Goal: Communication & Community: Answer question/provide support

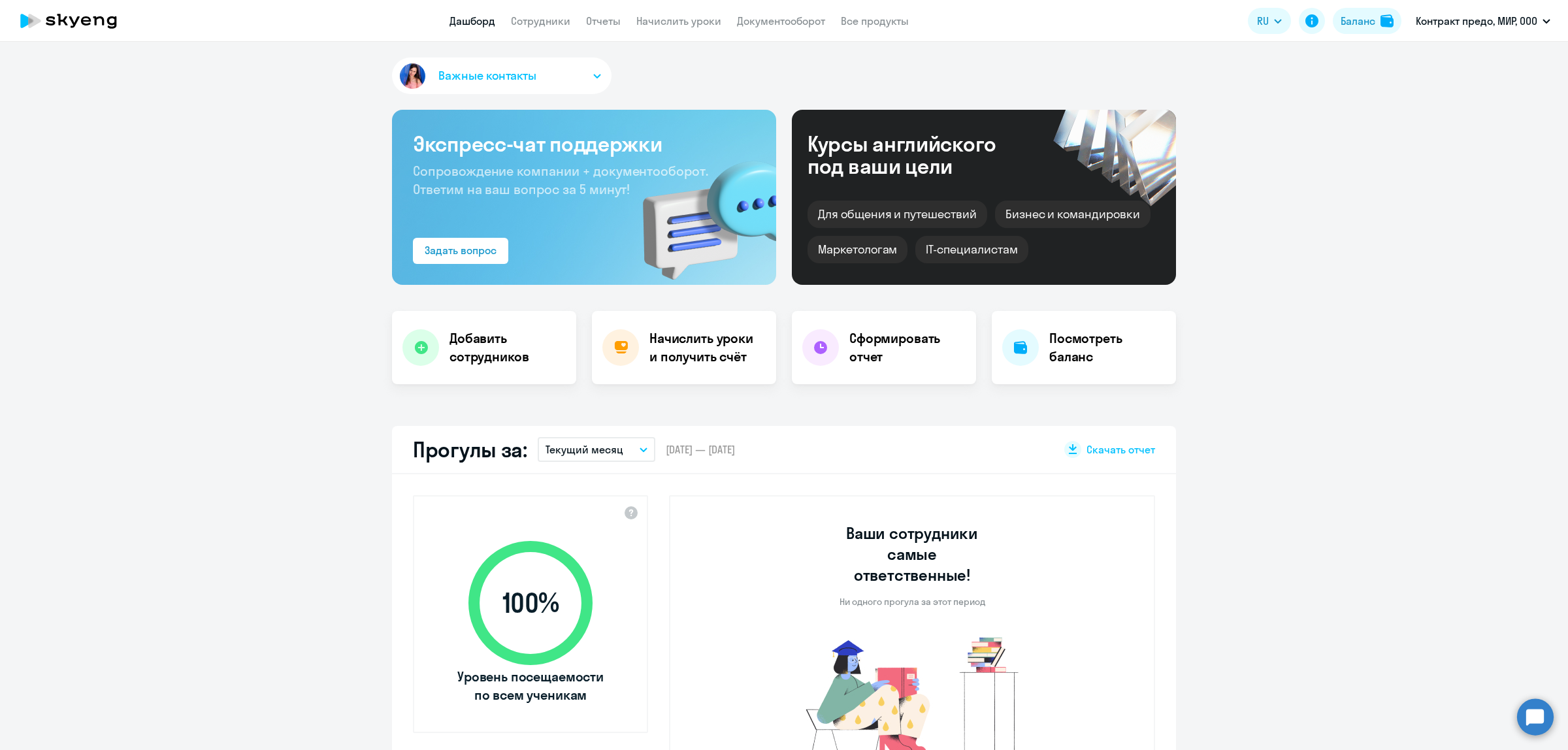
select select "30"
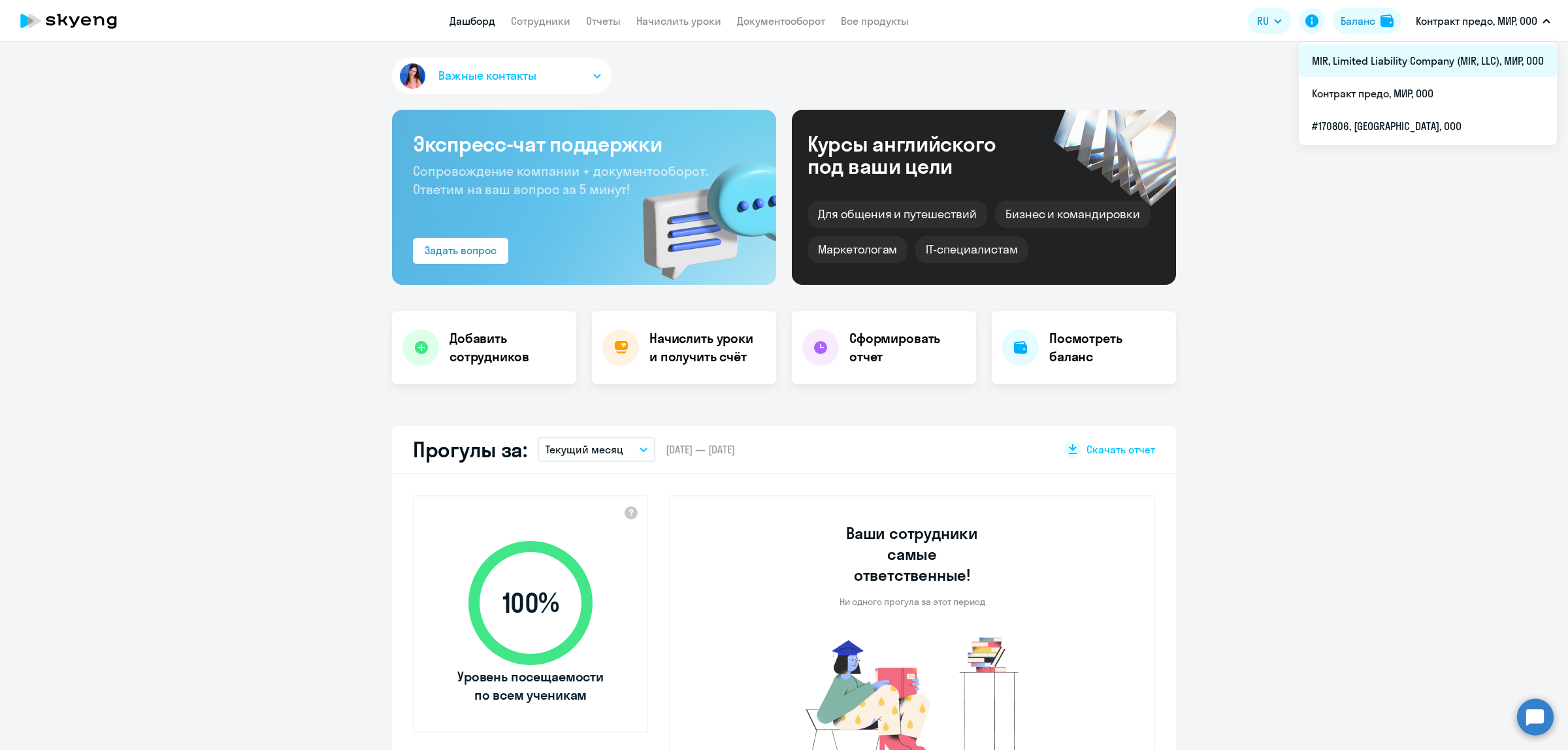
click at [1391, 64] on li "MIR, Limited Liability Company (MIR, LLC), МИР, ООО" at bounding box center [1427, 61] width 258 height 32
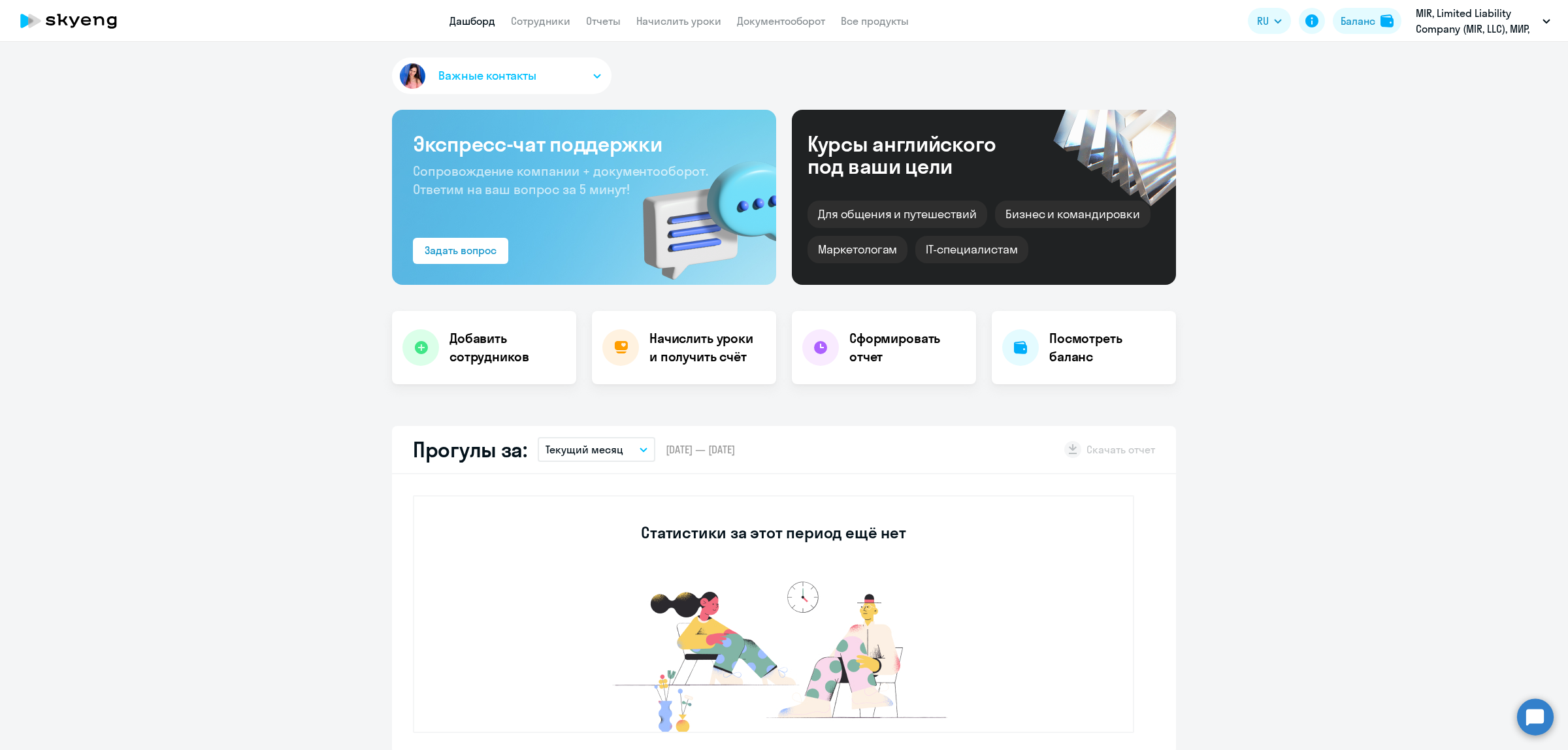
select select "30"
click at [535, 24] on link "Сотрудники" at bounding box center [541, 21] width 59 height 13
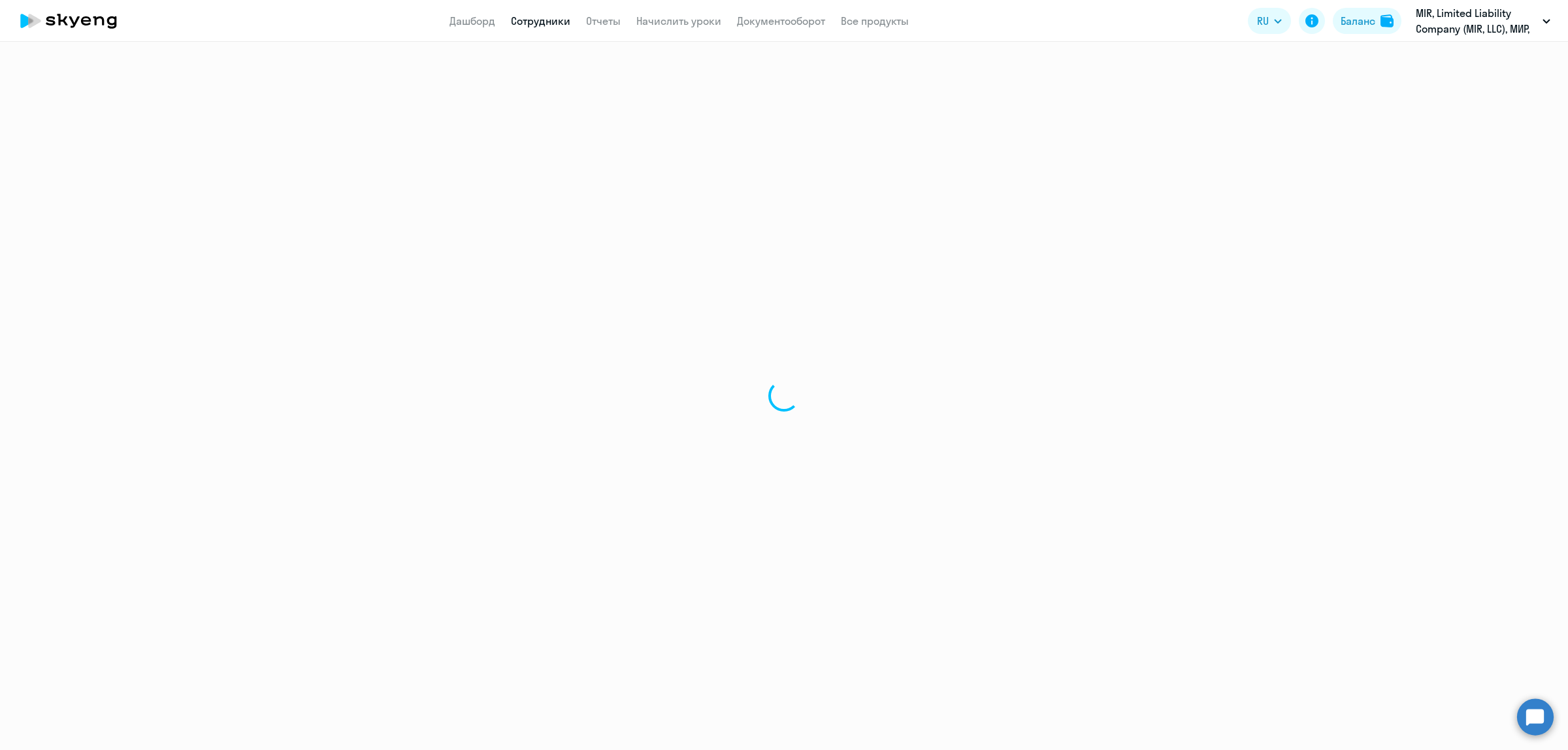
select select "30"
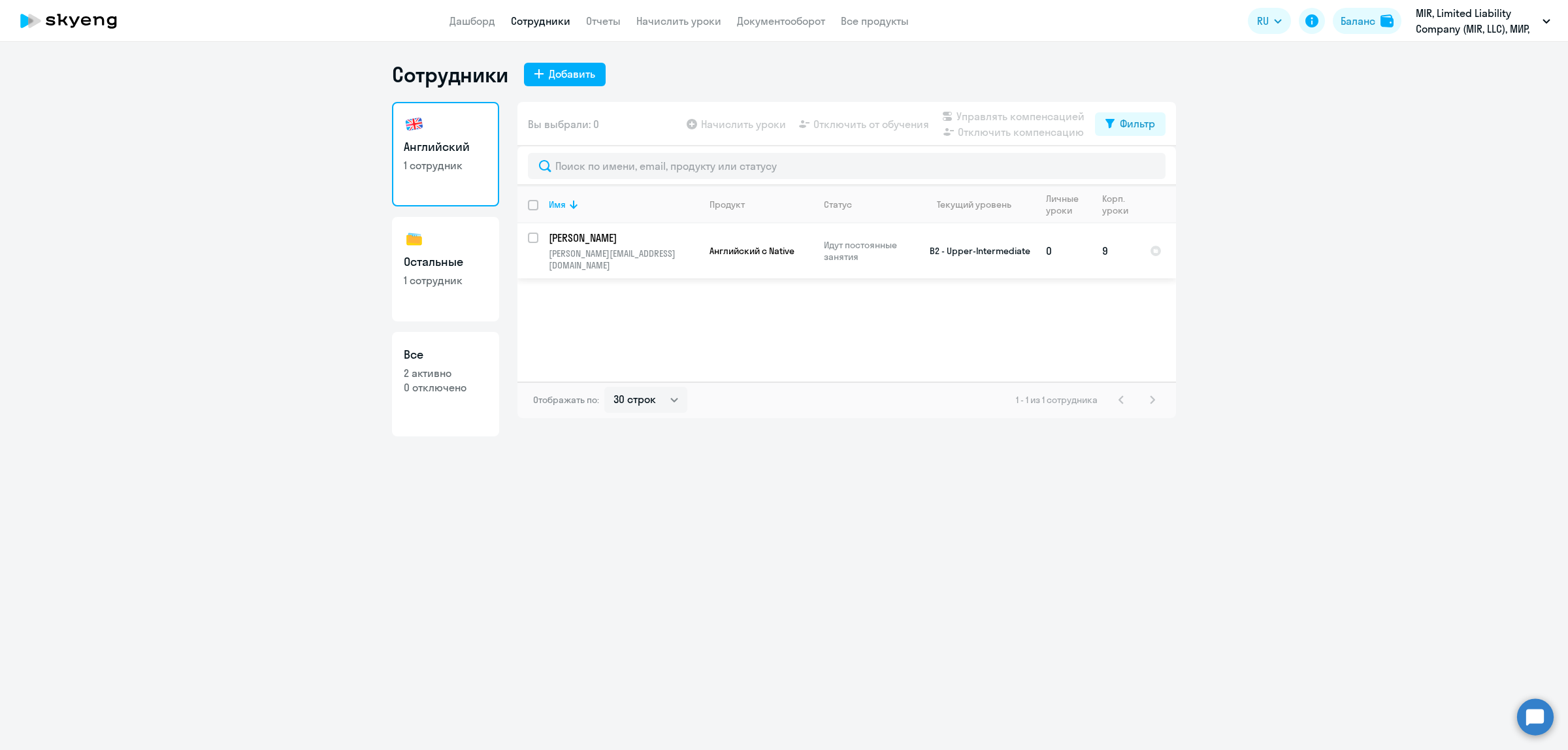
click at [580, 238] on p "[PERSON_NAME]" at bounding box center [622, 238] width 148 height 14
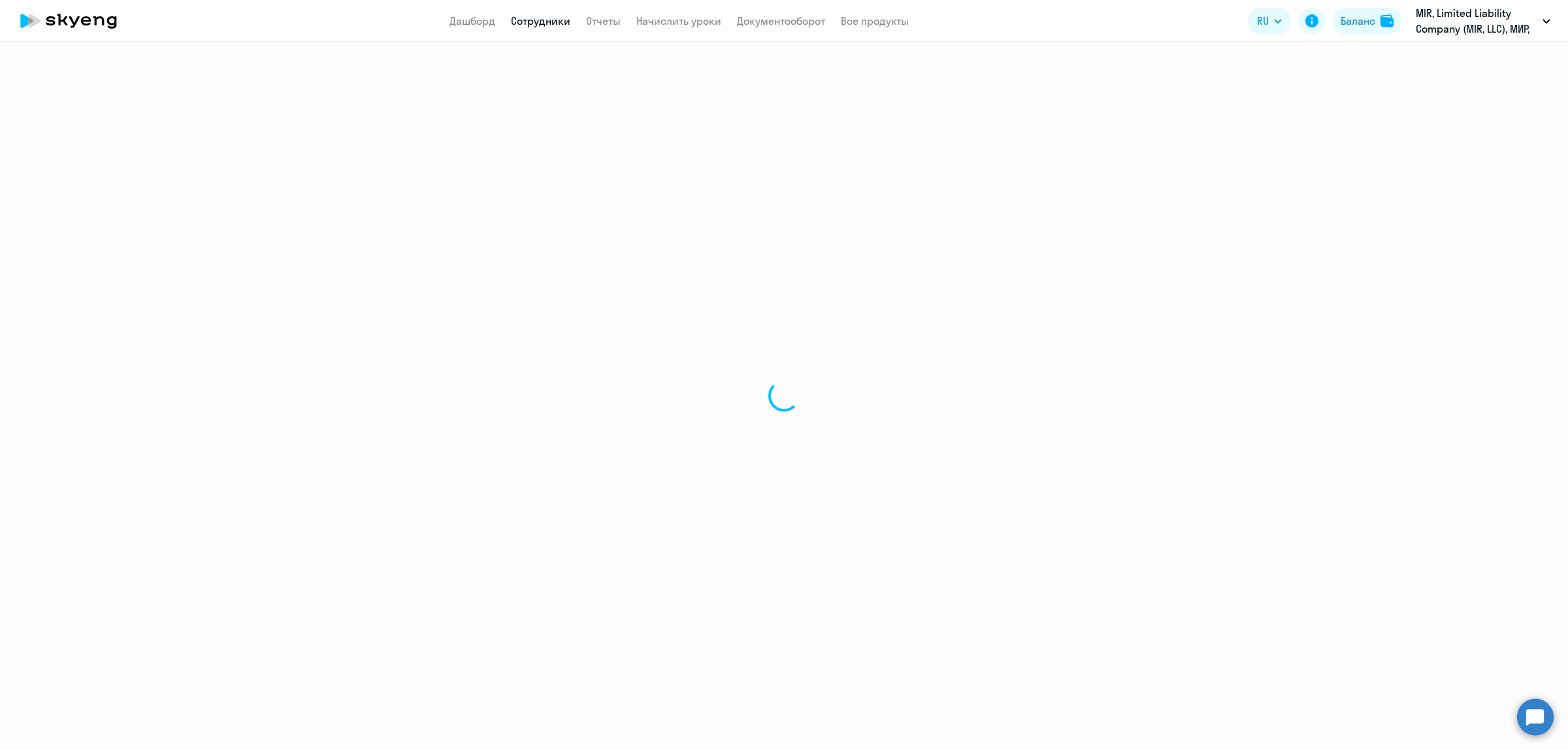
select select "english"
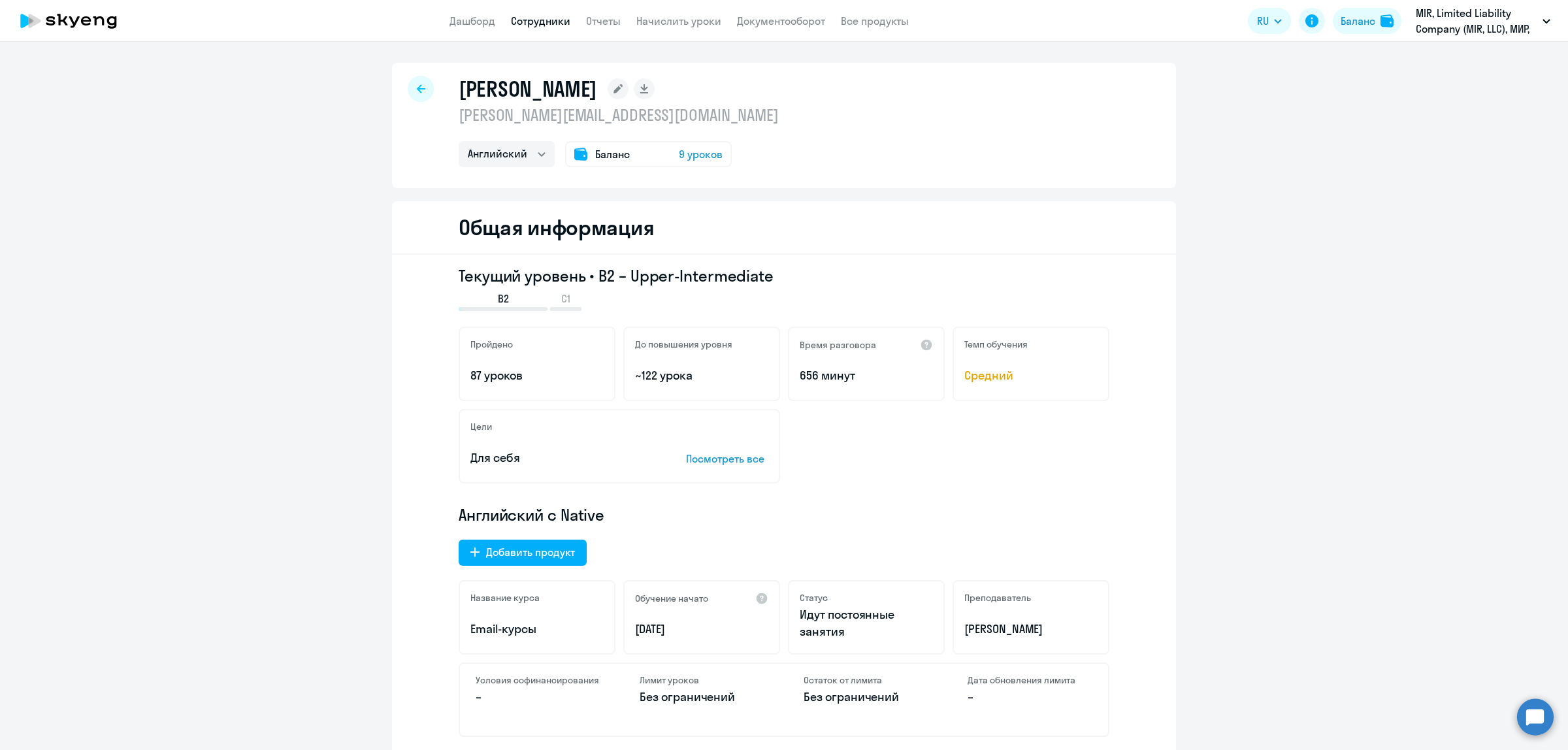
click at [679, 153] on span "9 уроков" at bounding box center [700, 154] width 44 height 16
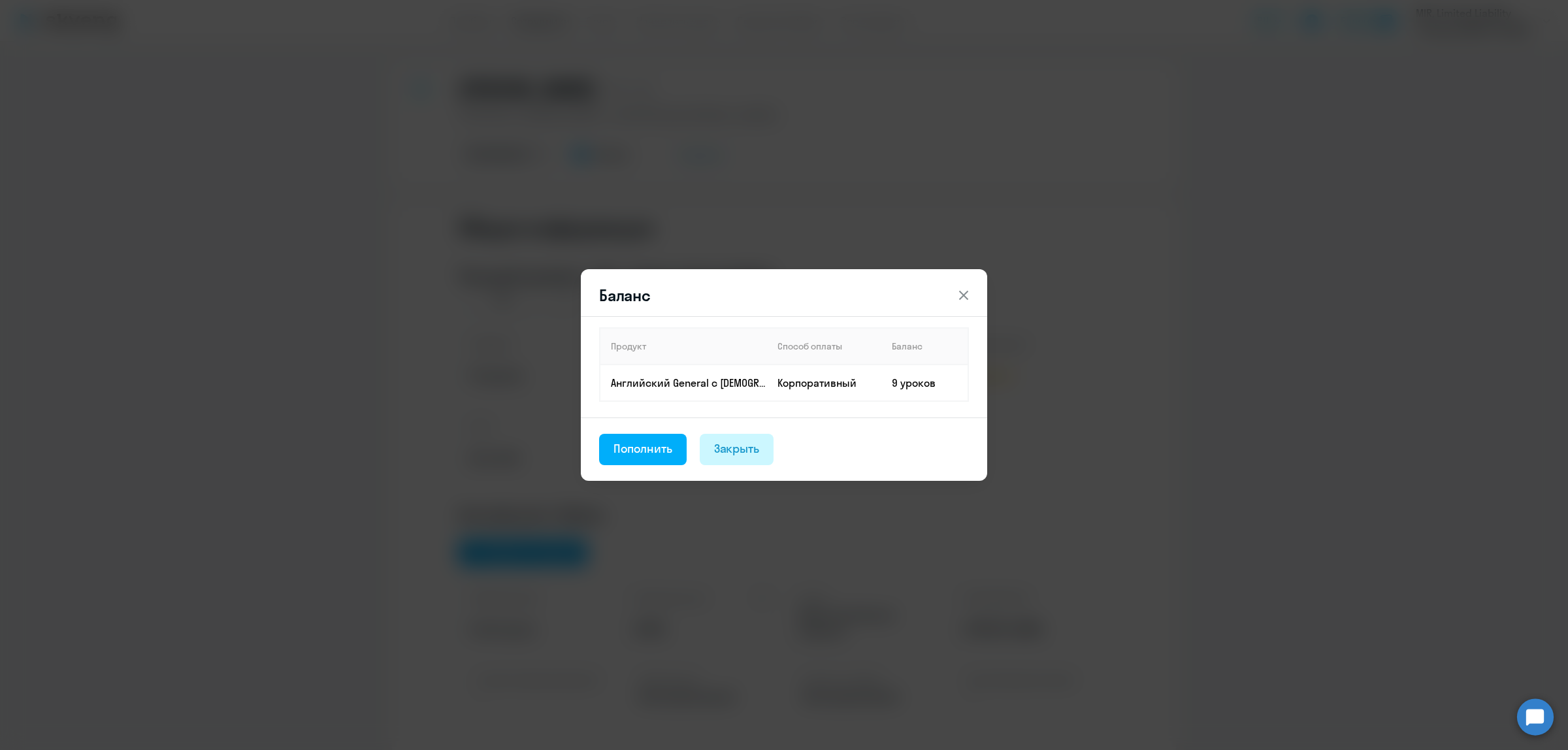
click at [733, 456] on div "Закрыть" at bounding box center [736, 448] width 46 height 17
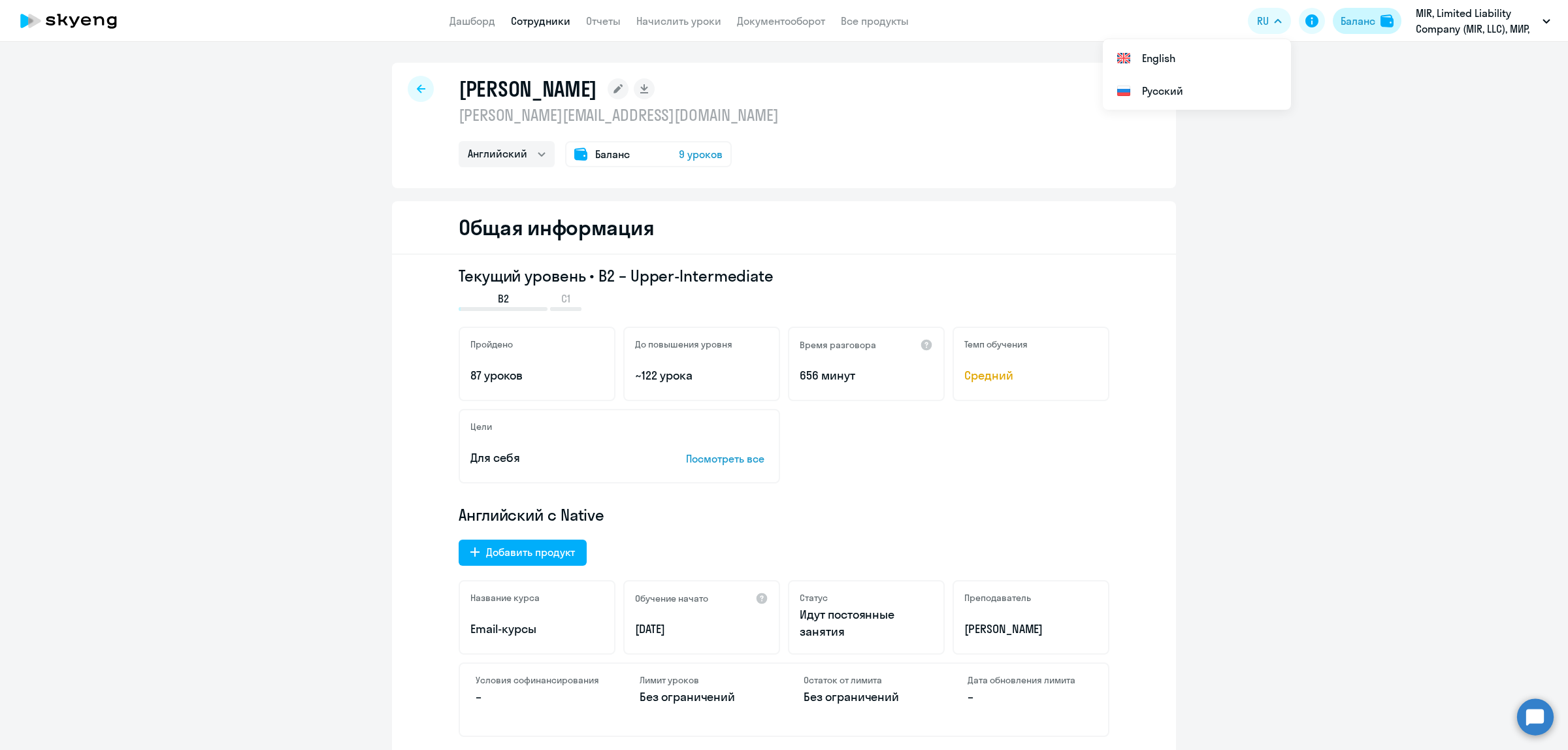
click at [1350, 24] on div "Баланс" at bounding box center [1358, 21] width 35 height 16
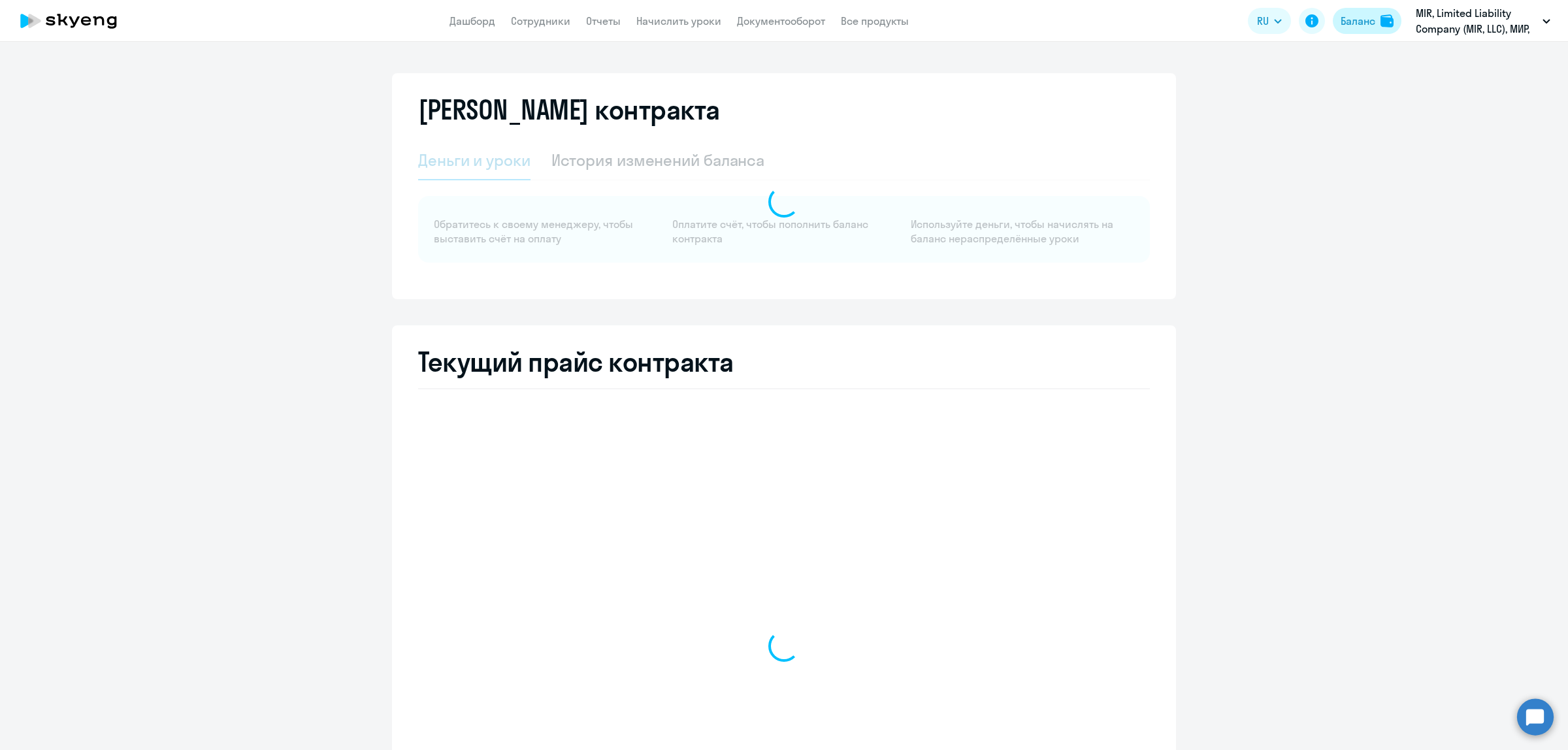
select select "english_adult_not_native_speaker"
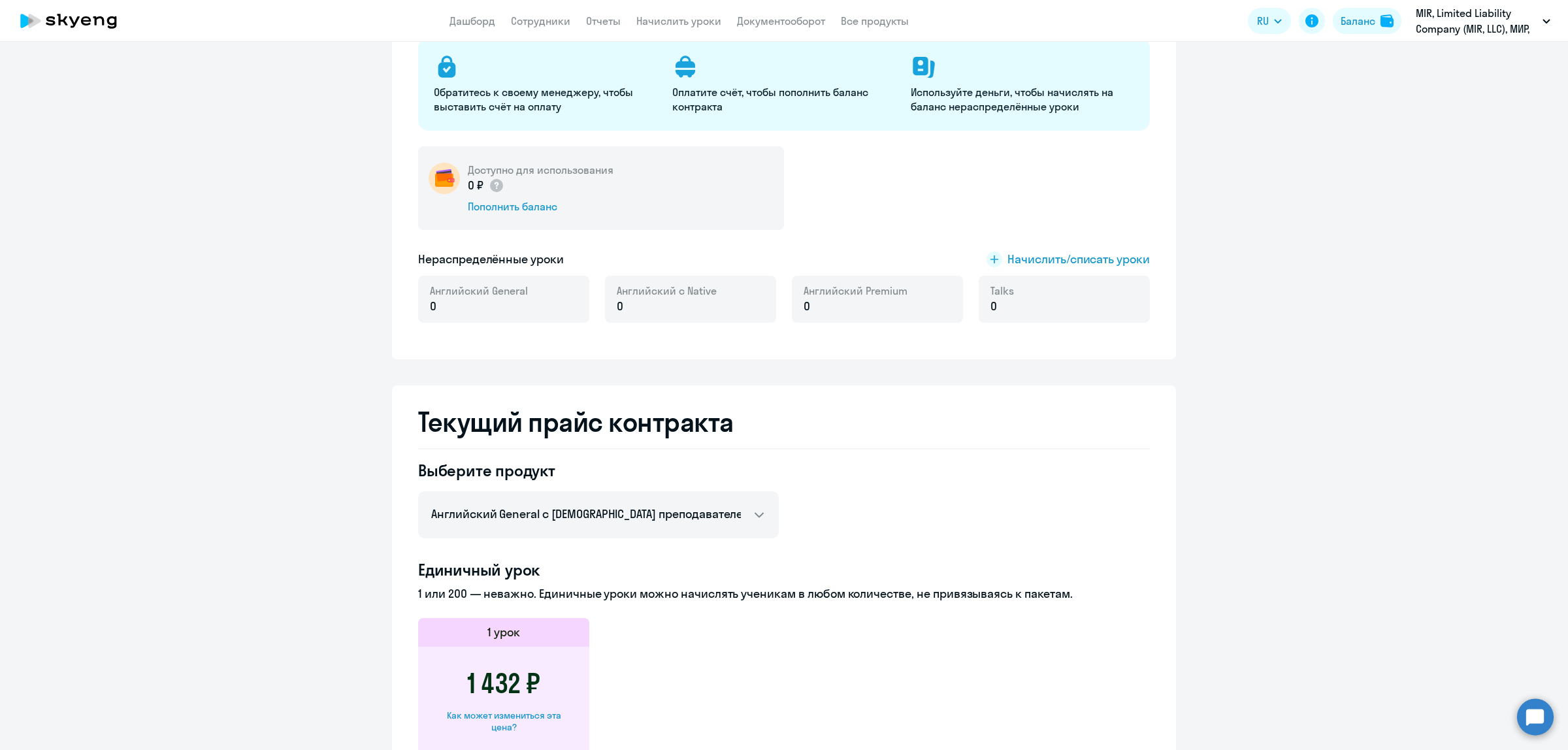
scroll to position [163, 0]
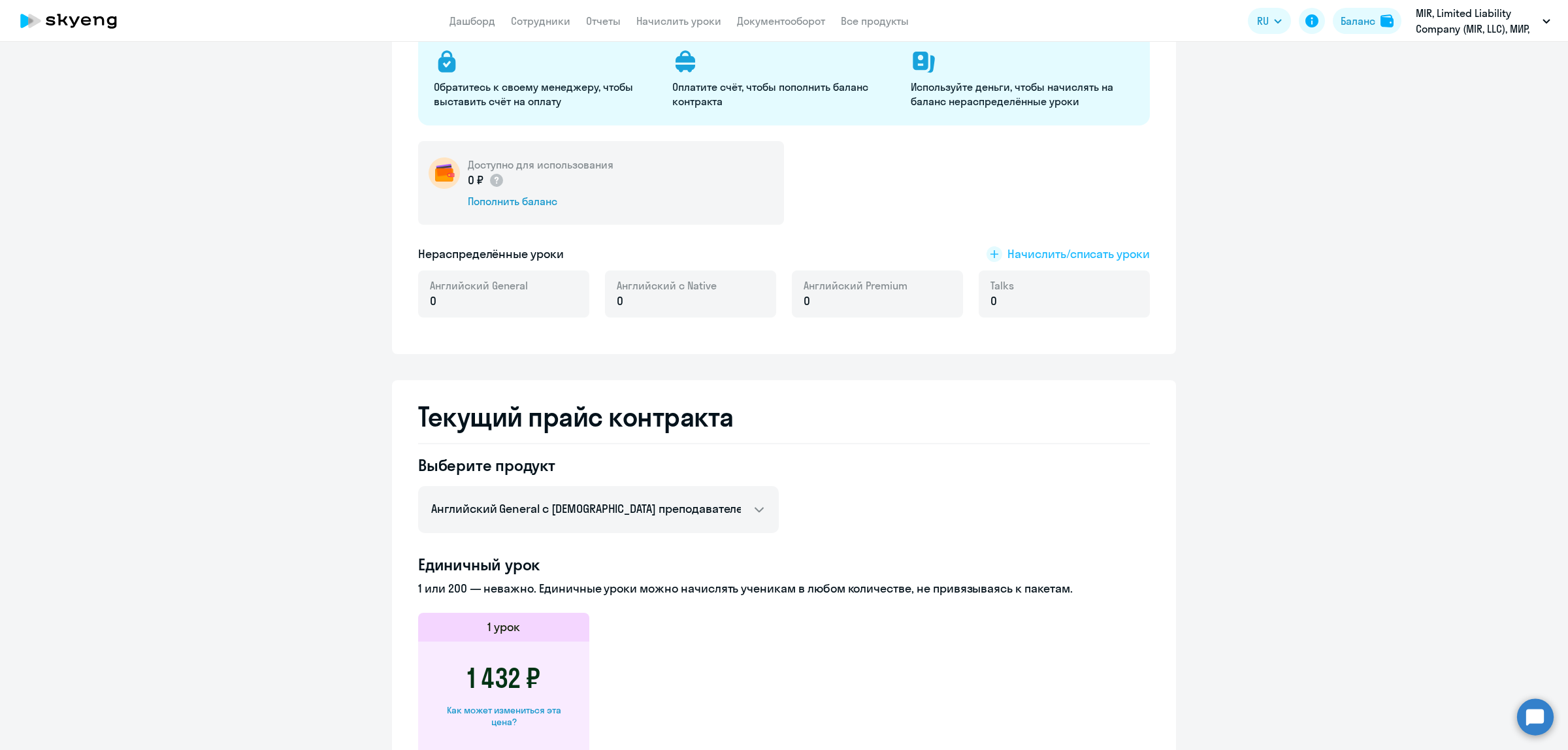
click at [1035, 260] on span "Начислить/списать уроки" at bounding box center [1078, 253] width 142 height 17
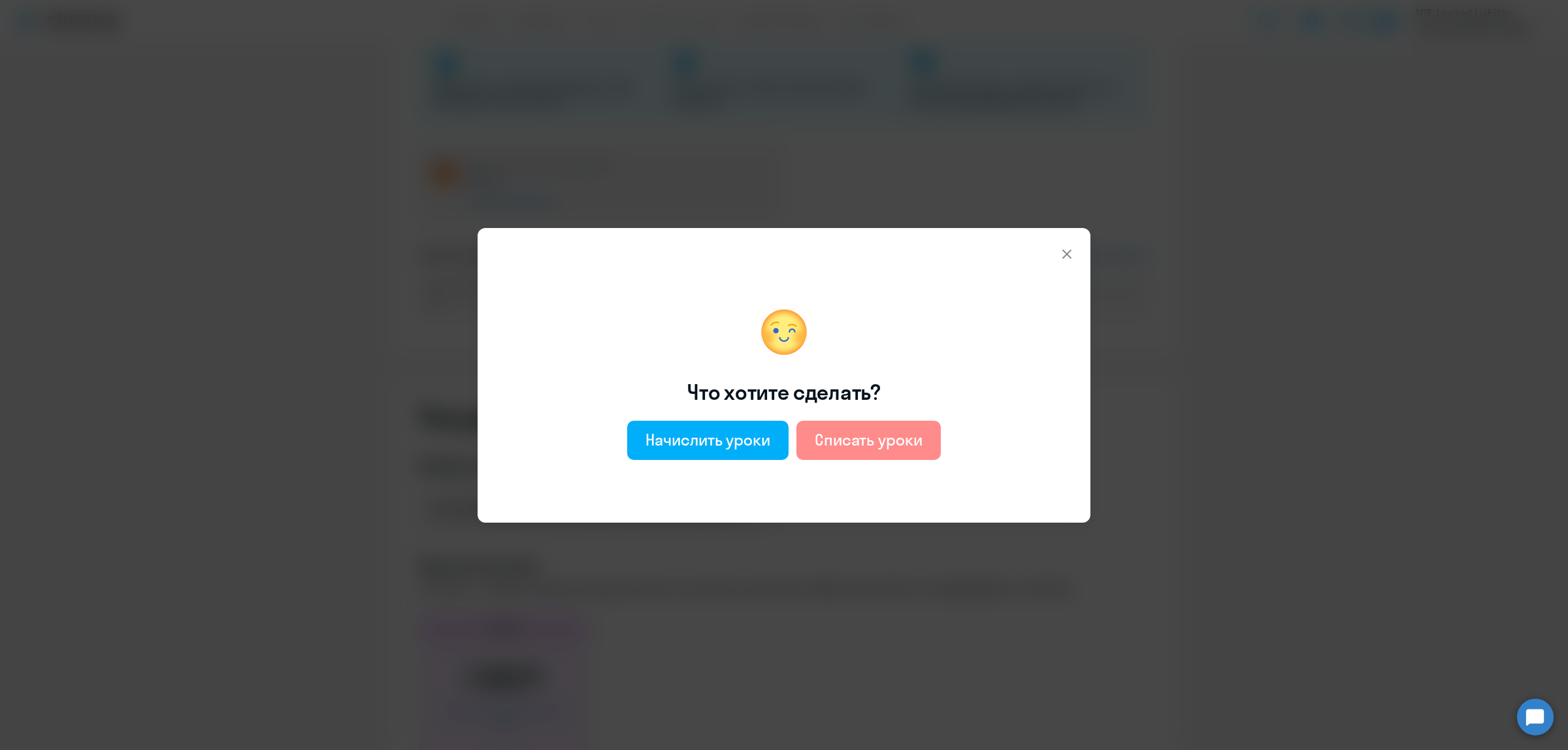
click at [844, 442] on div "Списать уроки" at bounding box center [869, 439] width 107 height 21
select select "english_adult_not_native_speaker"
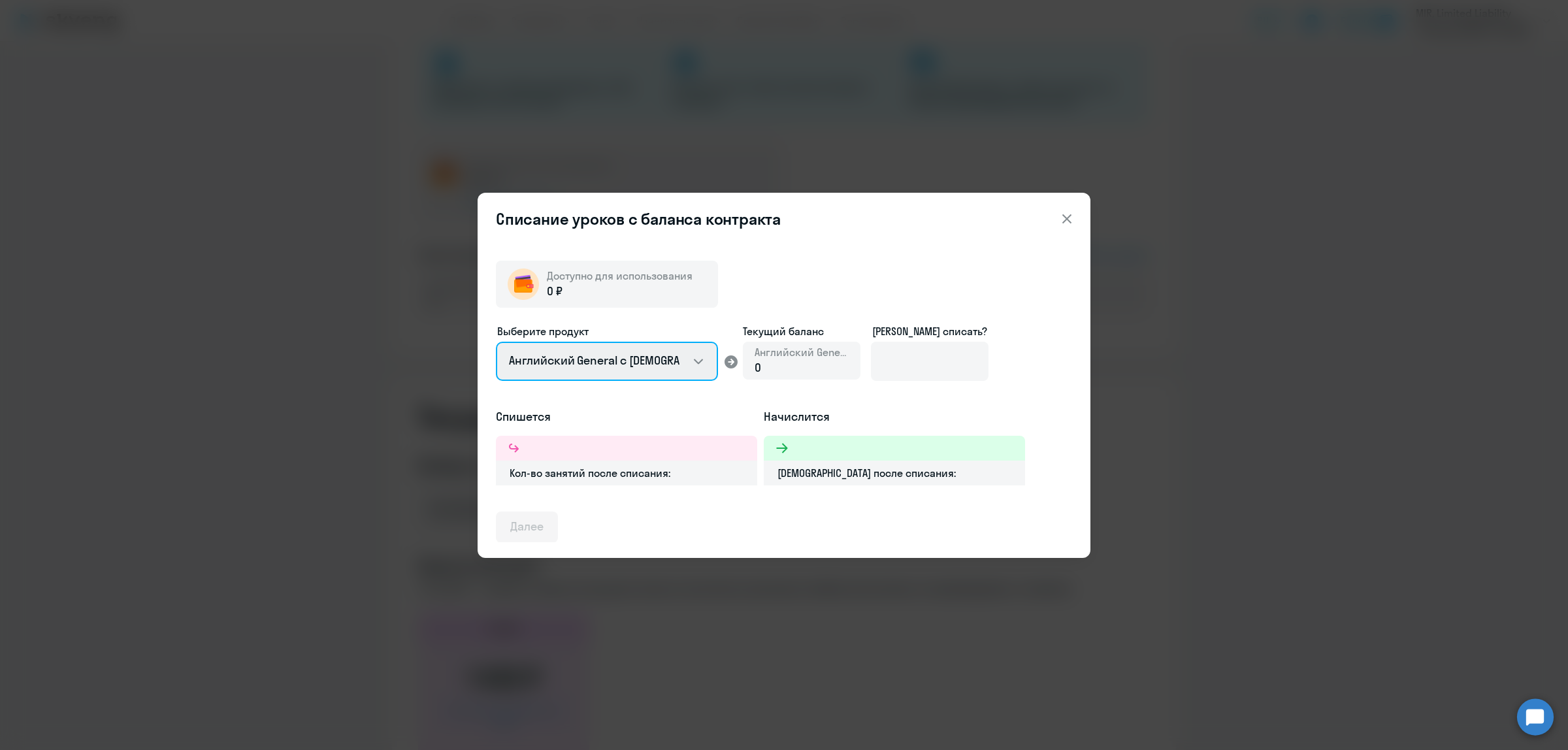
click at [704, 366] on select "Английский General с [DEMOGRAPHIC_DATA] преподавателем Английский General с [DE…" at bounding box center [607, 362] width 222 height 39
click at [1026, 366] on div "Выберите продукт Английский General с русскоговорящим преподавателем Английский…" at bounding box center [784, 365] width 577 height 85
click at [1064, 222] on icon at bounding box center [1067, 218] width 9 height 9
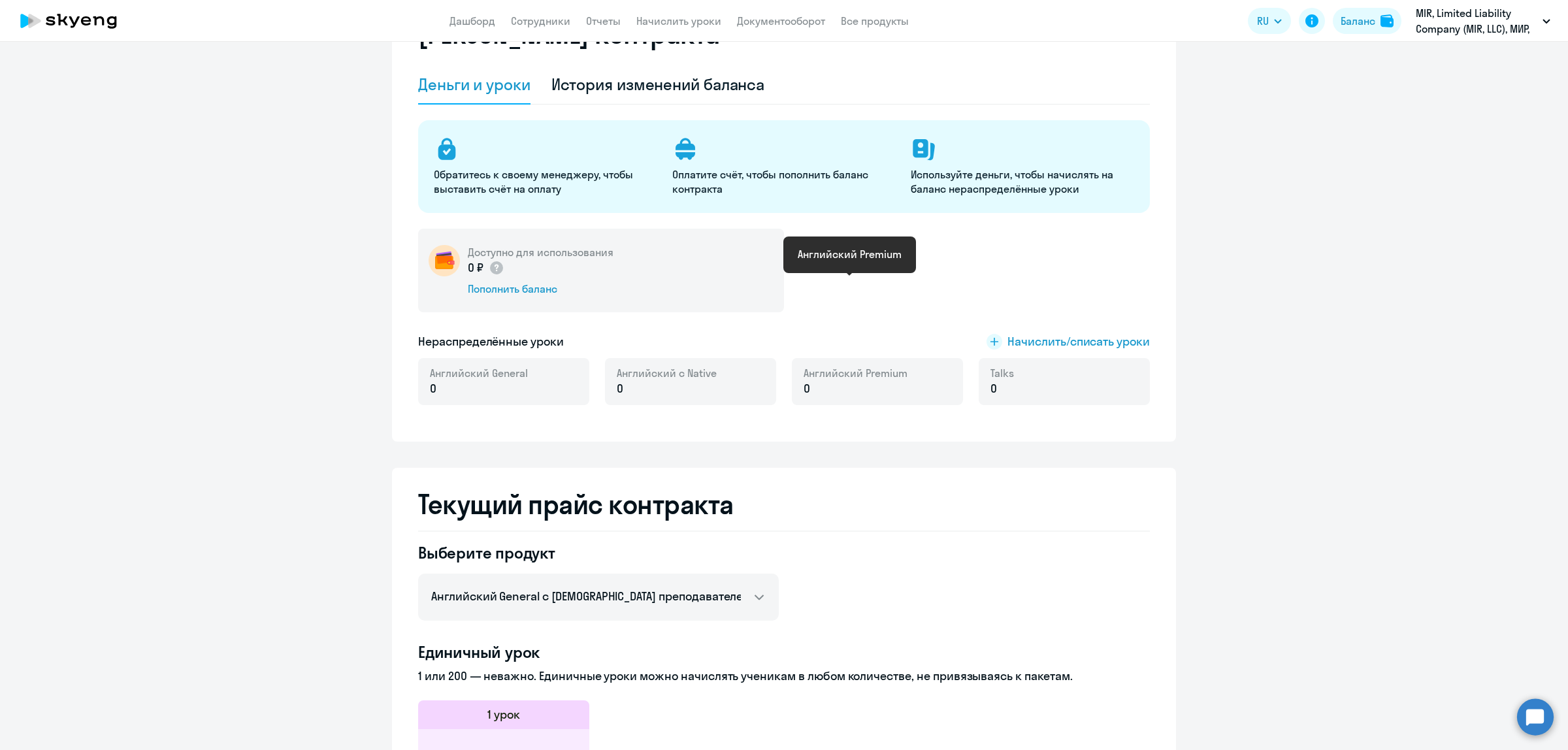
scroll to position [0, 0]
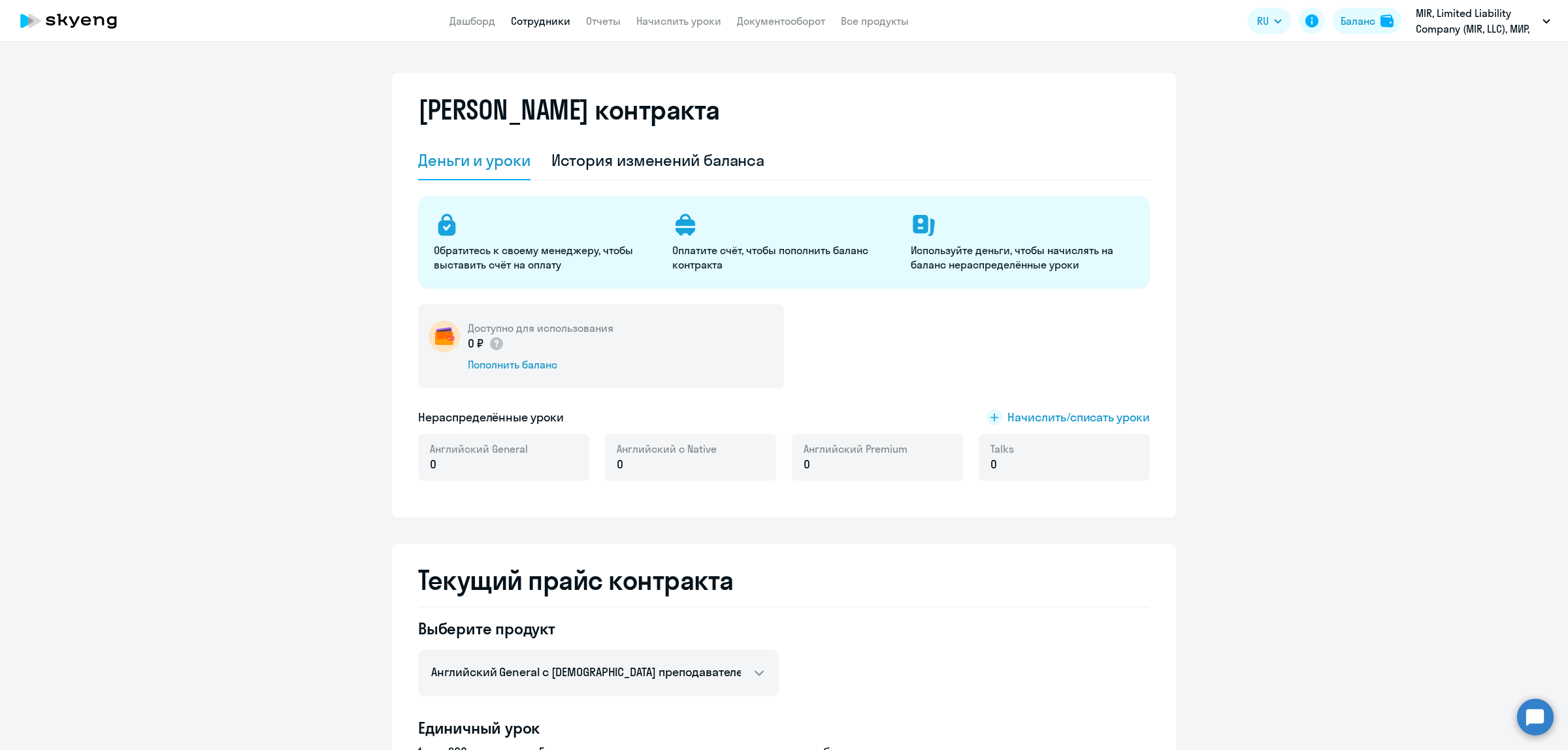
click at [540, 21] on link "Сотрудники" at bounding box center [541, 21] width 59 height 13
select select "30"
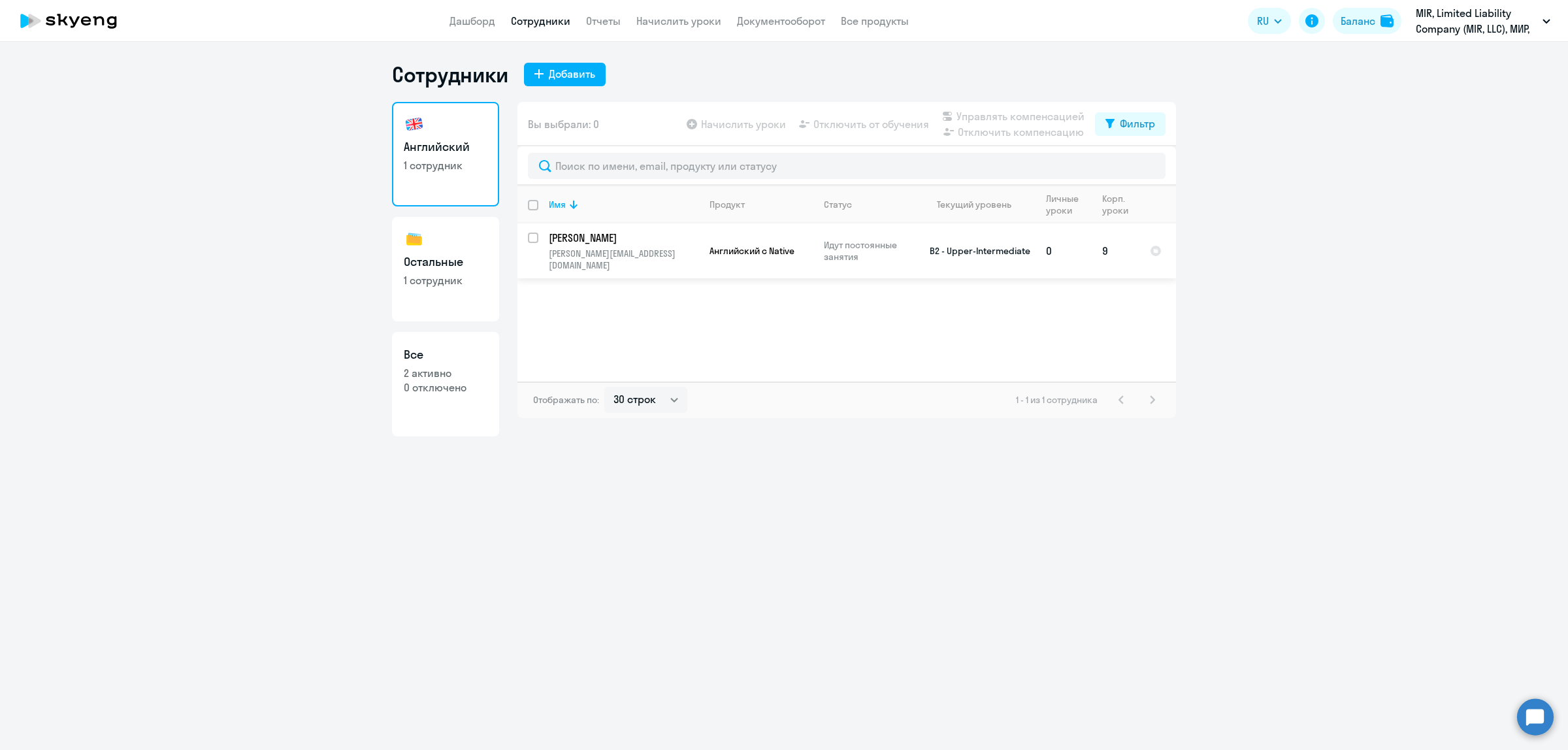
click at [533, 240] on input "select row 14749978" at bounding box center [541, 245] width 26 height 26
checkbox input "true"
click at [480, 21] on link "Дашборд" at bounding box center [472, 21] width 46 height 13
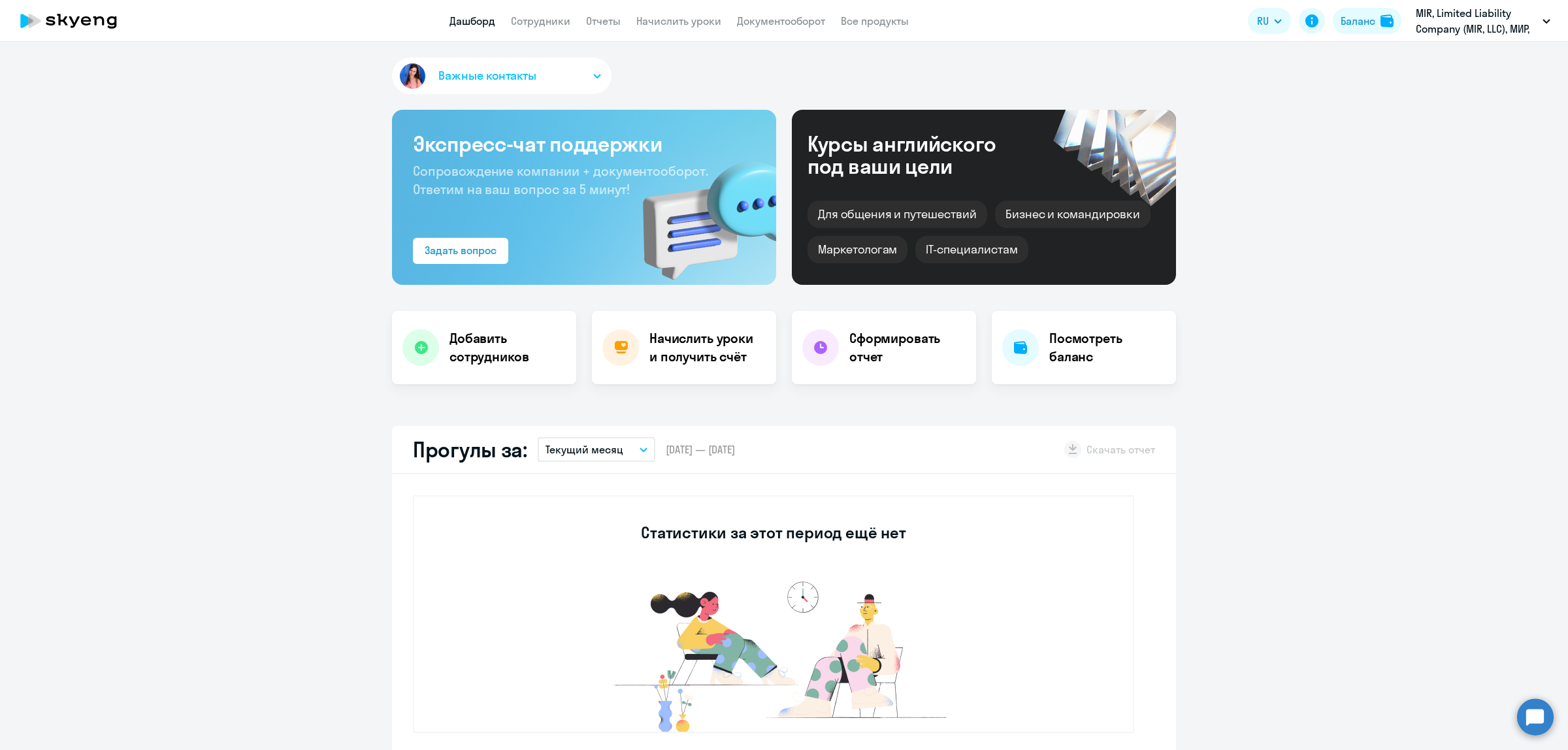
select select "30"
click at [1085, 352] on h4 "Посмотреть баланс" at bounding box center [1108, 347] width 116 height 37
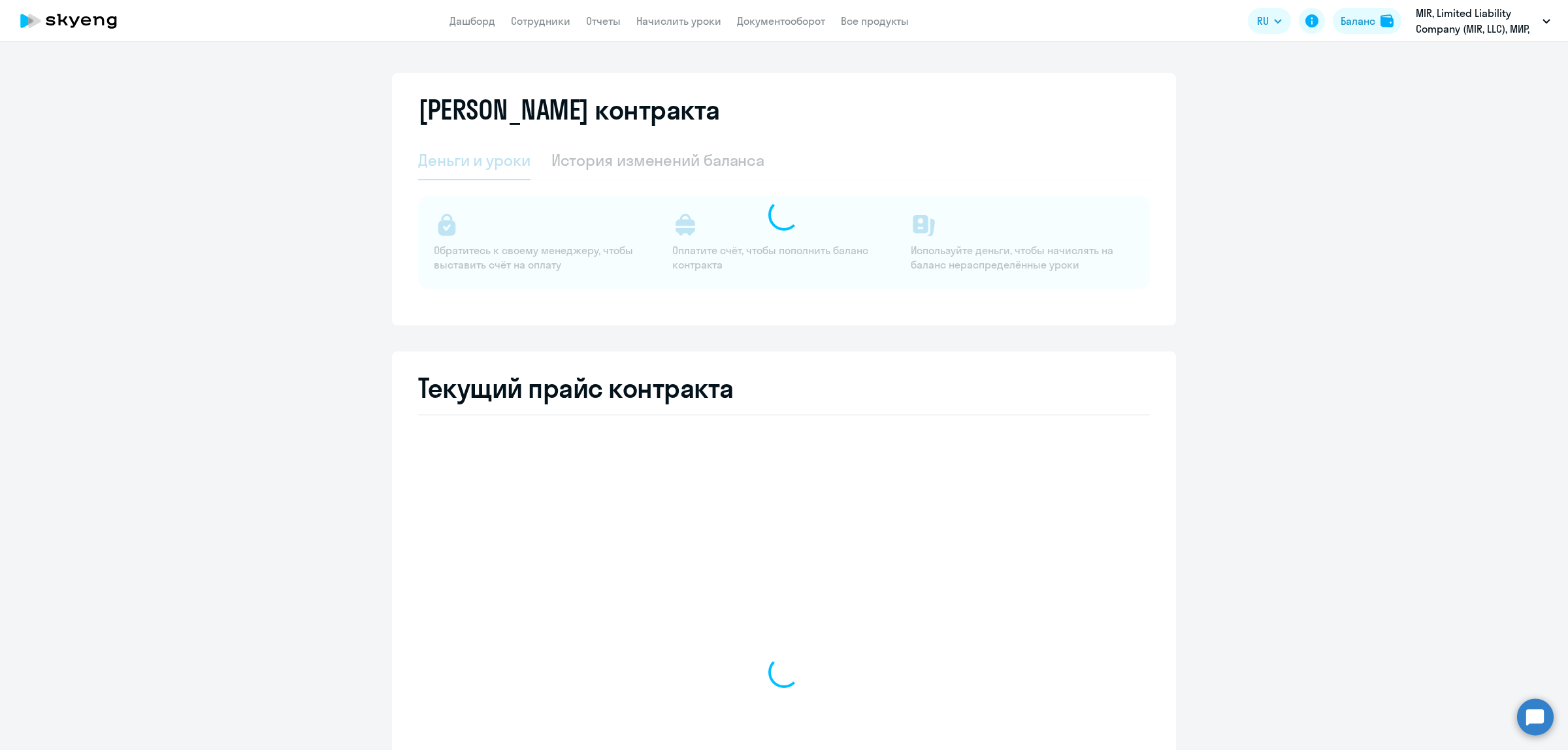
select select "english_adult_not_native_speaker"
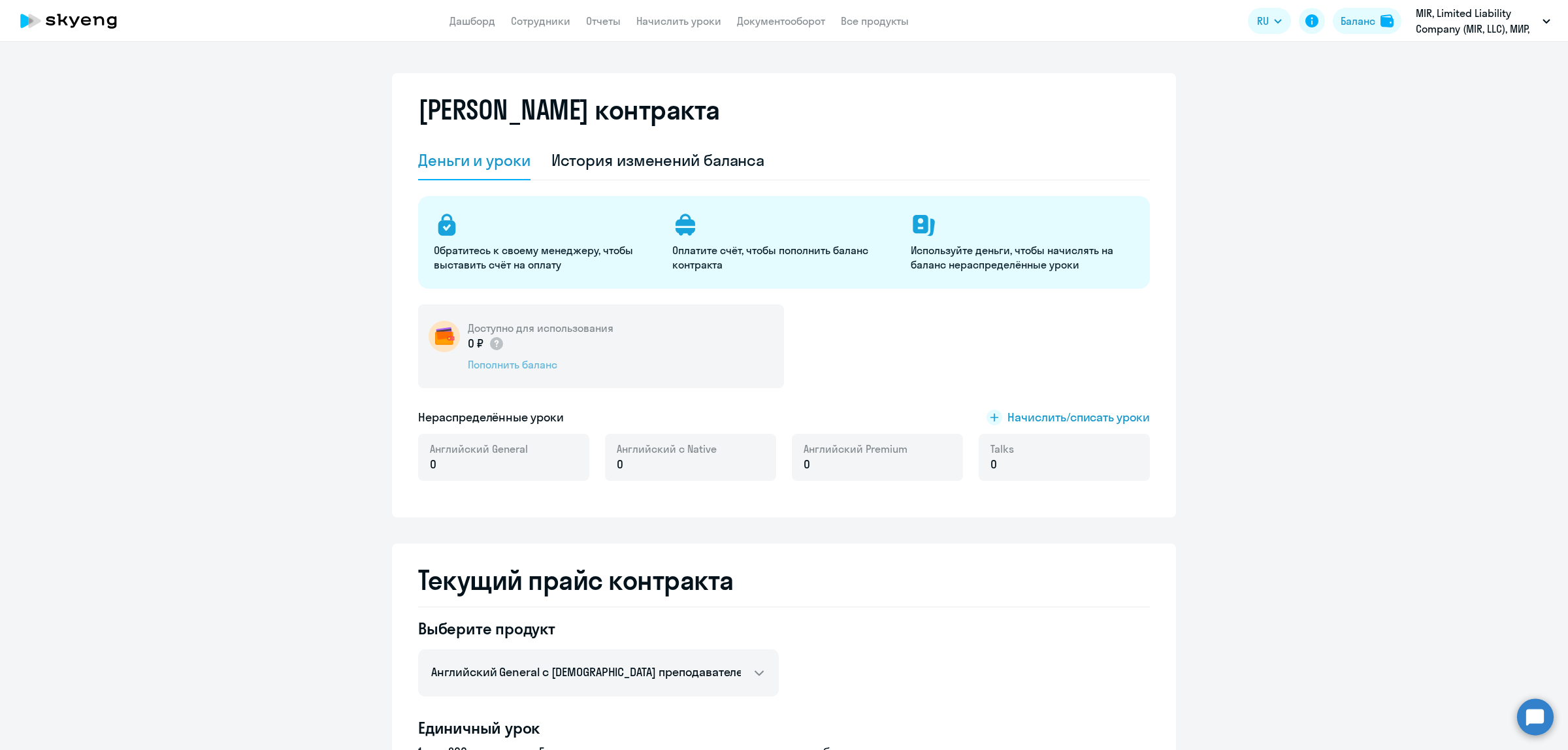
click at [547, 367] on div "Пополнить баланс" at bounding box center [540, 364] width 146 height 14
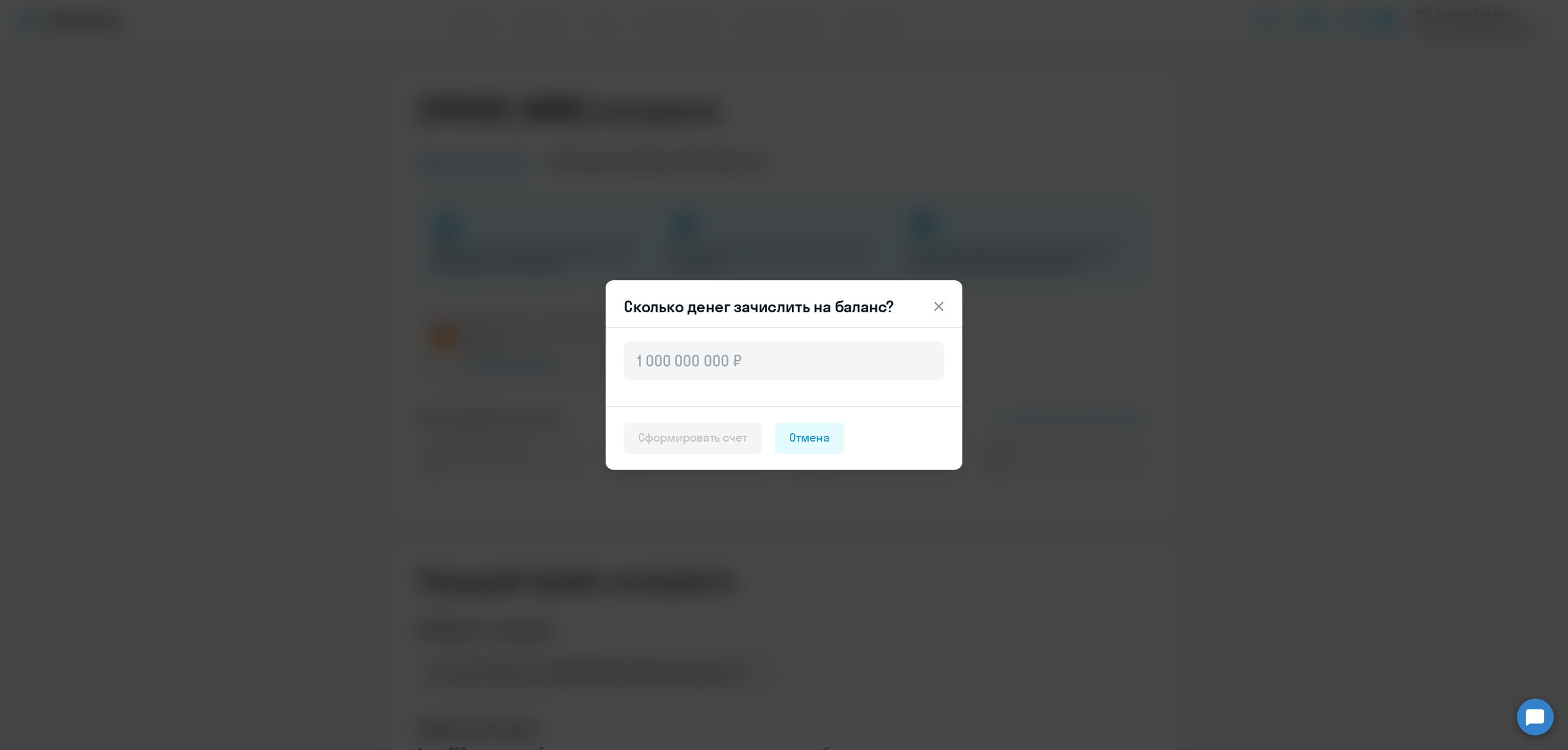
click at [938, 317] on button at bounding box center [938, 306] width 26 height 26
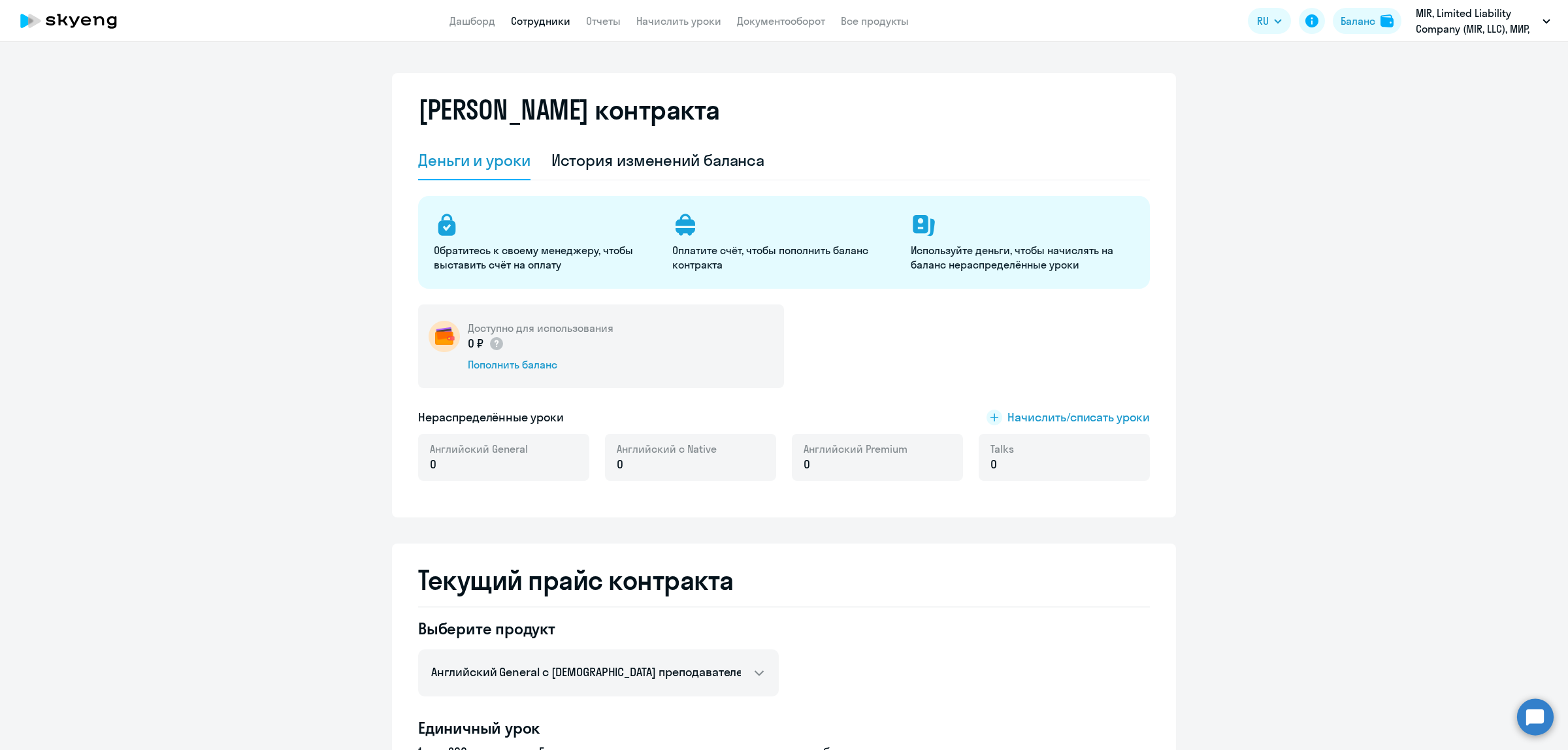
click at [534, 15] on link "Сотрудники" at bounding box center [541, 21] width 59 height 13
select select "30"
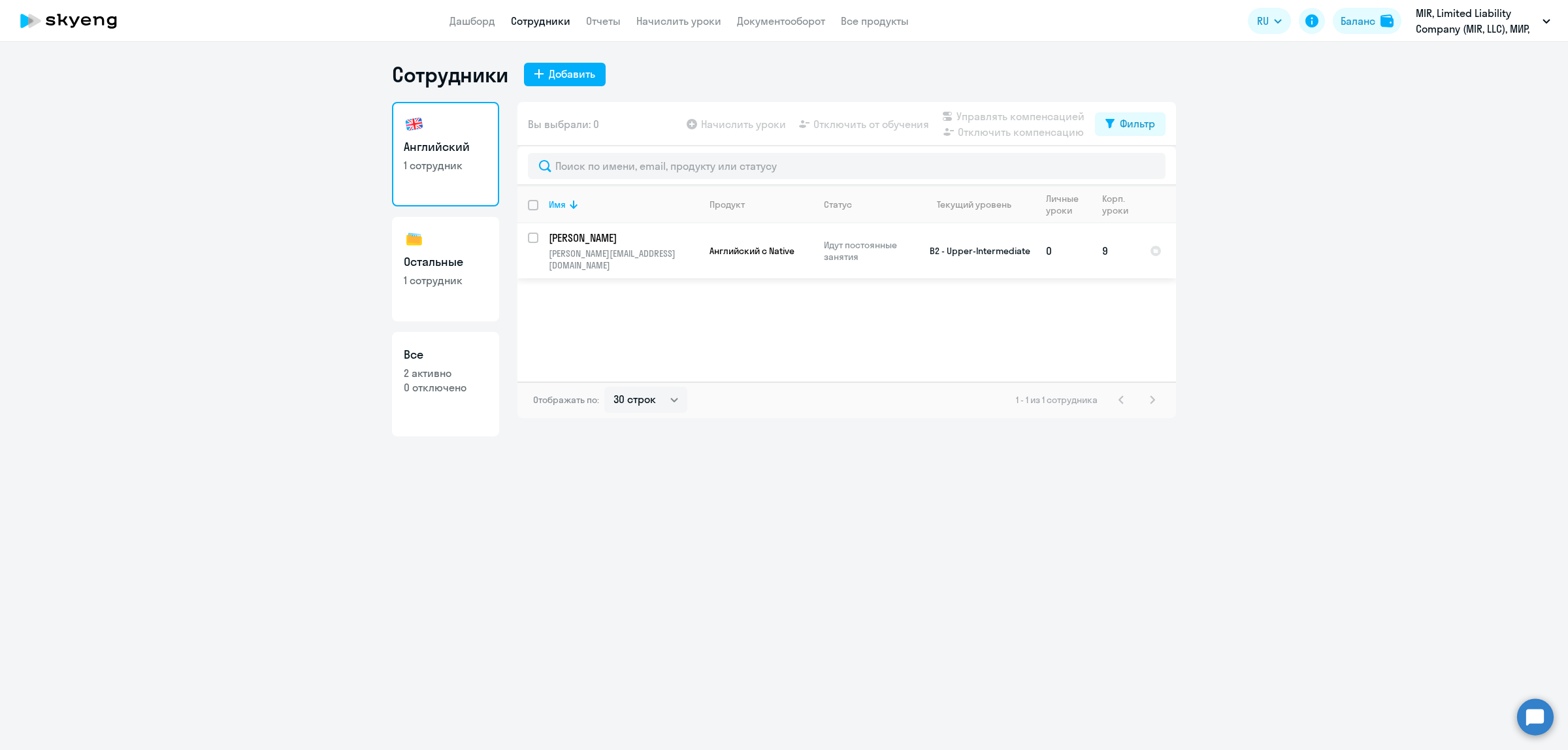
click at [529, 238] on input "select row 14749978" at bounding box center [541, 245] width 26 height 26
checkbox input "true"
click at [772, 124] on span "Начислить уроки" at bounding box center [743, 124] width 85 height 16
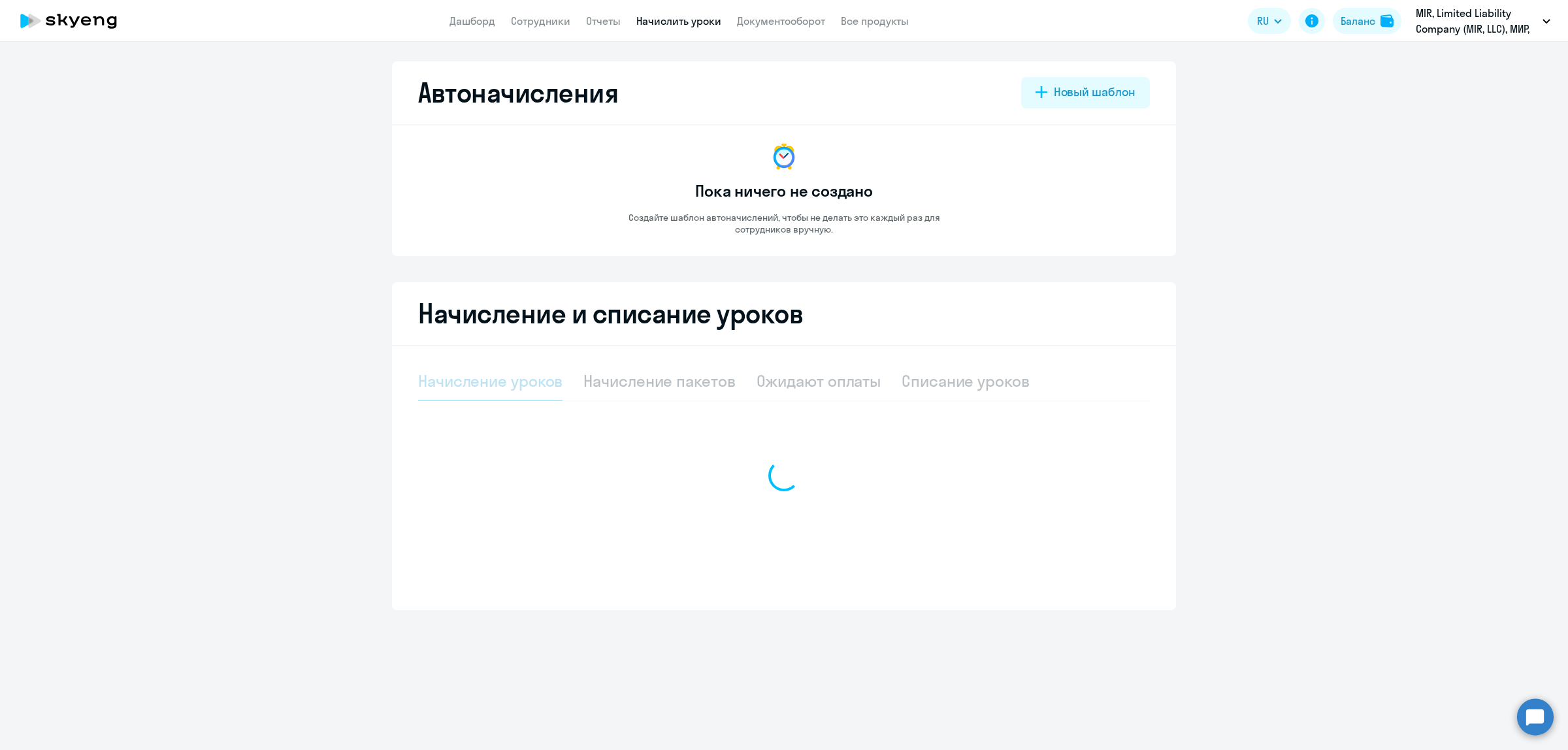
select select "10"
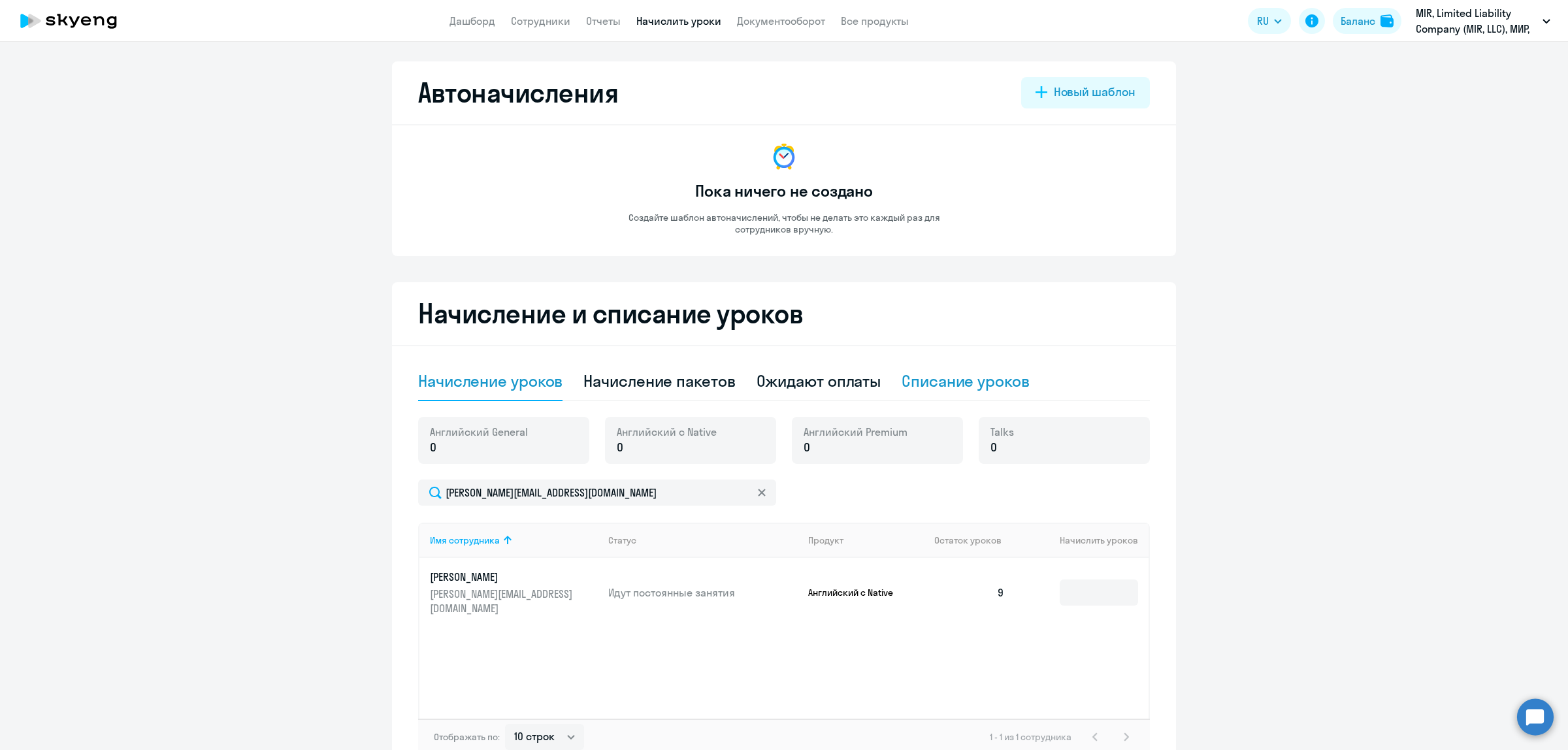
click at [938, 376] on div "Списание уроков" at bounding box center [965, 380] width 128 height 21
select select "10"
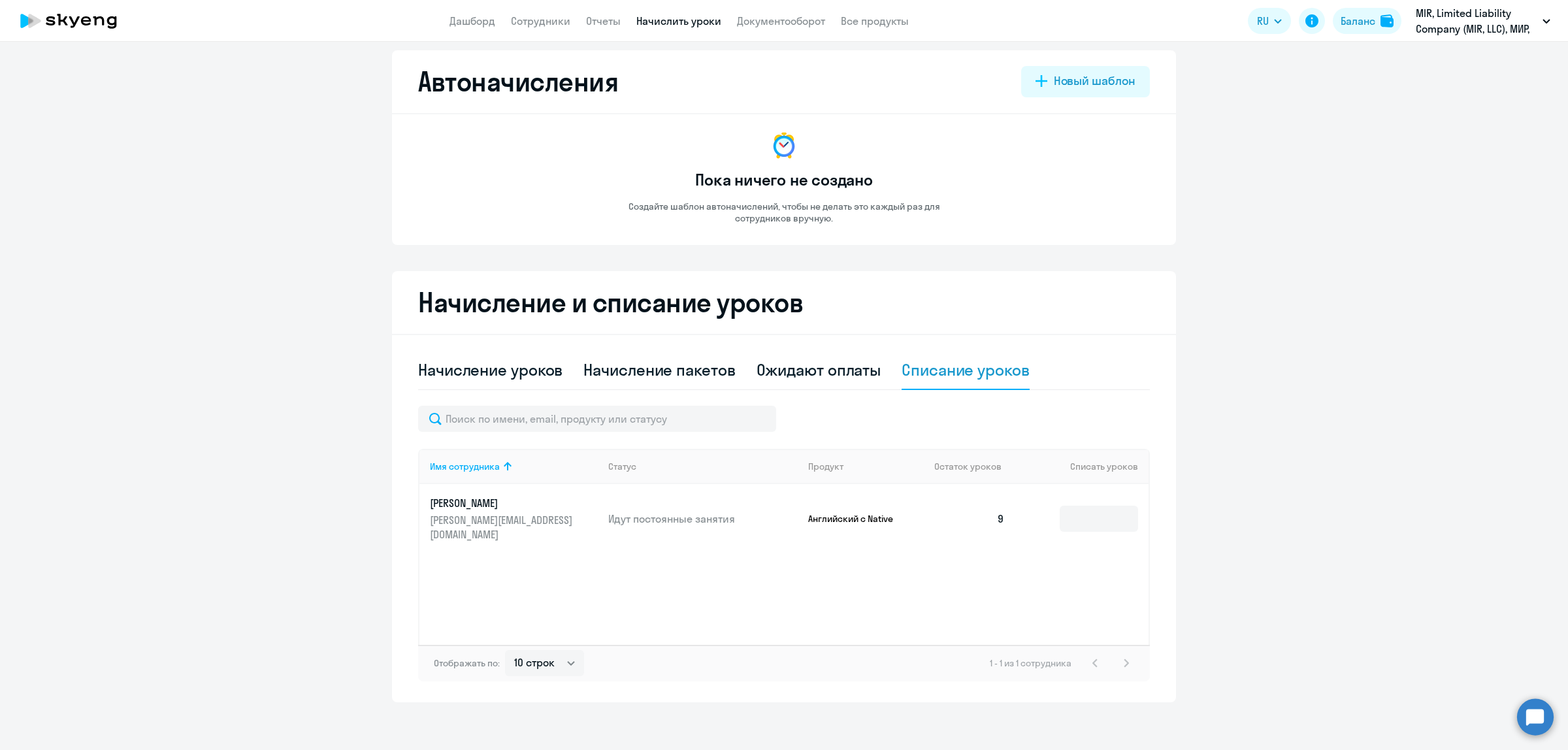
scroll to position [14, 0]
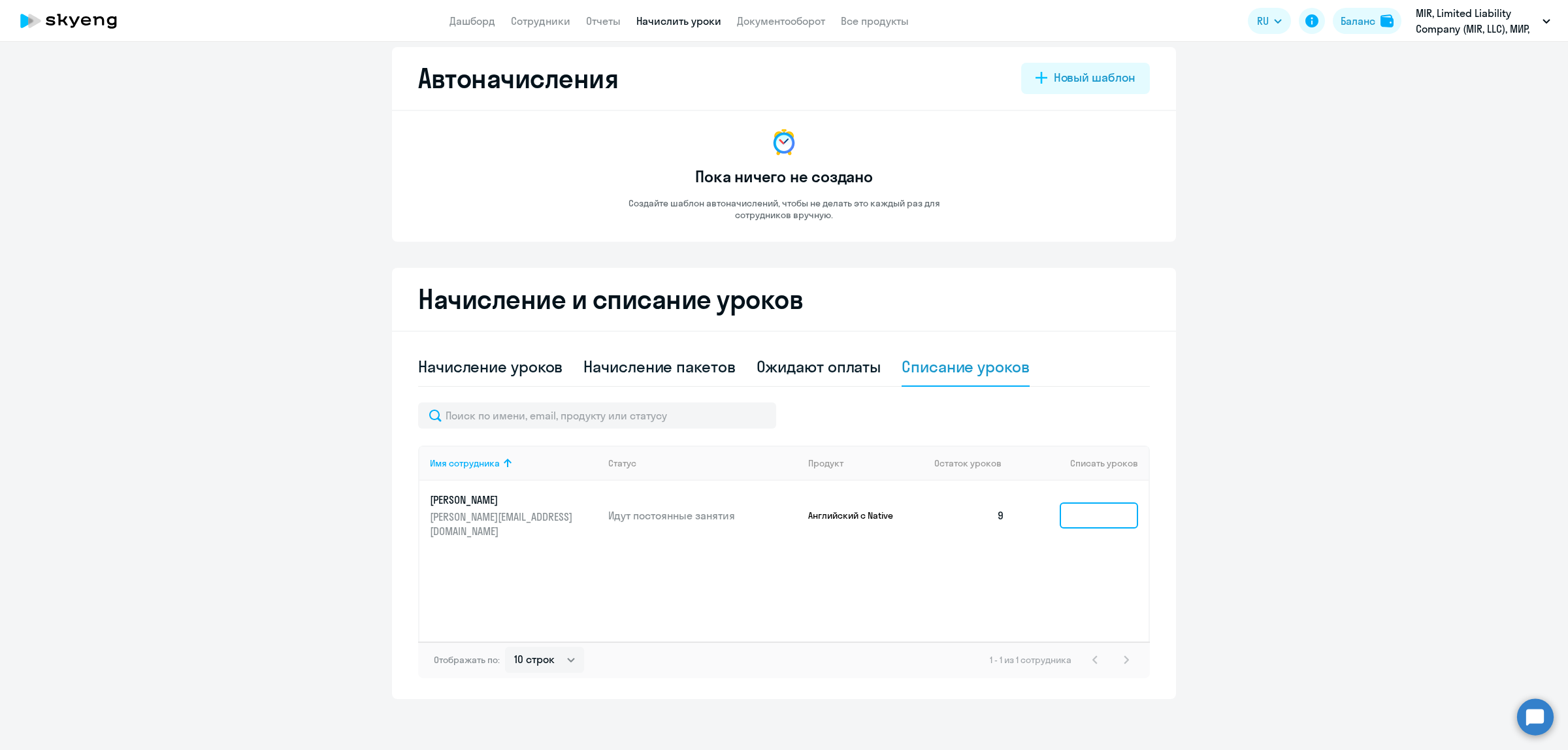
click at [1086, 517] on input at bounding box center [1099, 515] width 79 height 26
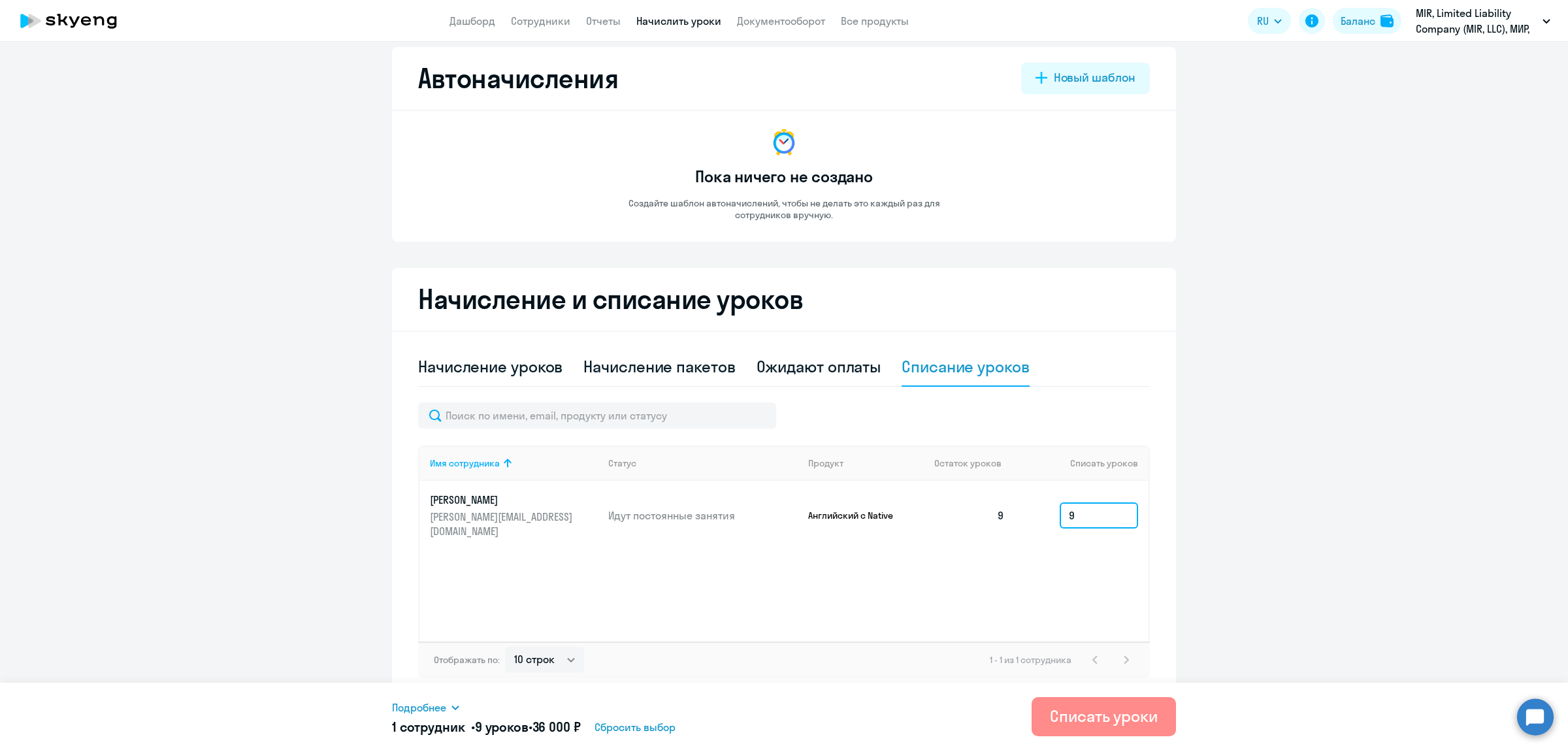
type input "9"
click at [1104, 716] on div "Списать уроки" at bounding box center [1104, 715] width 107 height 21
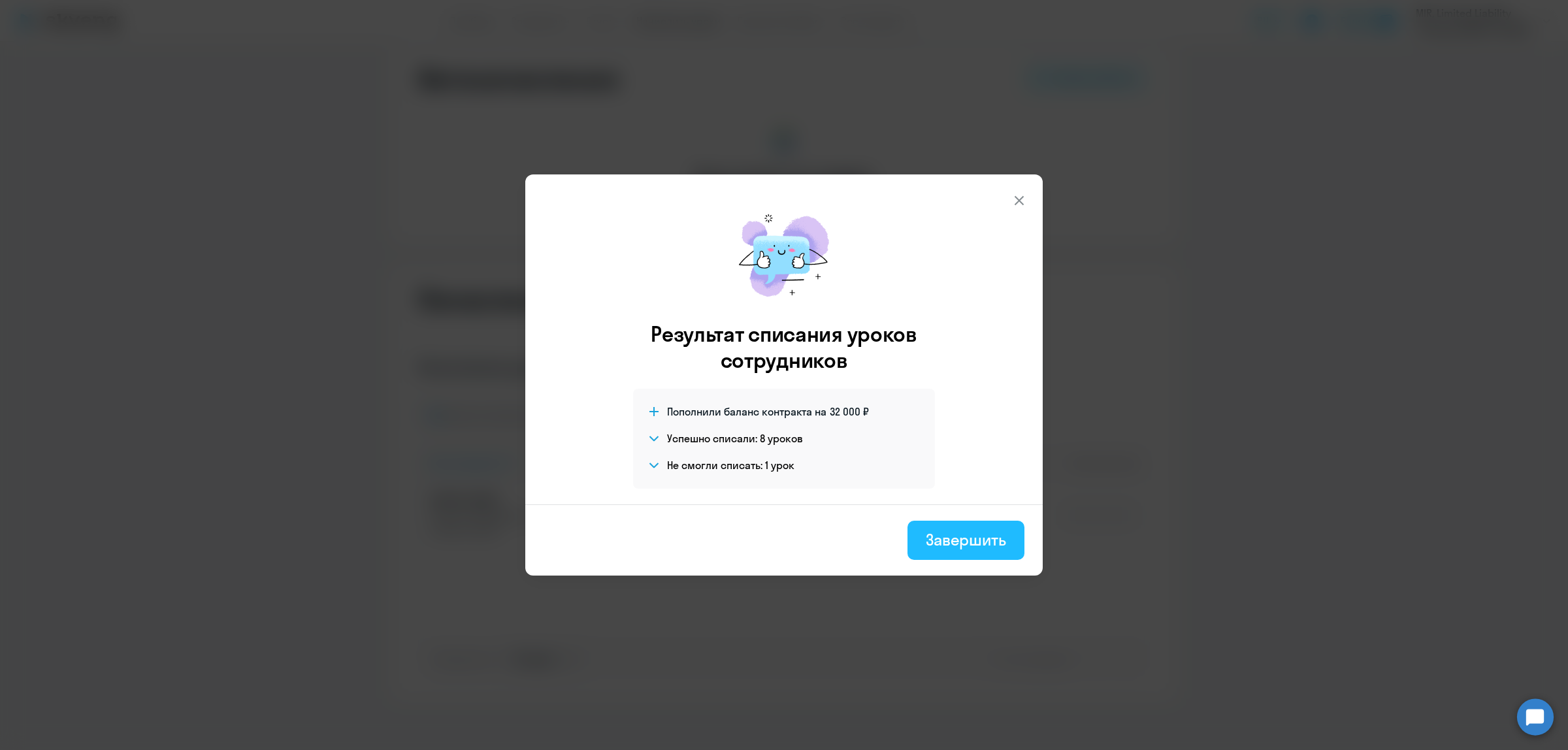
click at [990, 542] on div "Завершить" at bounding box center [966, 539] width 81 height 21
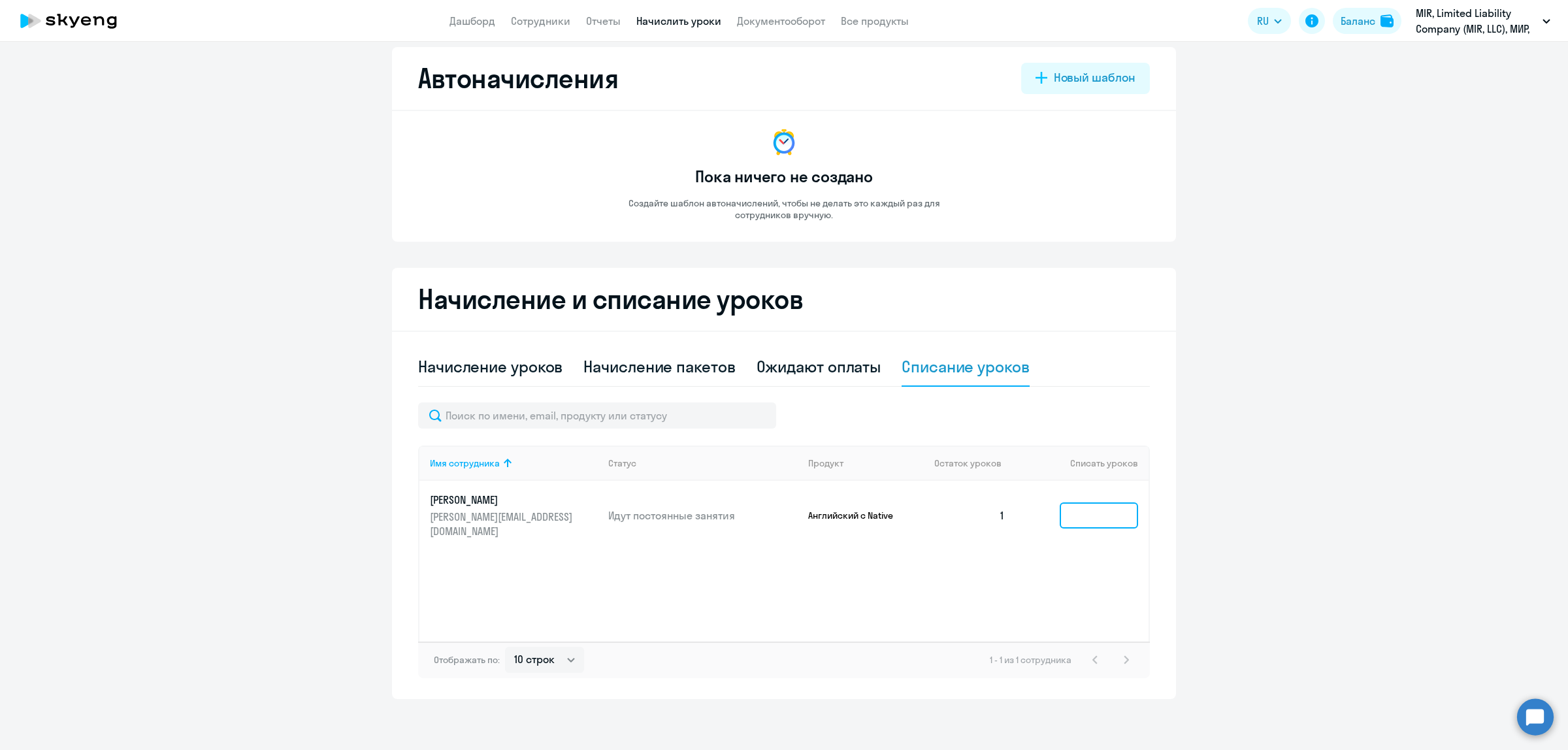
click at [1062, 505] on input at bounding box center [1099, 515] width 79 height 26
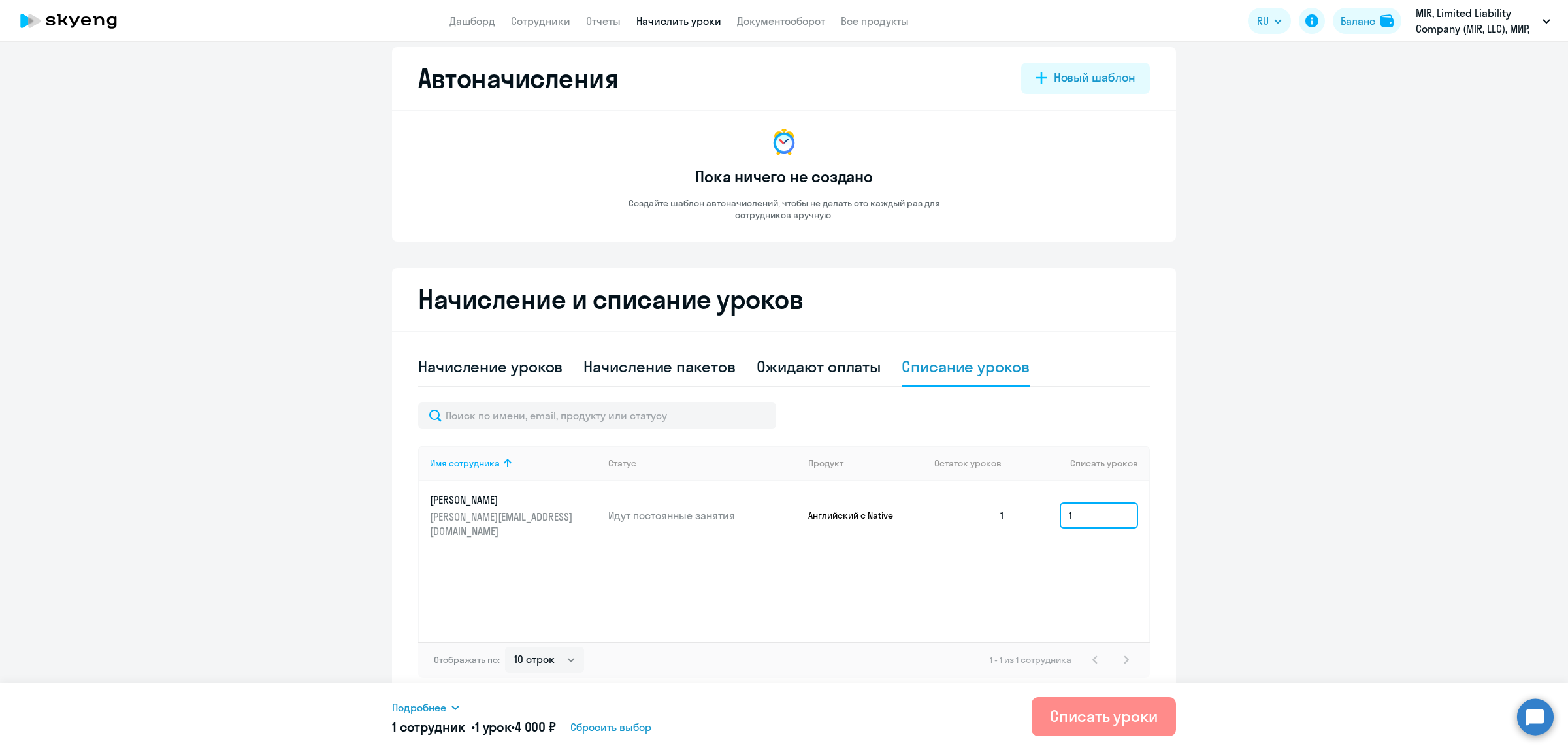
type input "1"
click at [1075, 713] on div "Списать уроки" at bounding box center [1104, 715] width 107 height 21
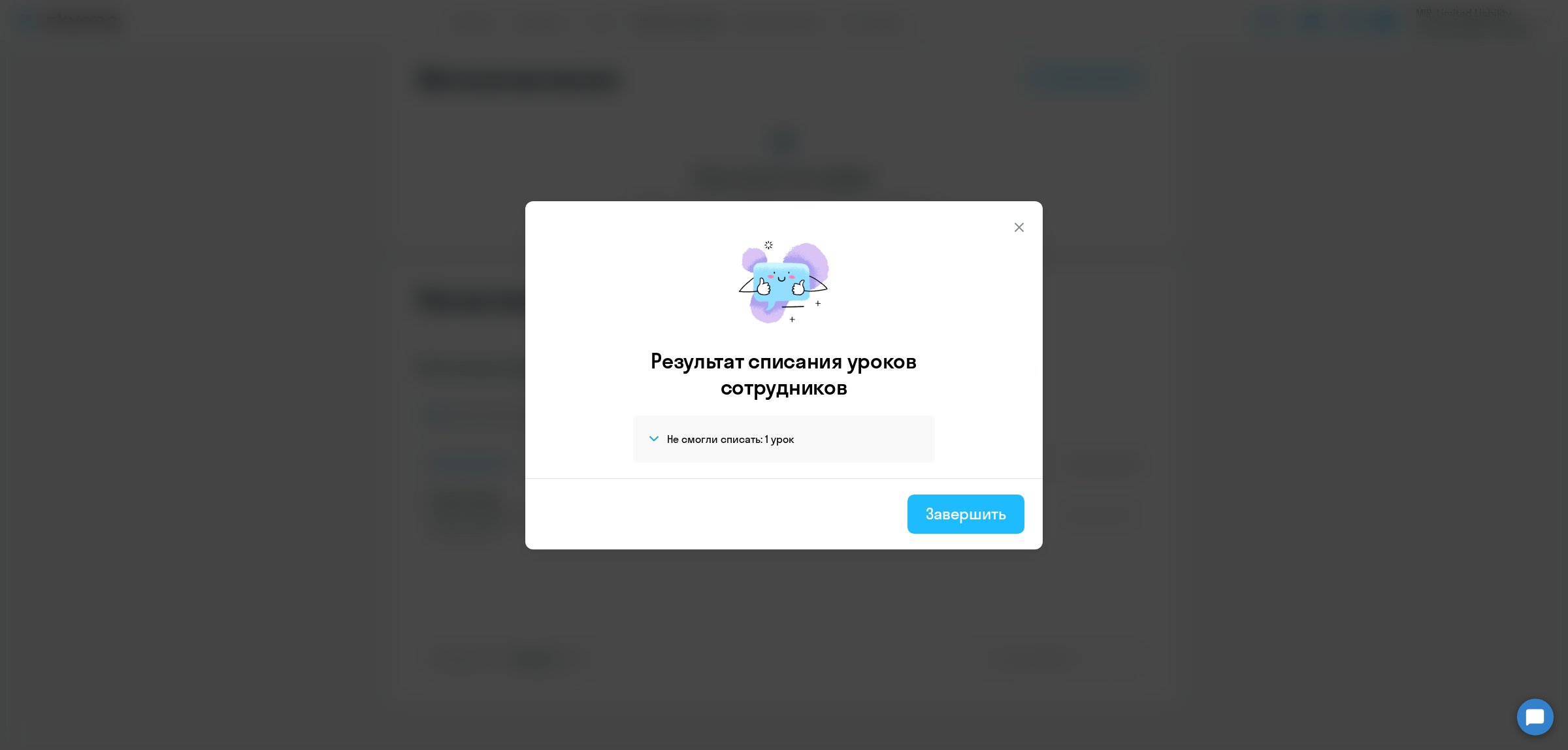
click at [970, 519] on div "Завершить" at bounding box center [966, 513] width 81 height 21
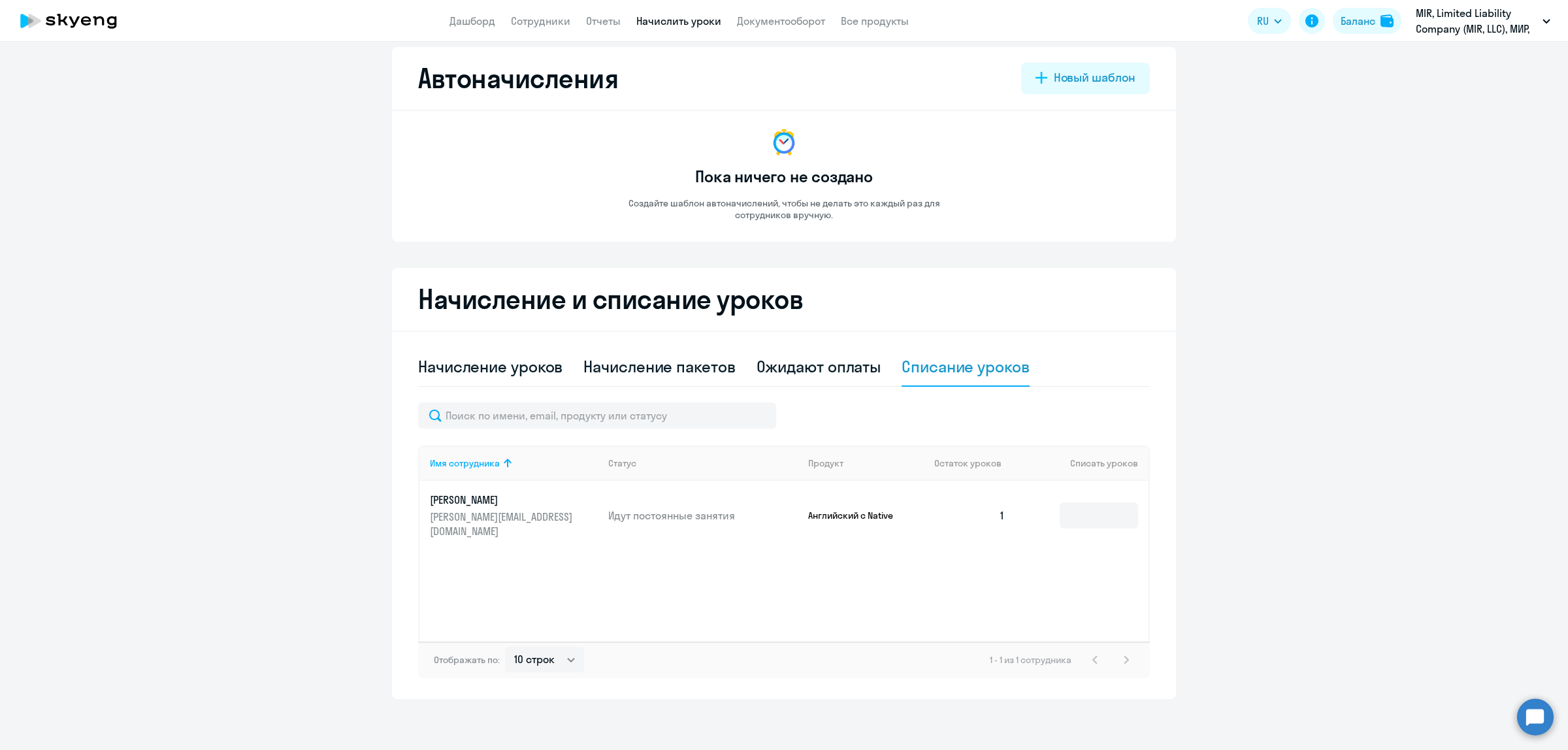
scroll to position [0, 0]
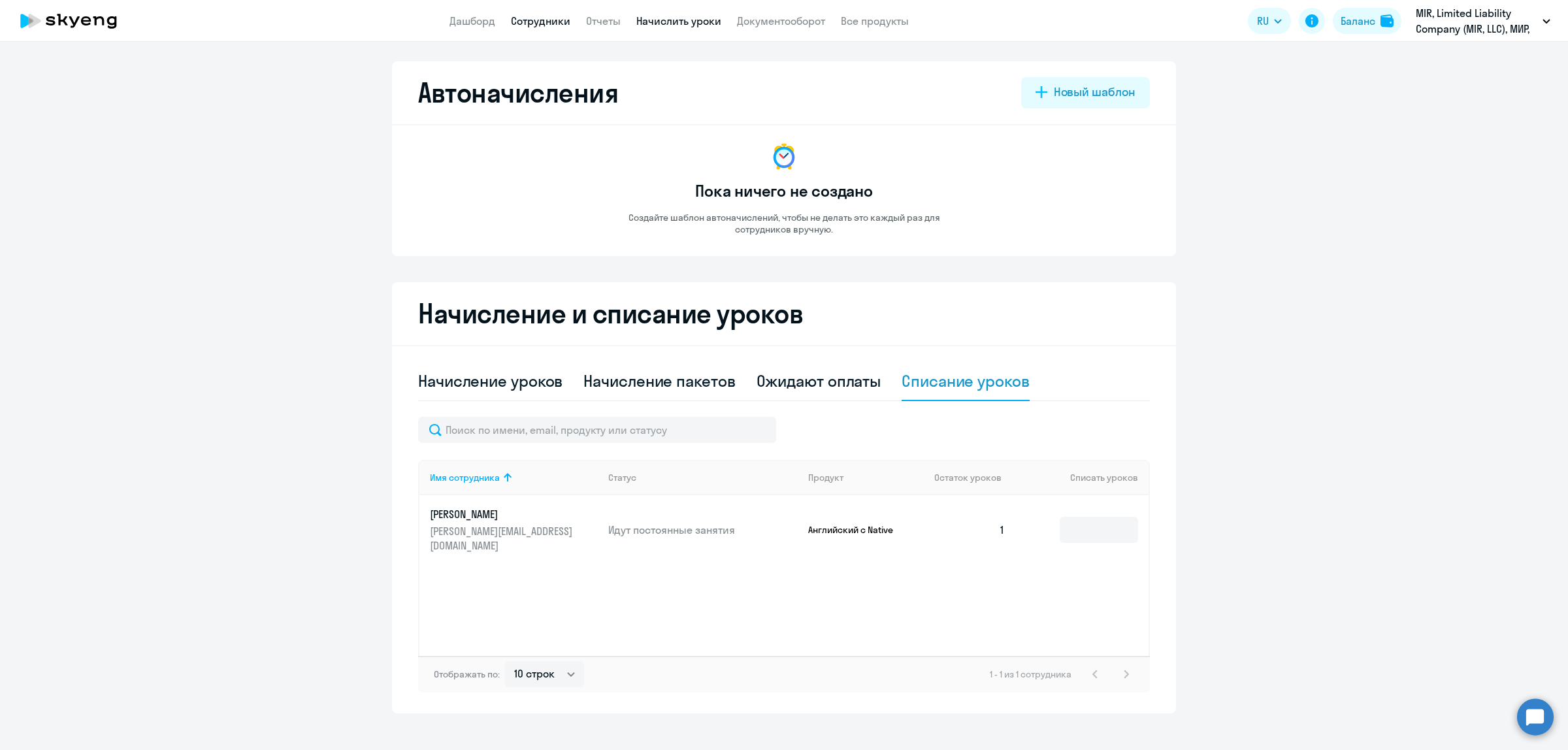
click at [550, 21] on link "Сотрудники" at bounding box center [541, 21] width 59 height 13
select select "30"
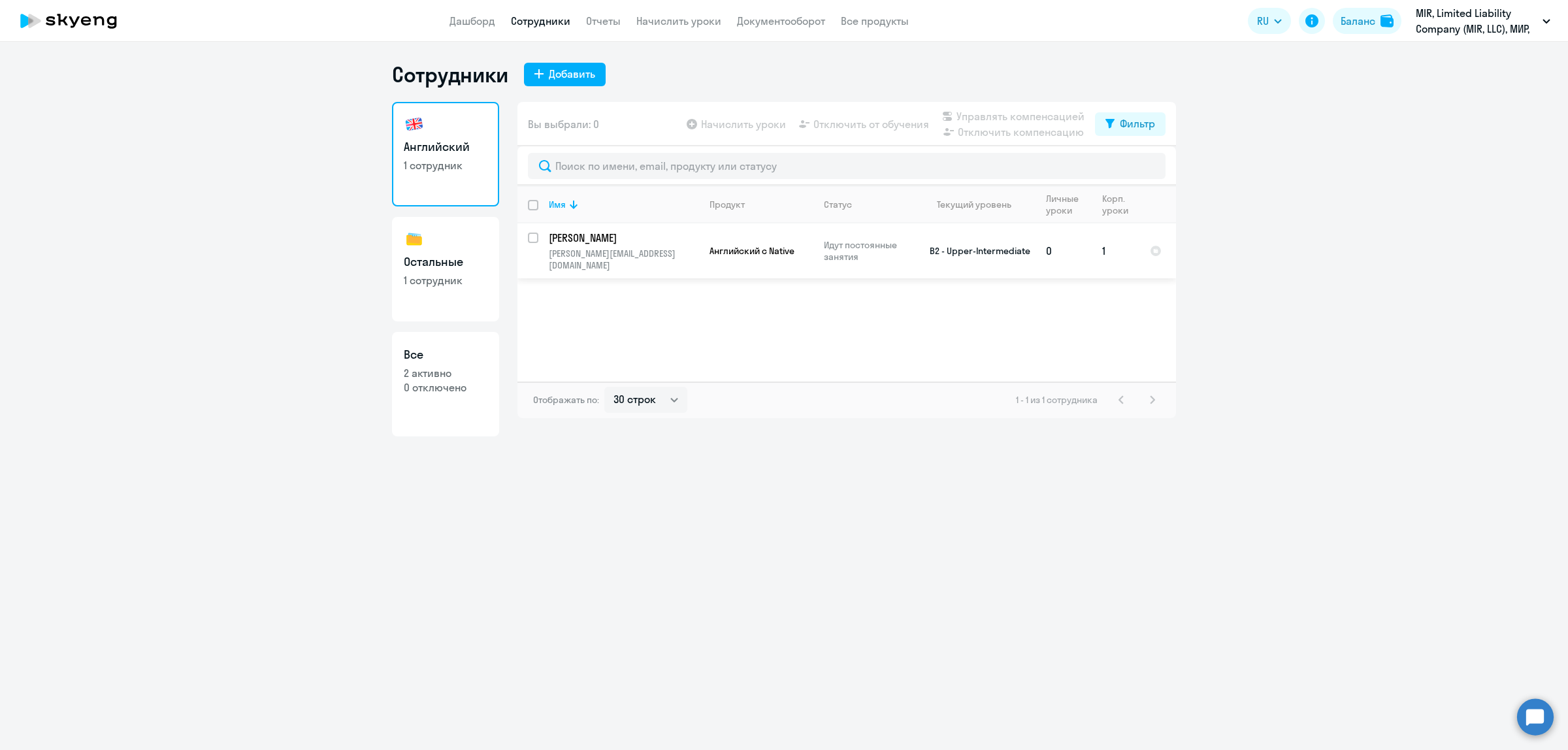
click at [535, 239] on input "select row 14749978" at bounding box center [541, 245] width 26 height 26
checkbox input "true"
click at [601, 231] on p "[PERSON_NAME]" at bounding box center [622, 238] width 148 height 14
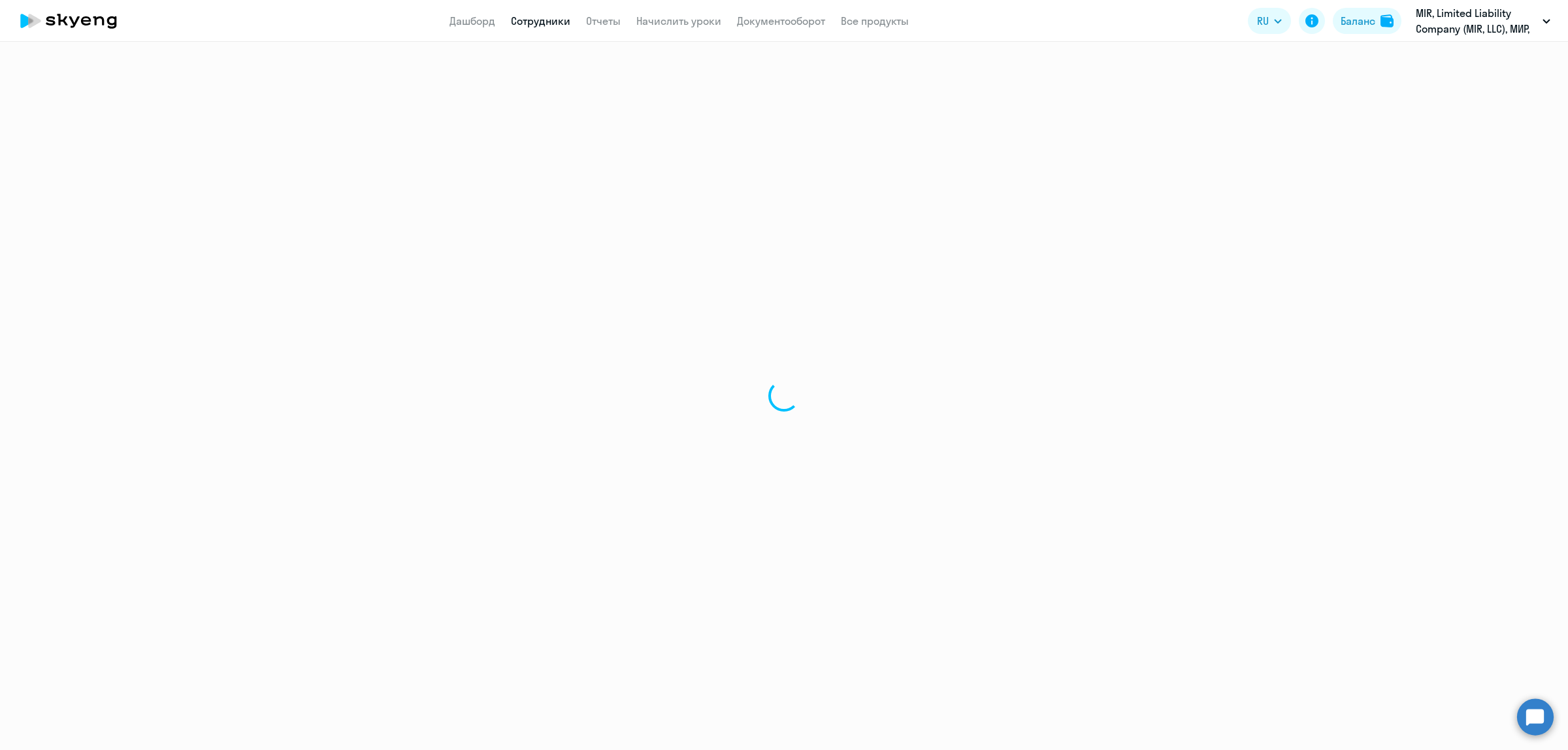
select select "english"
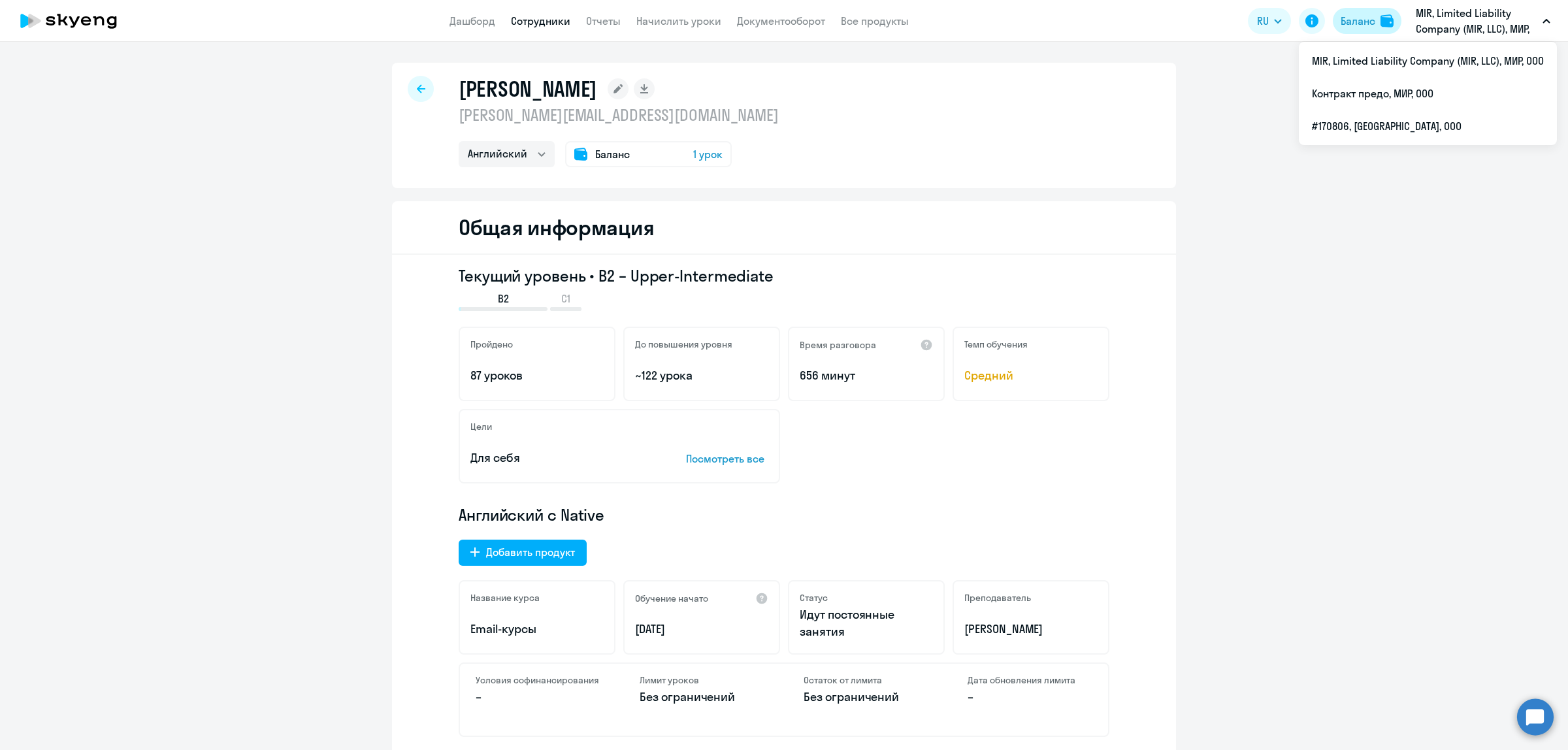
click at [1367, 21] on div "Баланс" at bounding box center [1358, 21] width 35 height 16
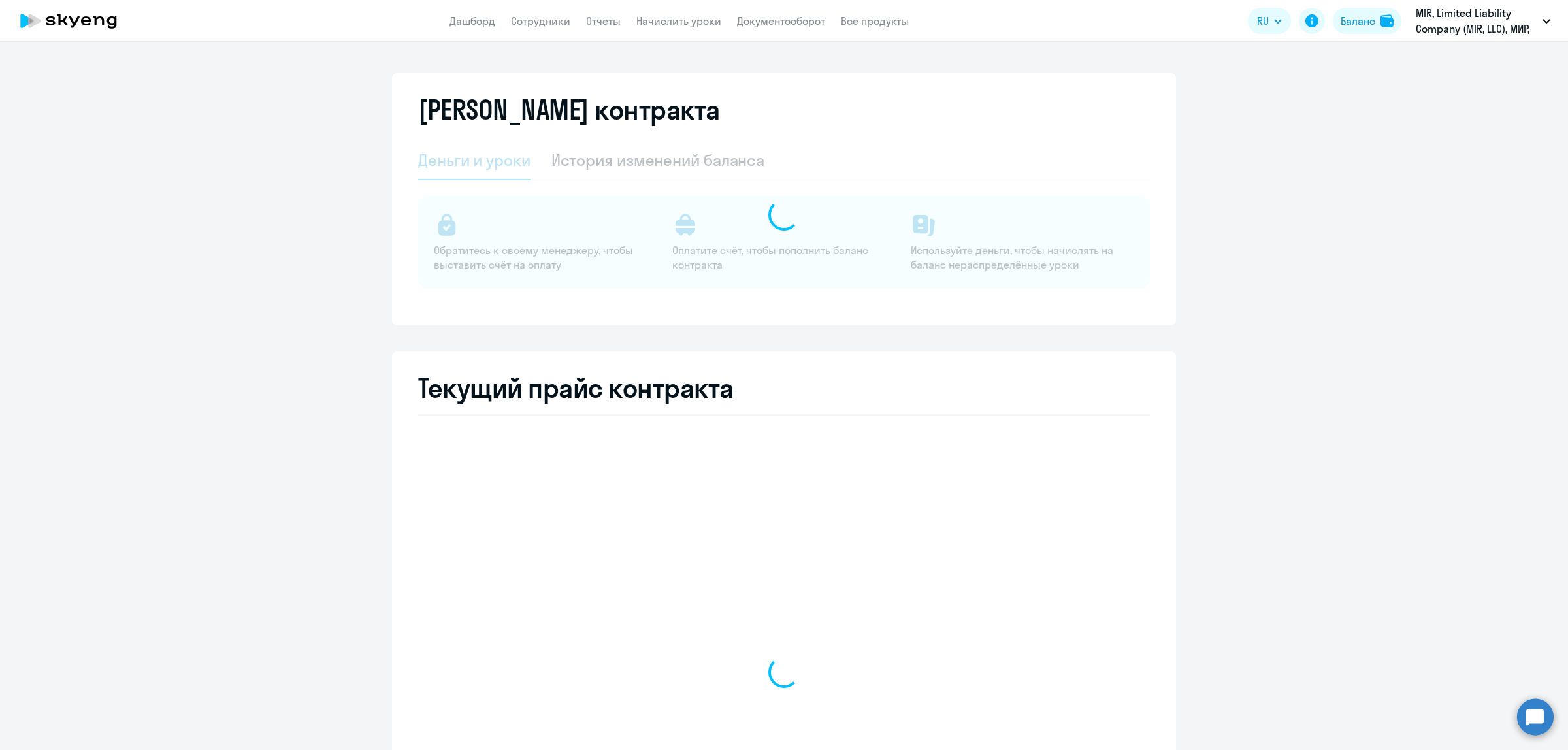
select select "english_adult_not_native_speaker"
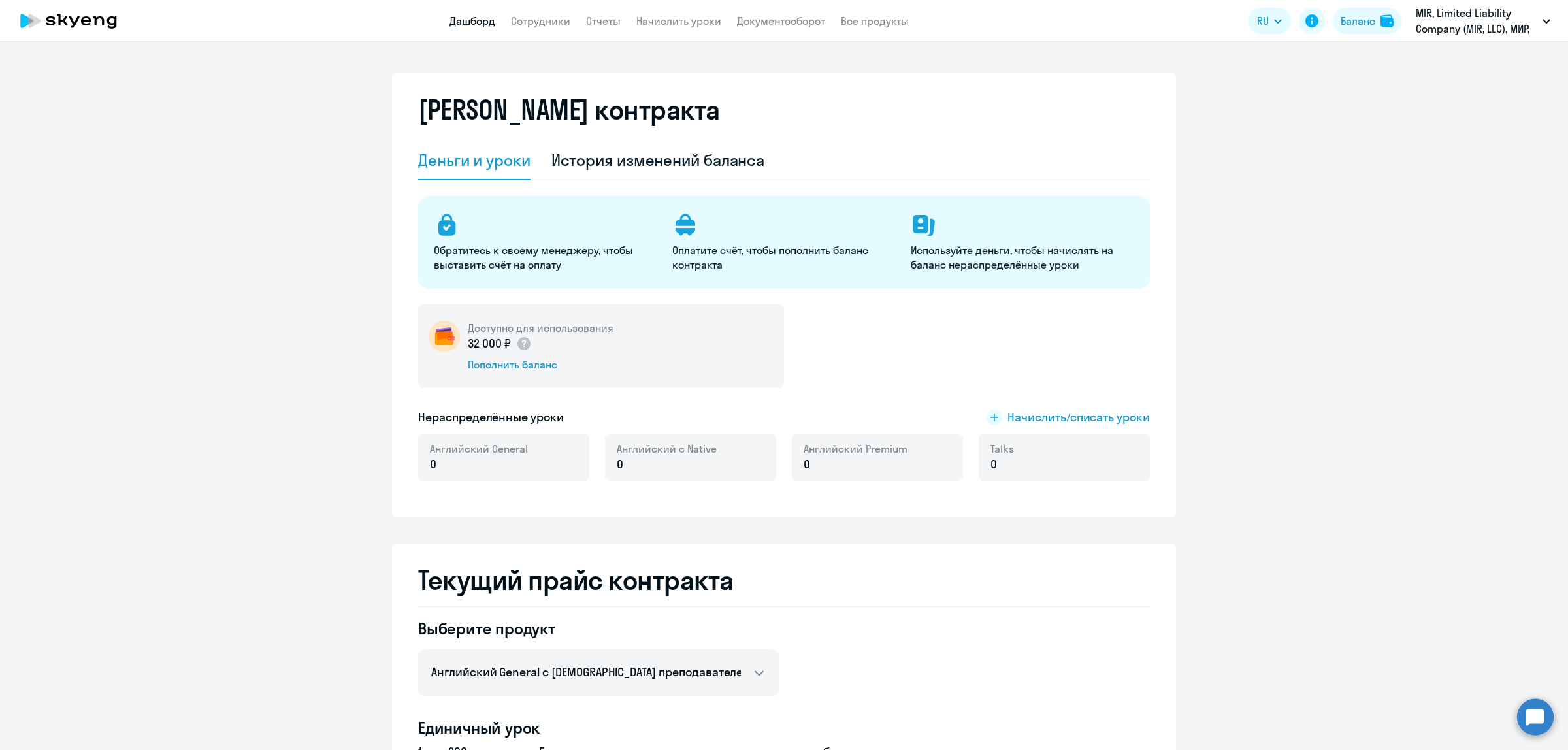
click at [478, 21] on link "Дашборд" at bounding box center [472, 21] width 46 height 13
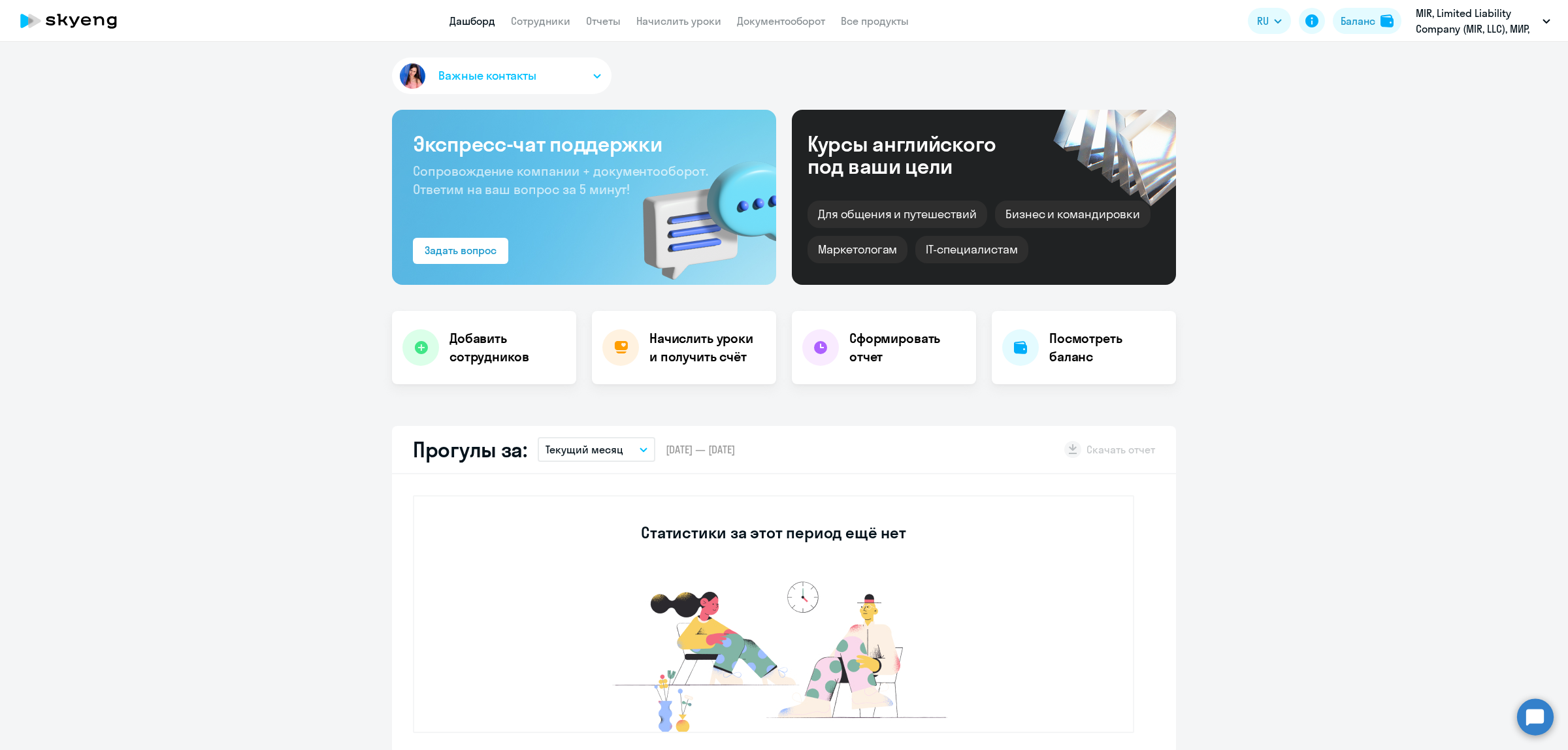
select select "30"
click at [544, 21] on link "Сотрудники" at bounding box center [541, 21] width 59 height 13
select select "30"
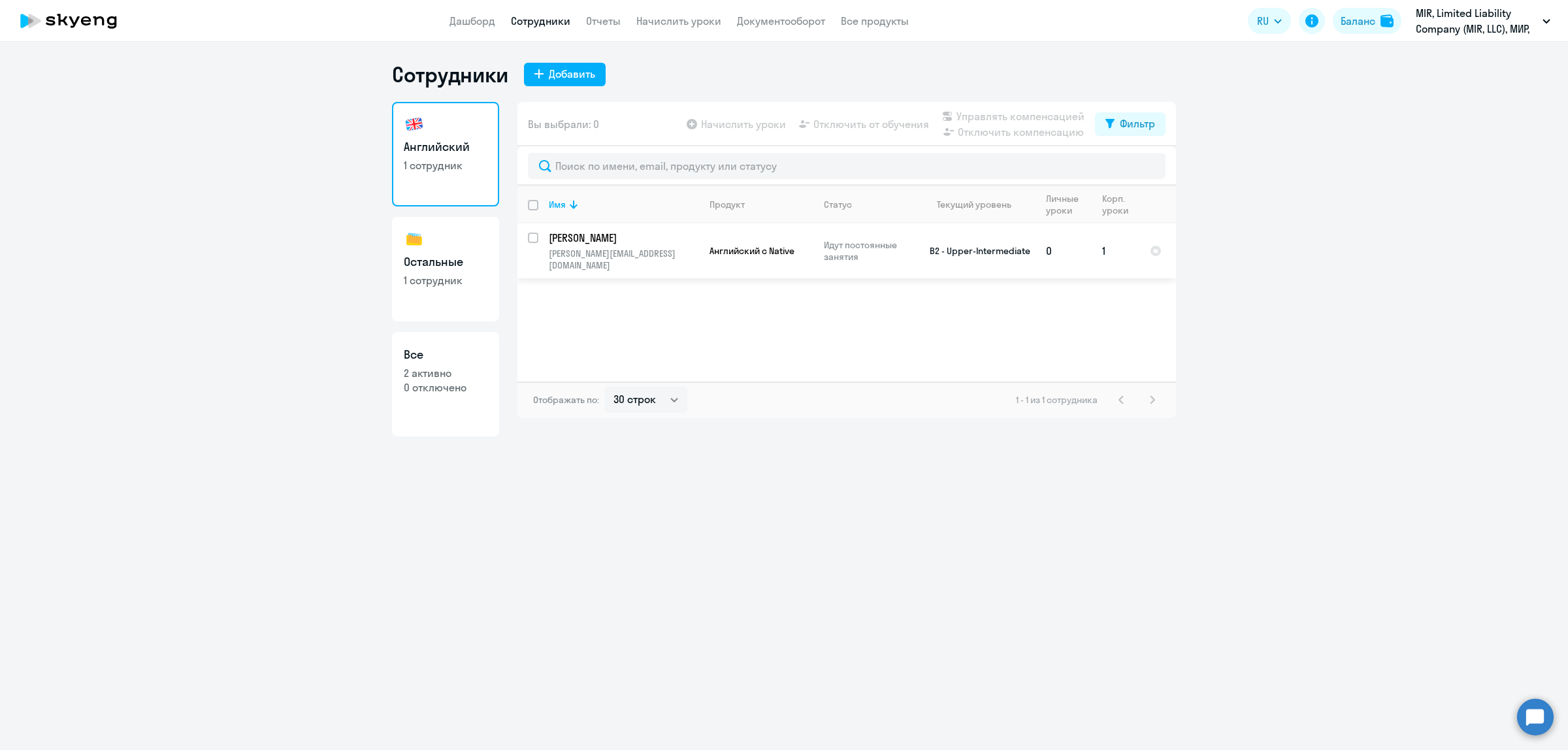
click at [539, 238] on td "[PERSON_NAME] [PERSON_NAME][EMAIL_ADDRESS][DOMAIN_NAME]" at bounding box center [618, 251] width 160 height 55
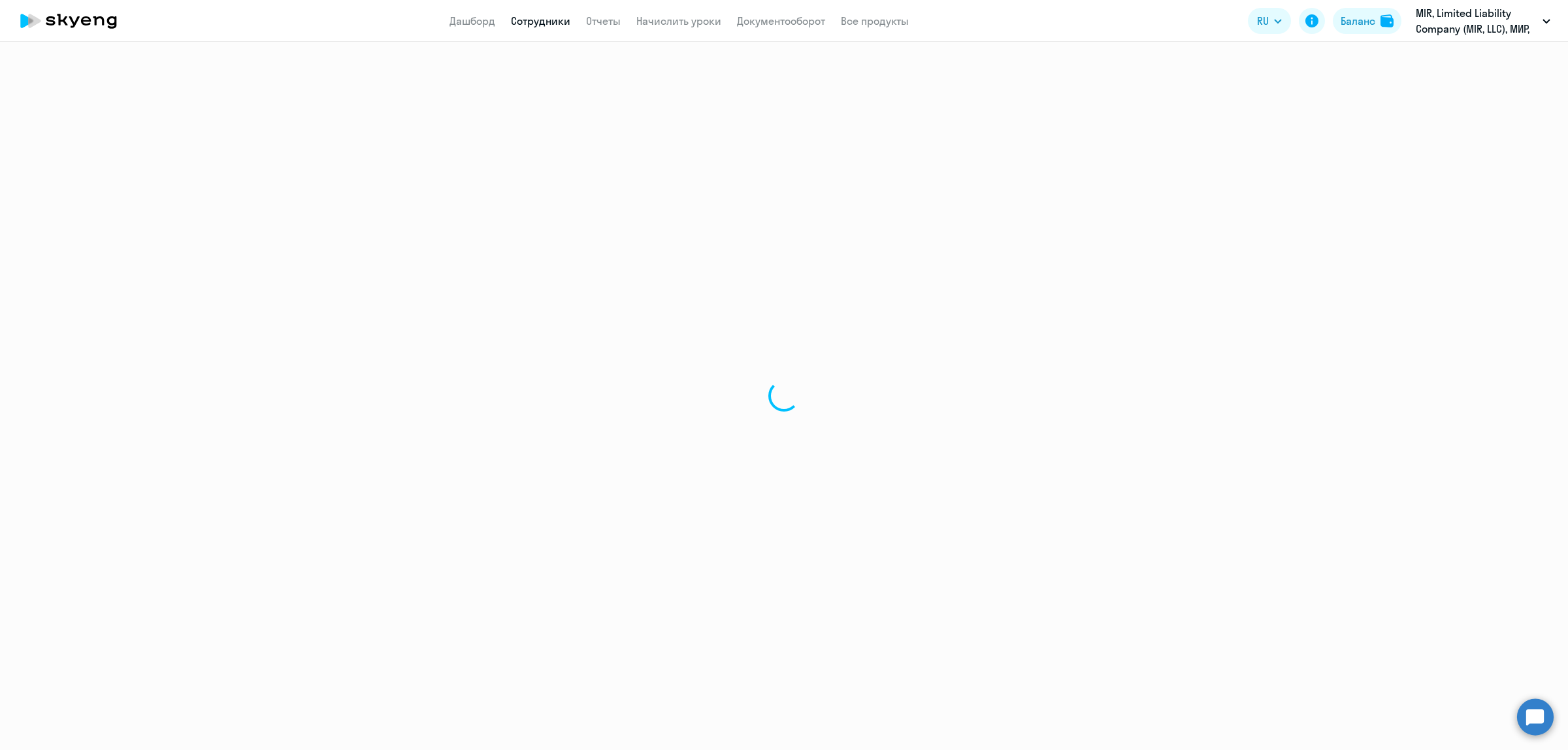
select select "english"
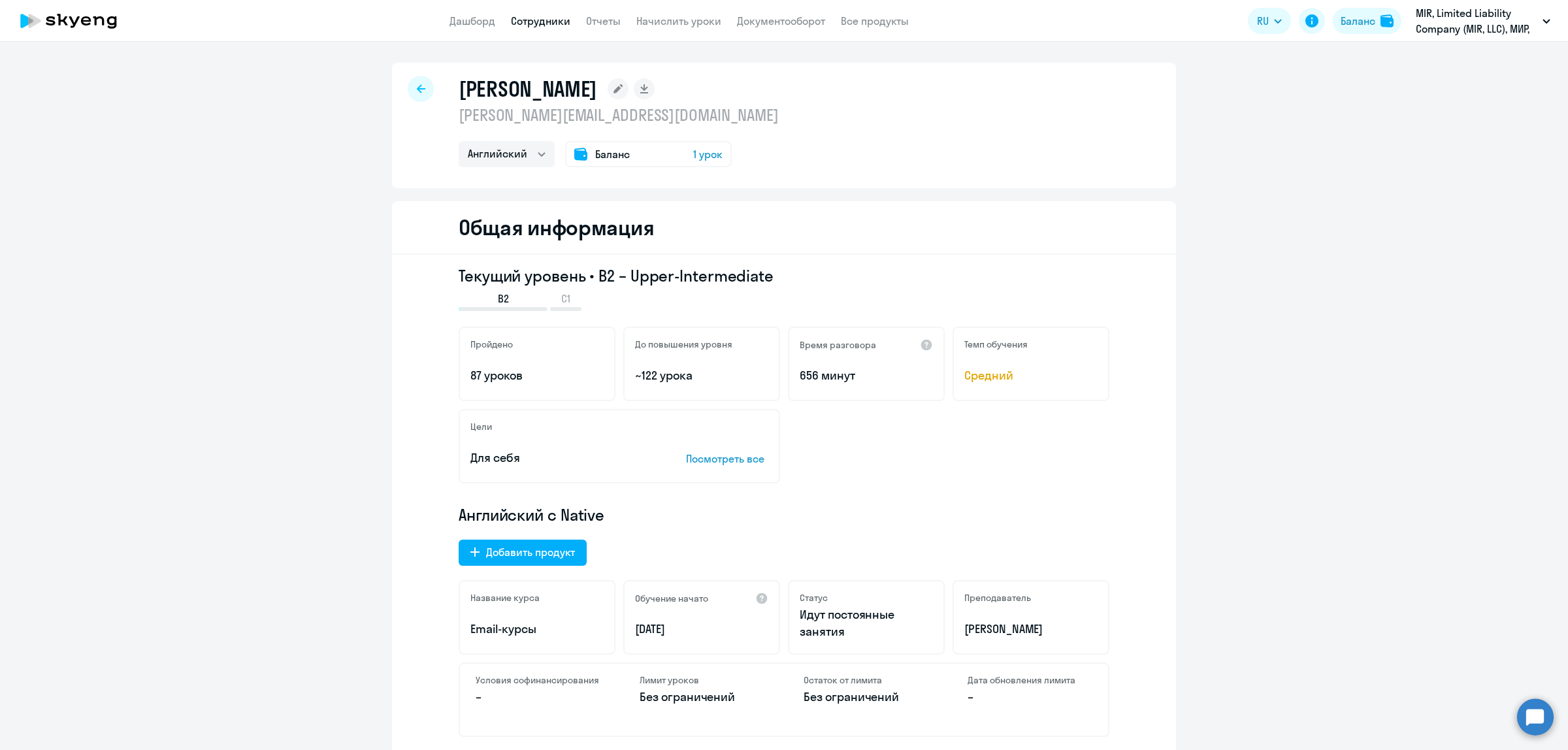
click at [671, 13] on app-menu-item-link "Начислить уроки" at bounding box center [679, 21] width 85 height 16
click at [678, 25] on link "Начислить уроки" at bounding box center [679, 21] width 85 height 13
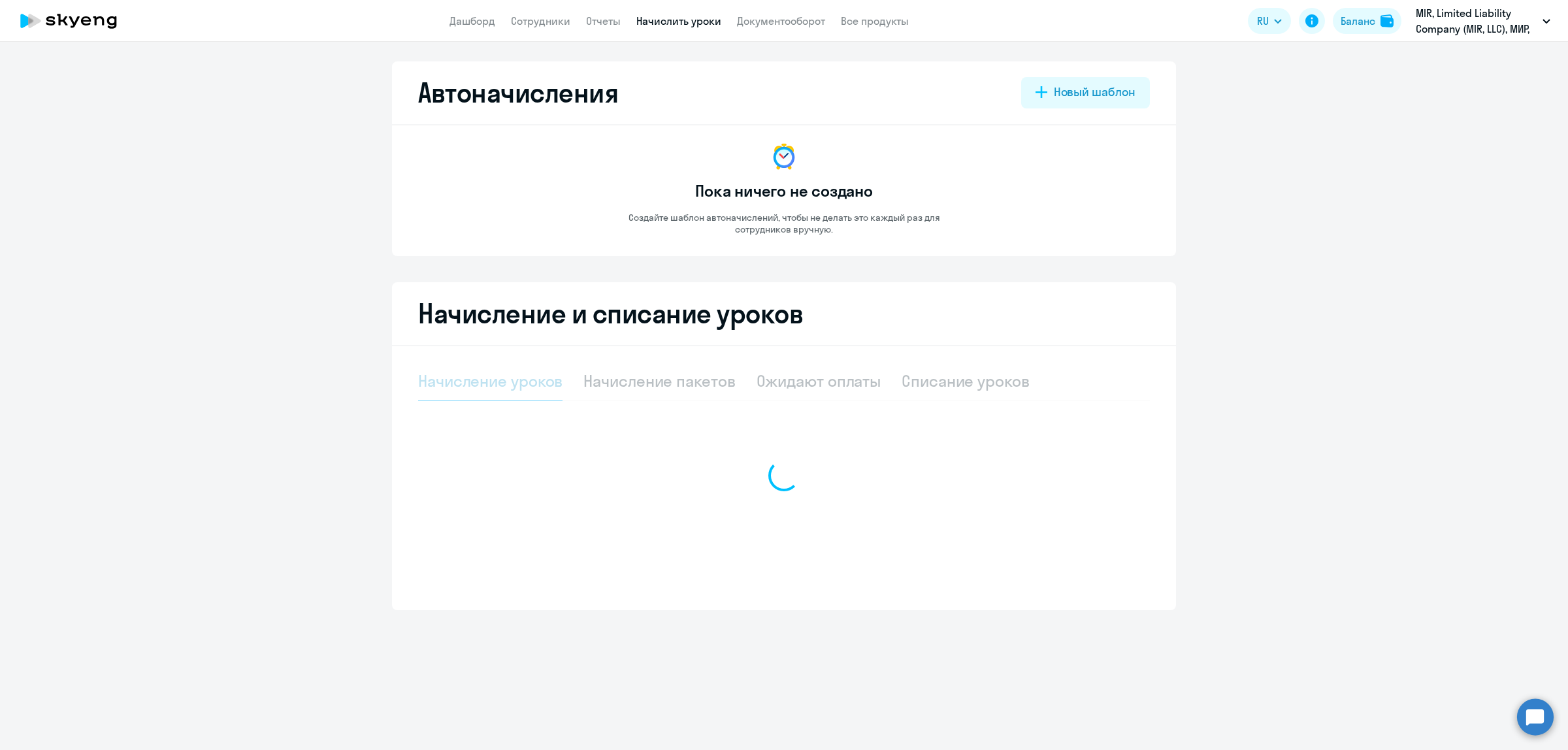
select select "10"
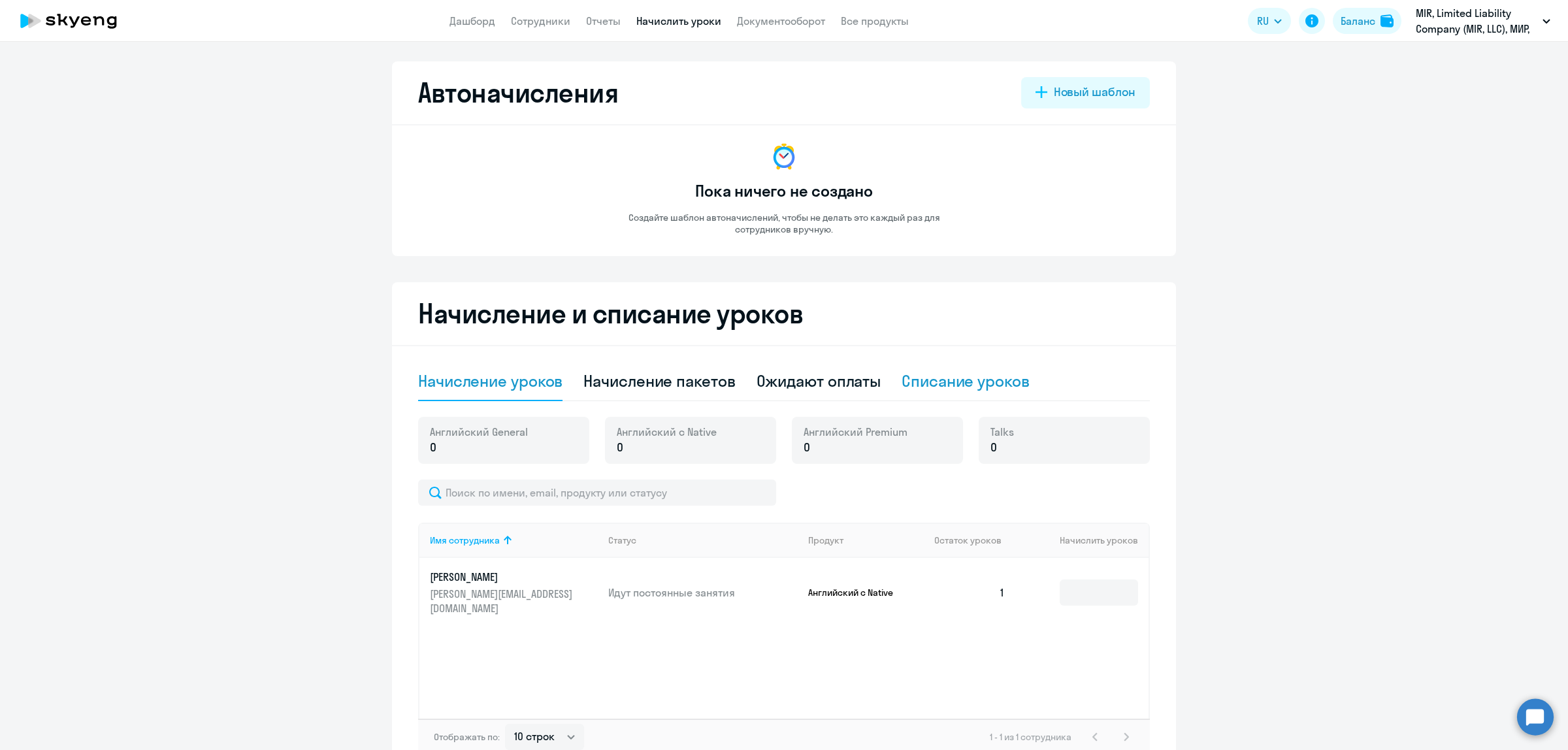
click at [909, 377] on div "Списание уроков" at bounding box center [965, 380] width 128 height 21
select select "10"
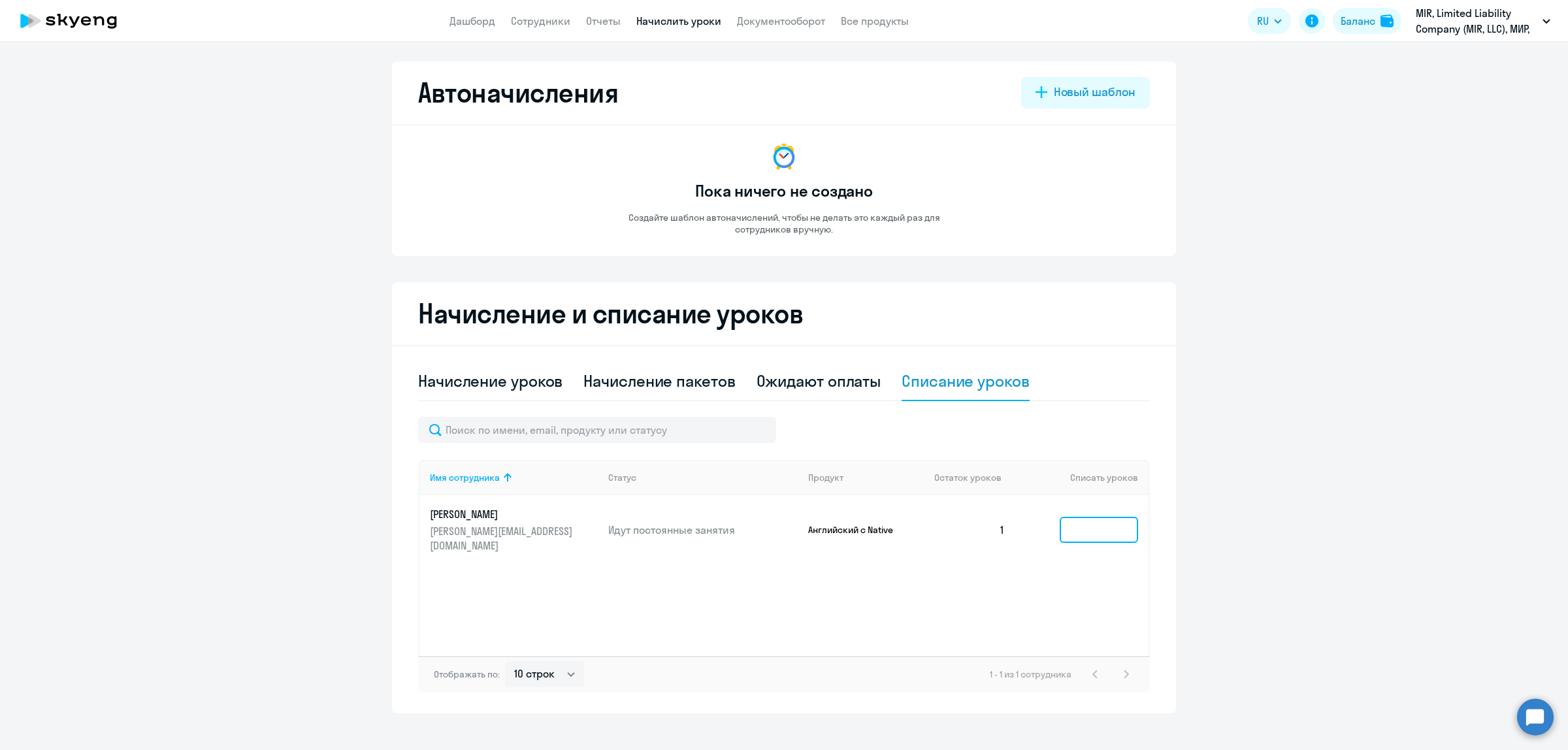
click at [1083, 521] on input at bounding box center [1099, 529] width 79 height 26
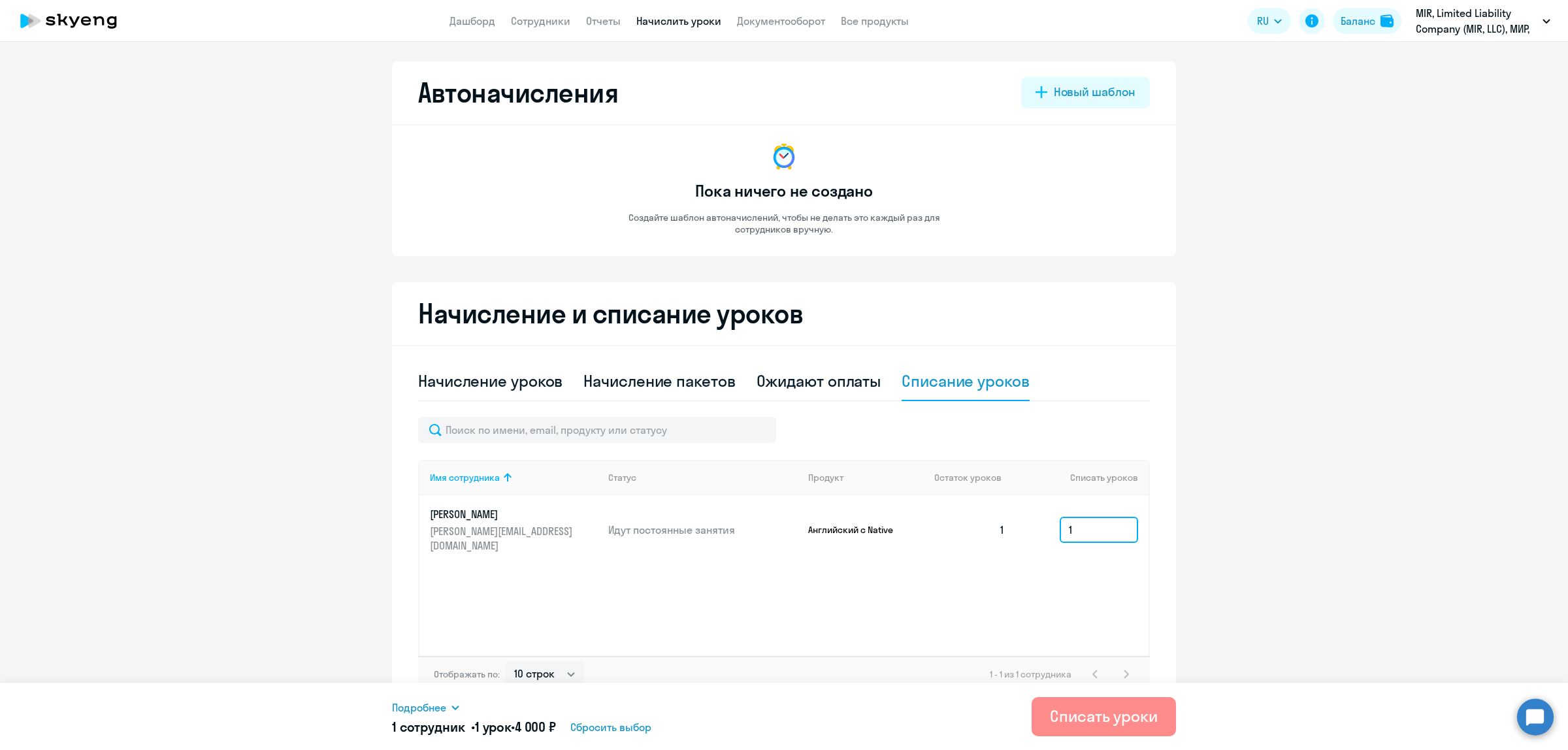
type input "1"
click at [1088, 719] on div "Списать уроки" at bounding box center [1104, 715] width 107 height 21
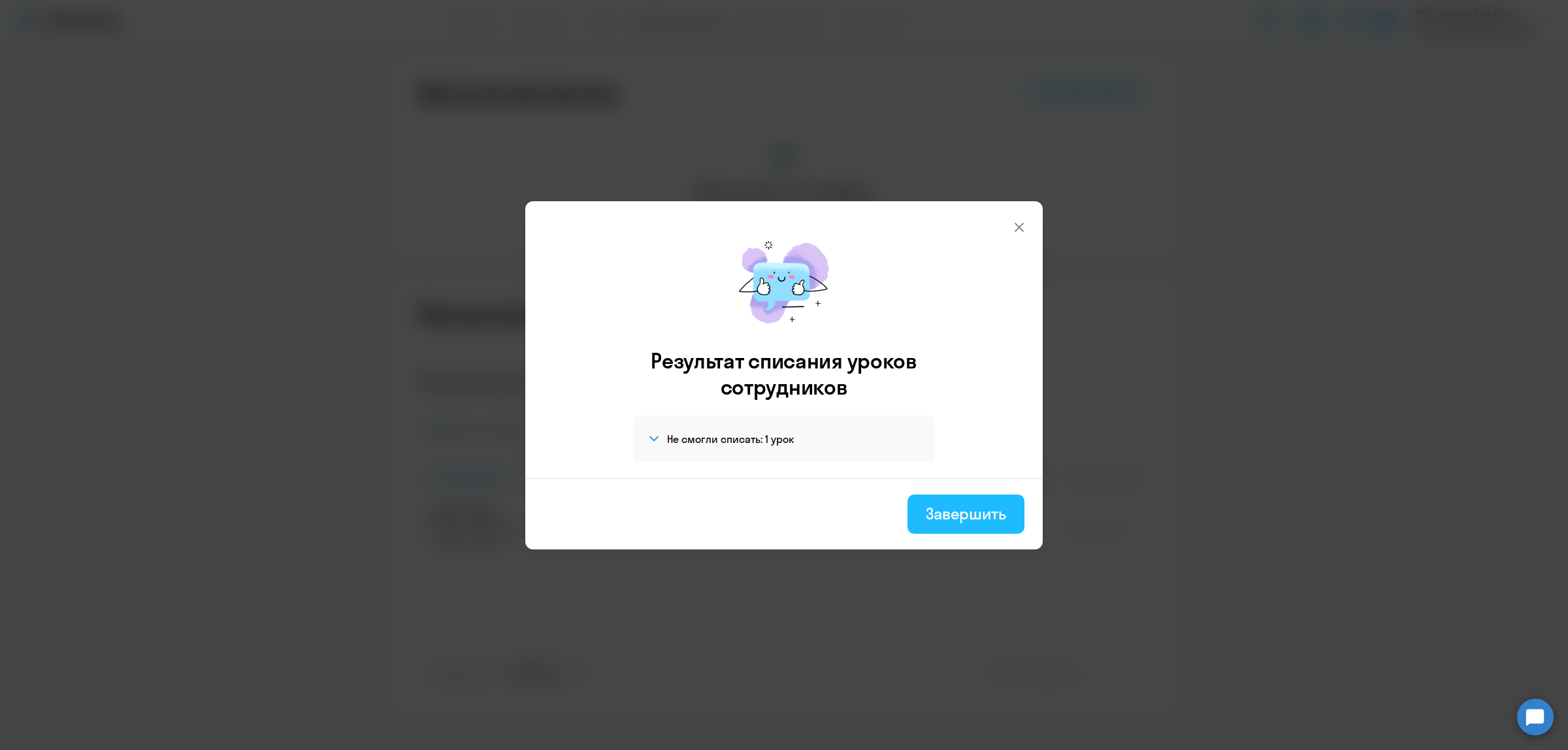
click at [998, 513] on div "Завершить" at bounding box center [966, 513] width 81 height 21
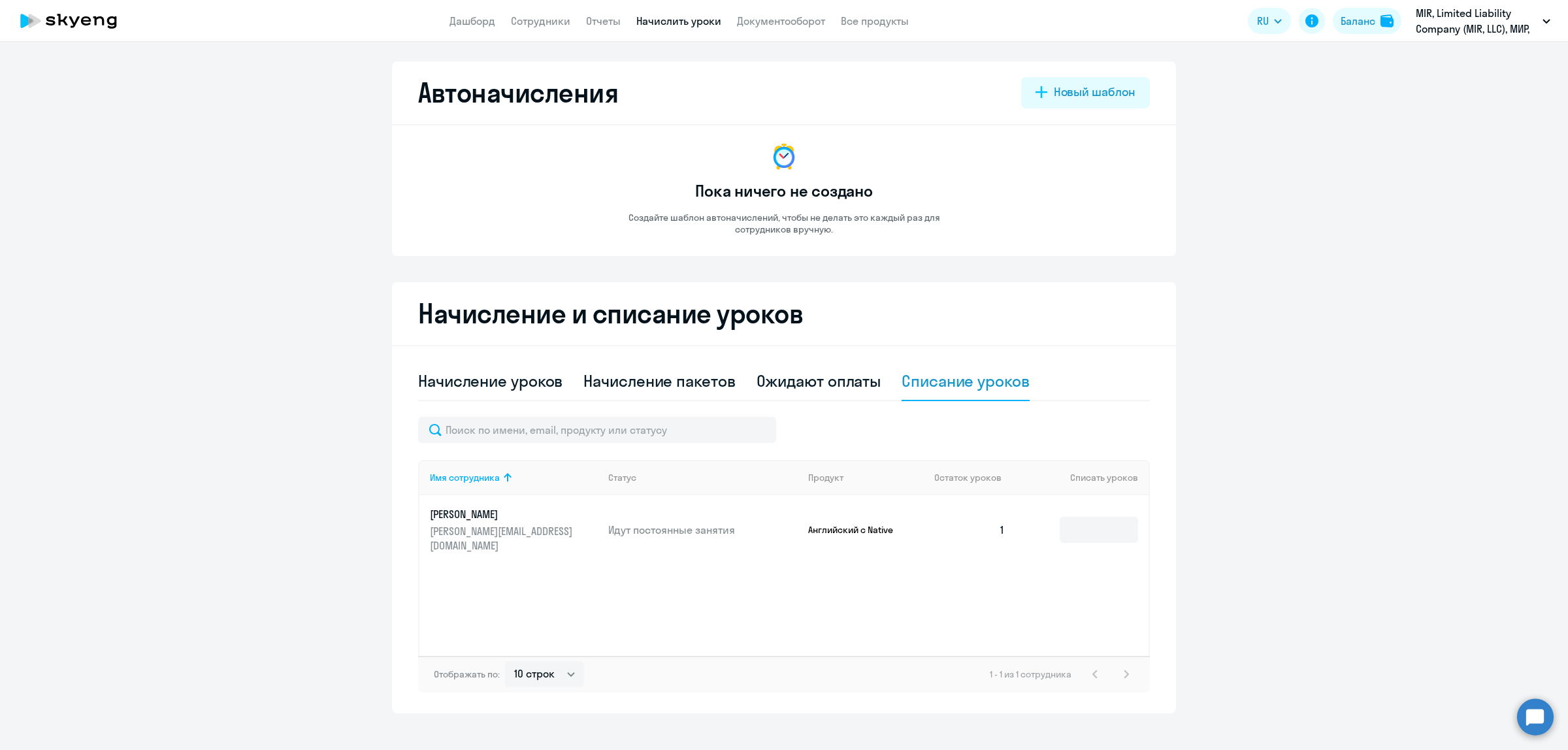
click at [1526, 720] on circle at bounding box center [1535, 716] width 37 height 37
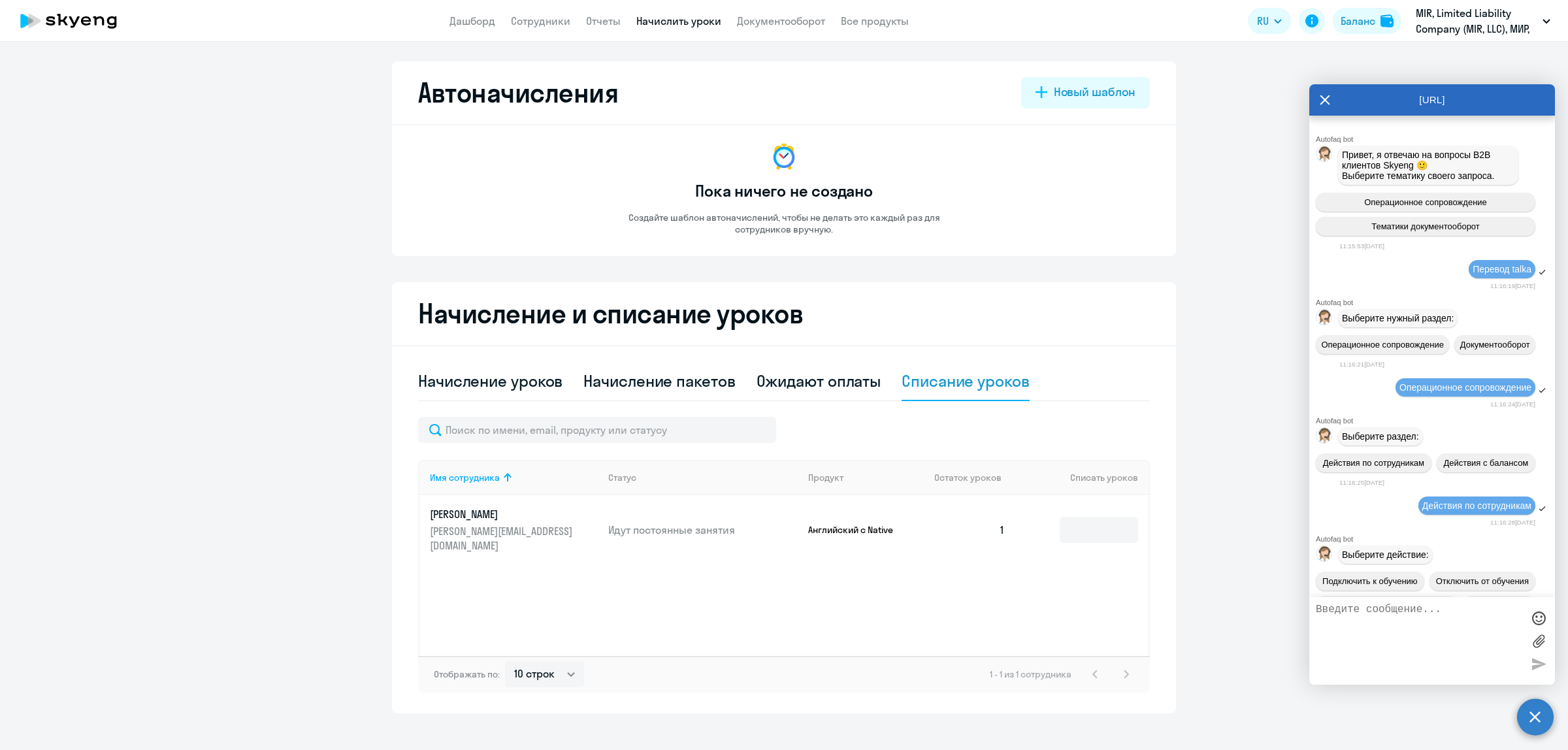
scroll to position [2299, 0]
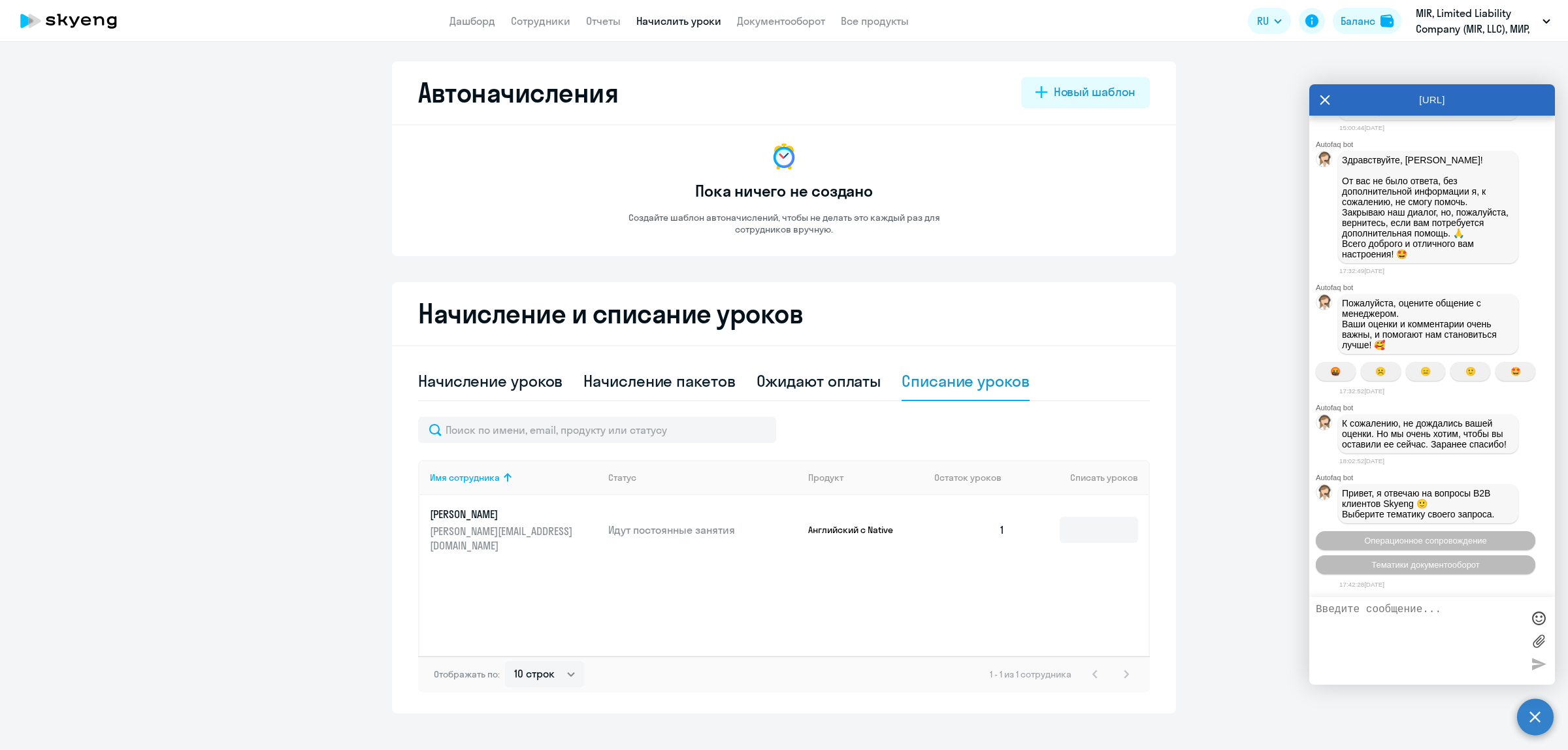
click at [1390, 615] on textarea at bounding box center [1418, 640] width 207 height 74
type textarea "L"
click at [1449, 609] on textarea "Добрый день! Система не списывает на баланс 1 уро" at bounding box center [1418, 640] width 207 height 74
type textarea "Добрый день! Система списане списывает на баланс 1 уро"
click at [1347, 25] on div "Баланс" at bounding box center [1358, 21] width 35 height 16
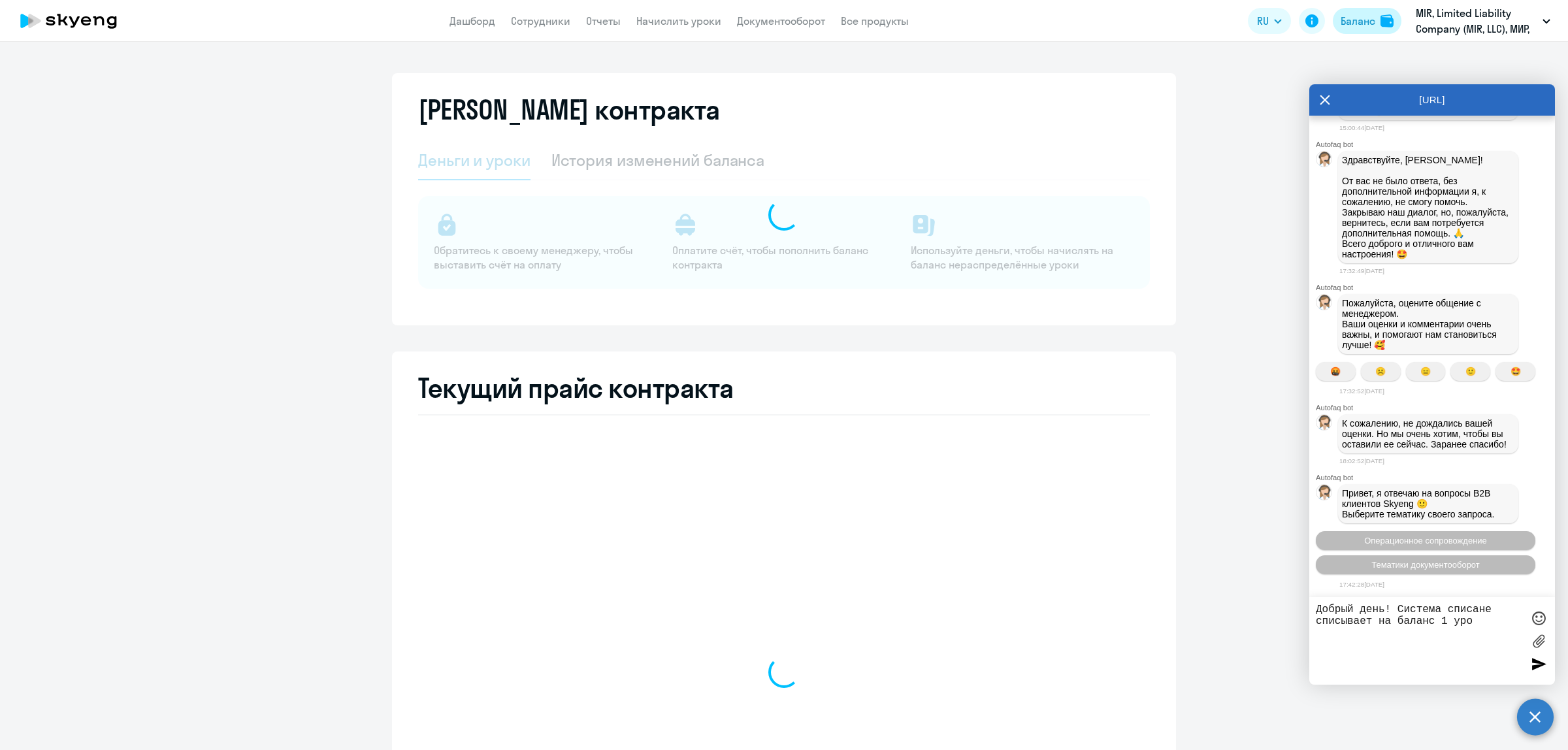
select select "english_adult_not_native_speaker"
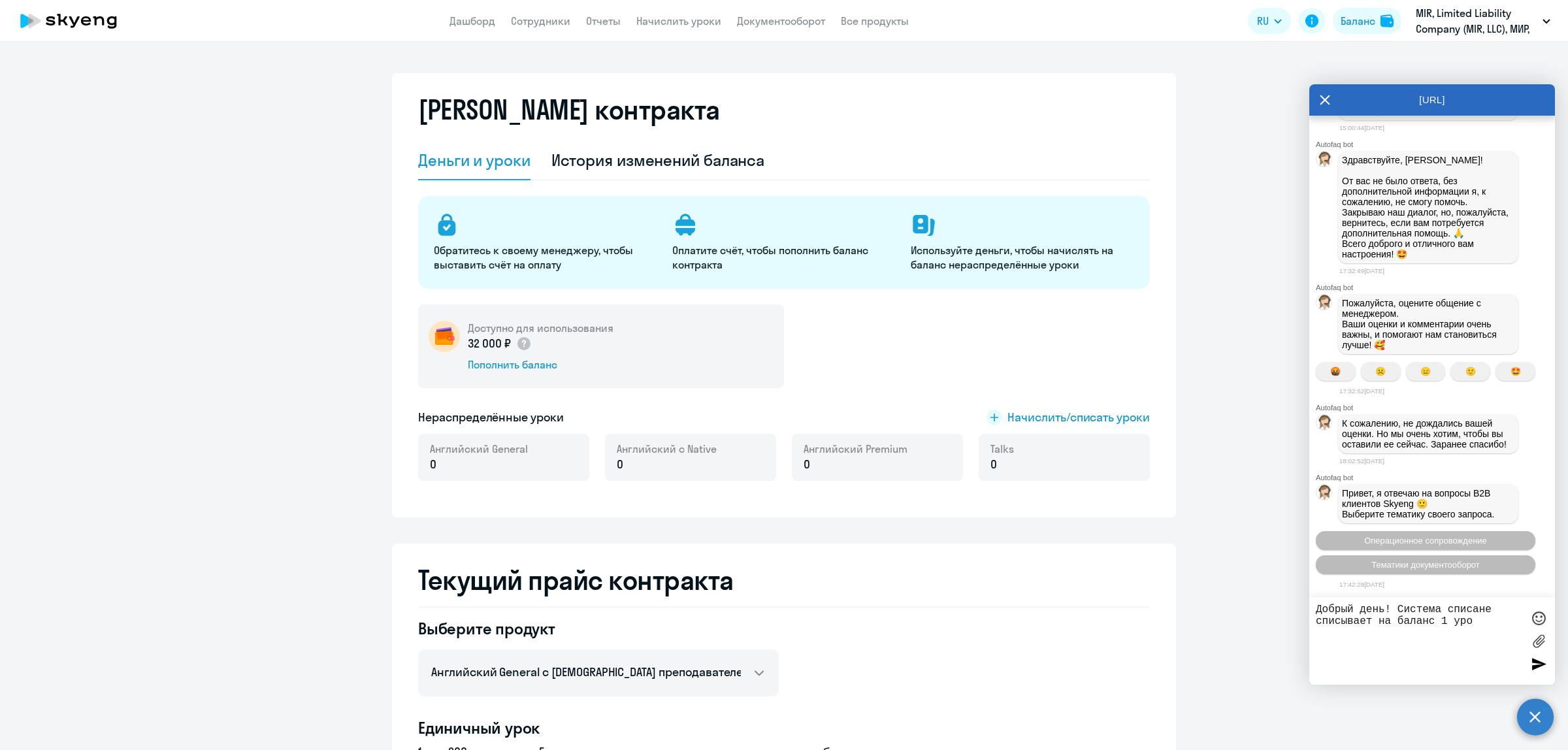
click at [1500, 605] on textarea "Добрый день! Система списане списывает на баланс 1 уро" at bounding box center [1418, 640] width 207 height 74
click at [1412, 619] on textarea "Добрый день! Система списала только 8 уроков на запрос сипать 9списывает на бал…" at bounding box center [1418, 640] width 207 height 74
type textarea "Добрый день! Система списала только 8 уроков, указывала 9. Как списать его?"
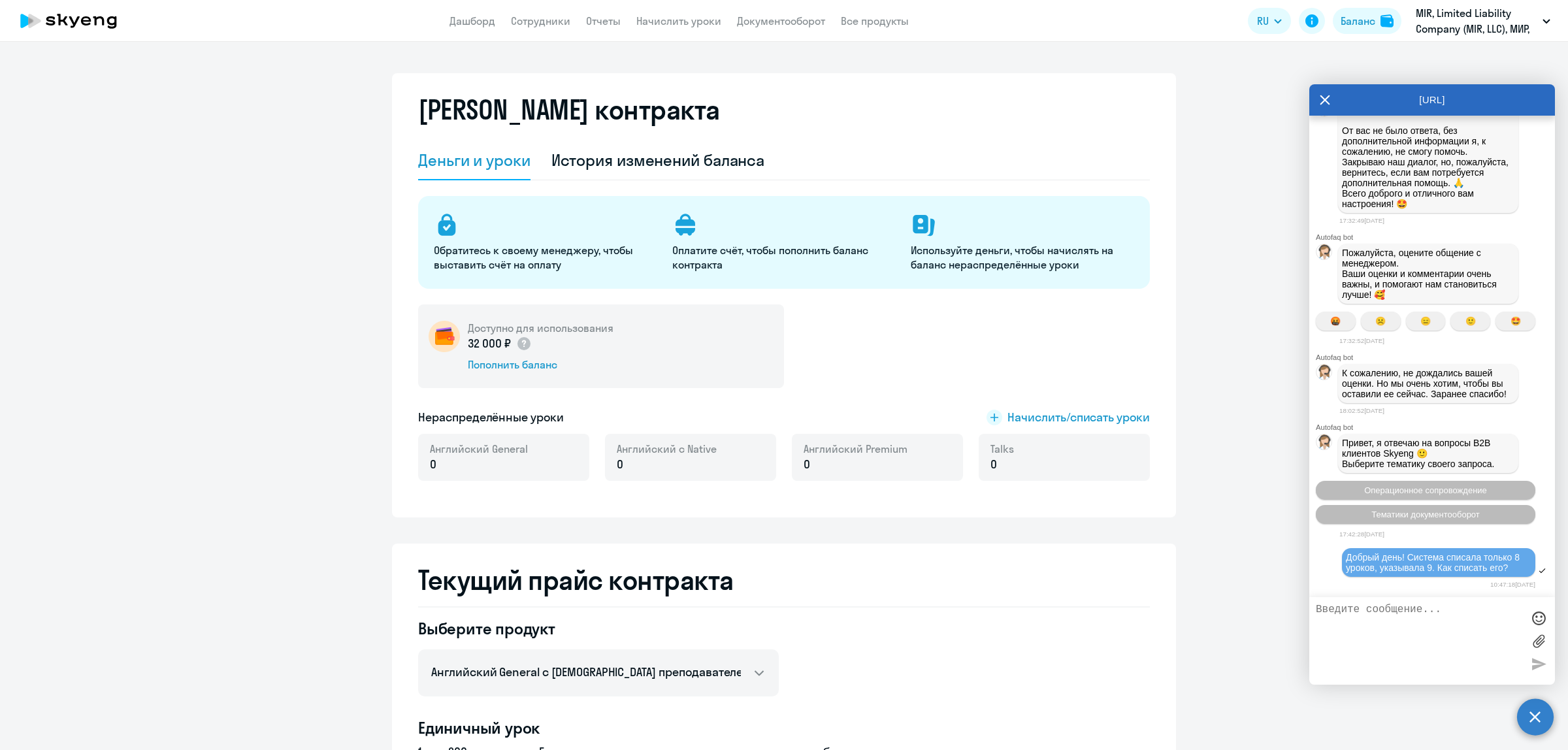
scroll to position [2450, 0]
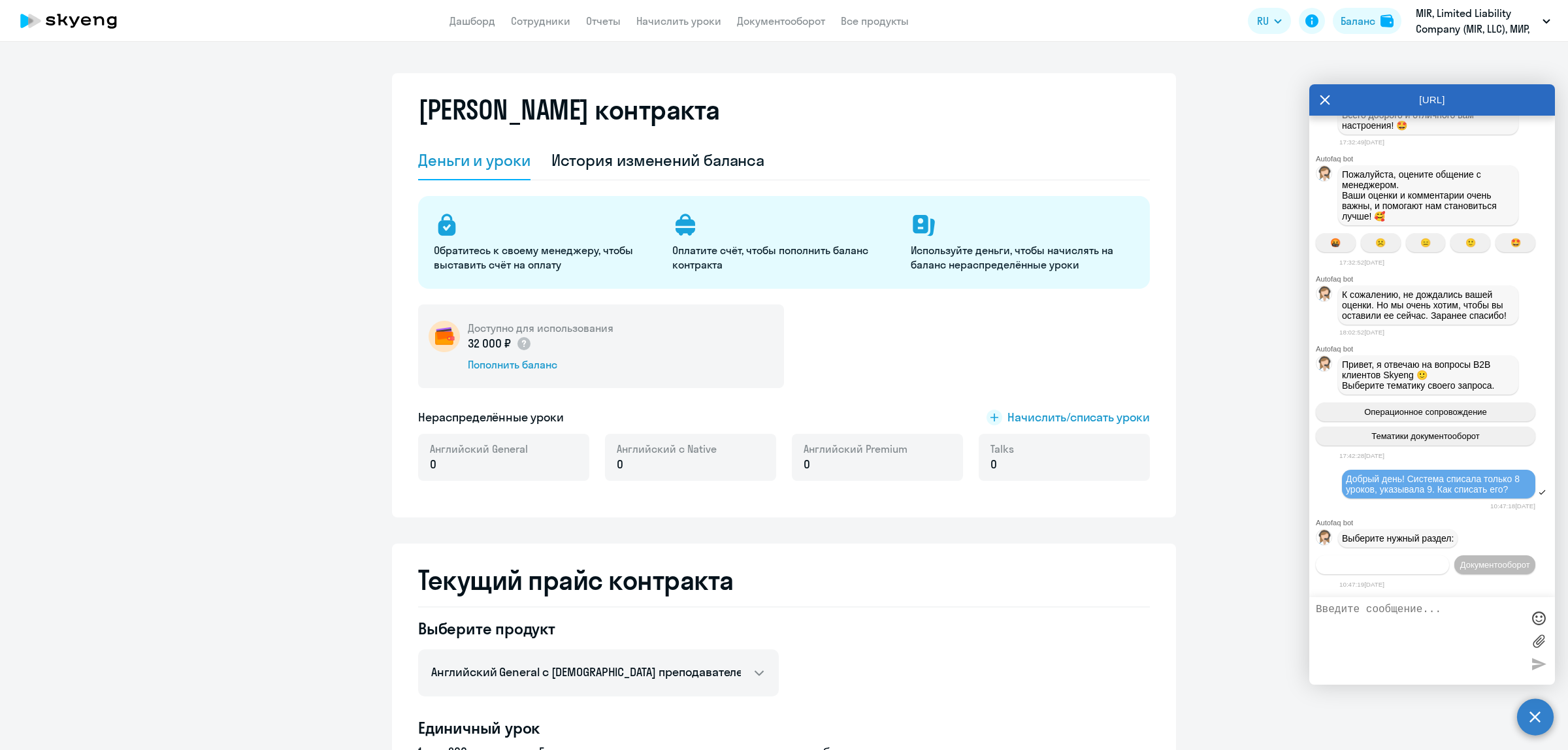
click at [1444, 559] on span "Операционное сопровождение" at bounding box center [1382, 564] width 123 height 10
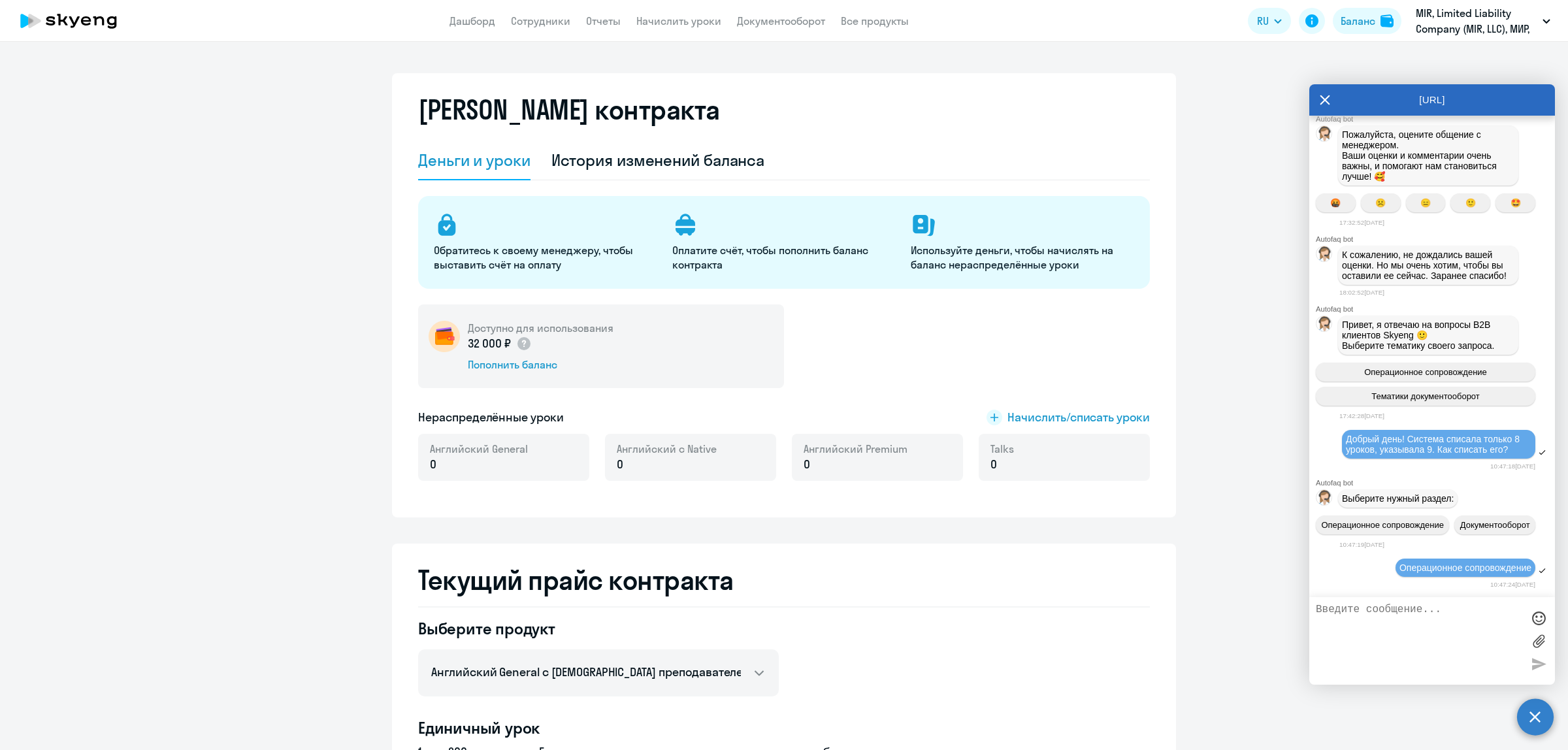
scroll to position [2591, 0]
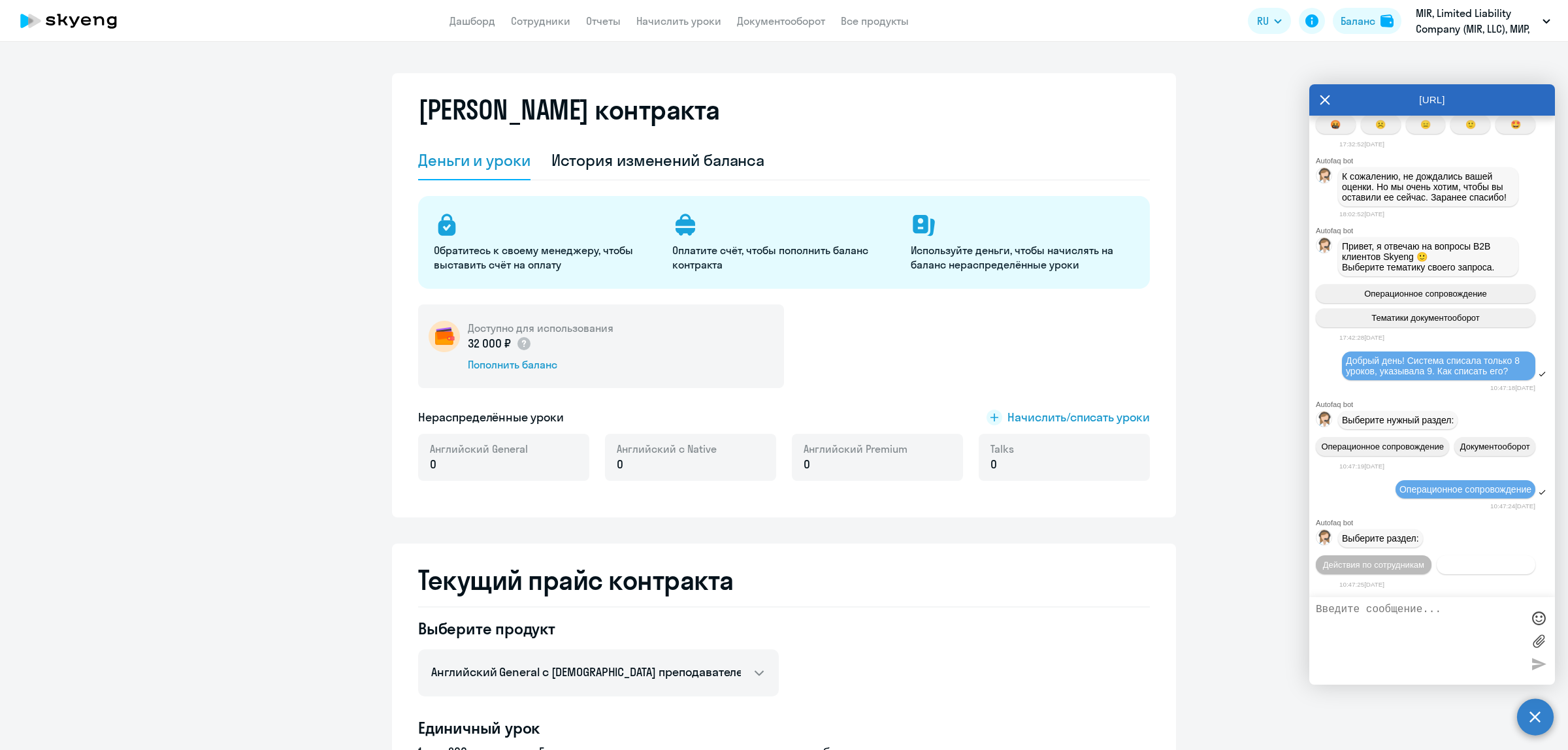
click at [1444, 566] on span "Действия с балансом" at bounding box center [1486, 564] width 85 height 10
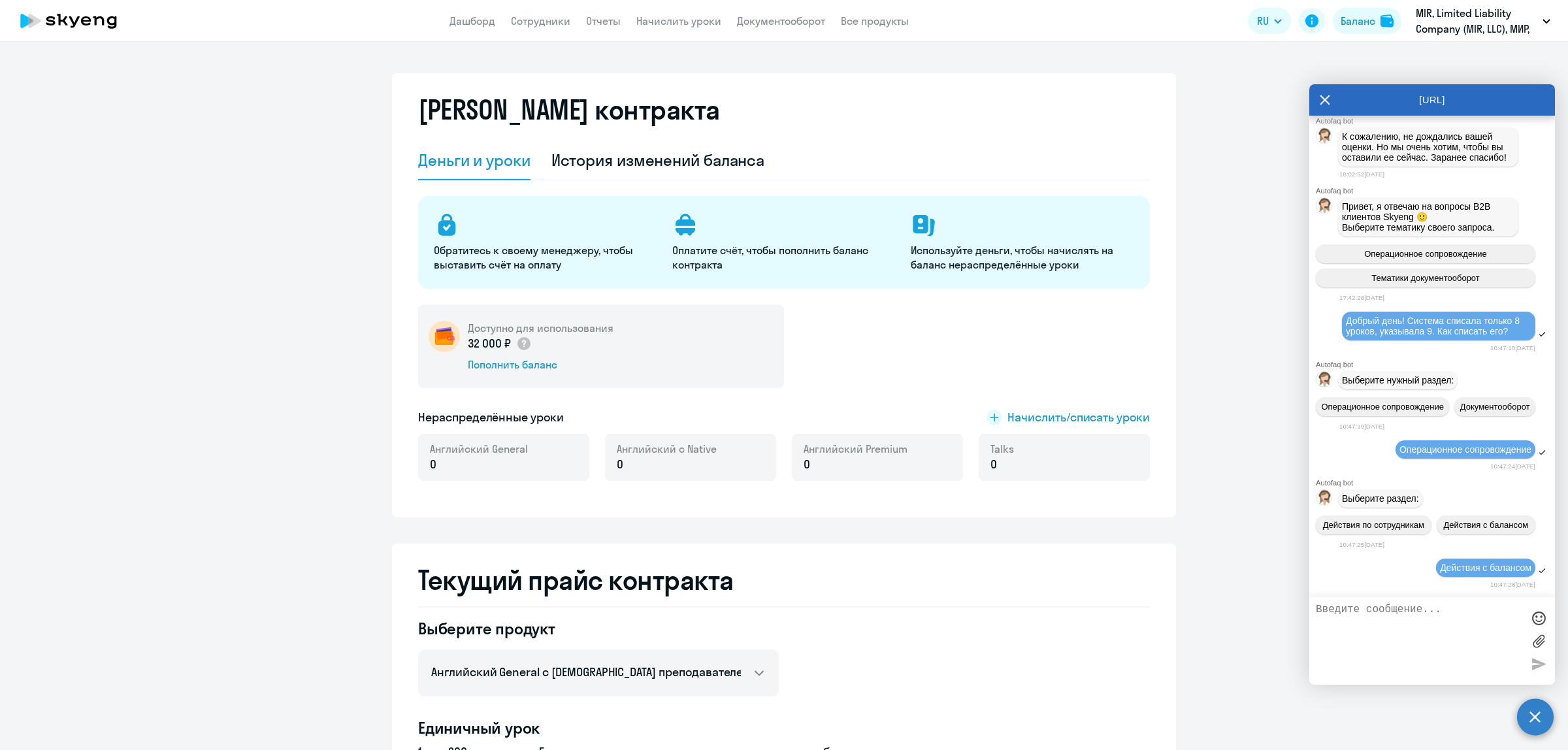
scroll to position [2735, 0]
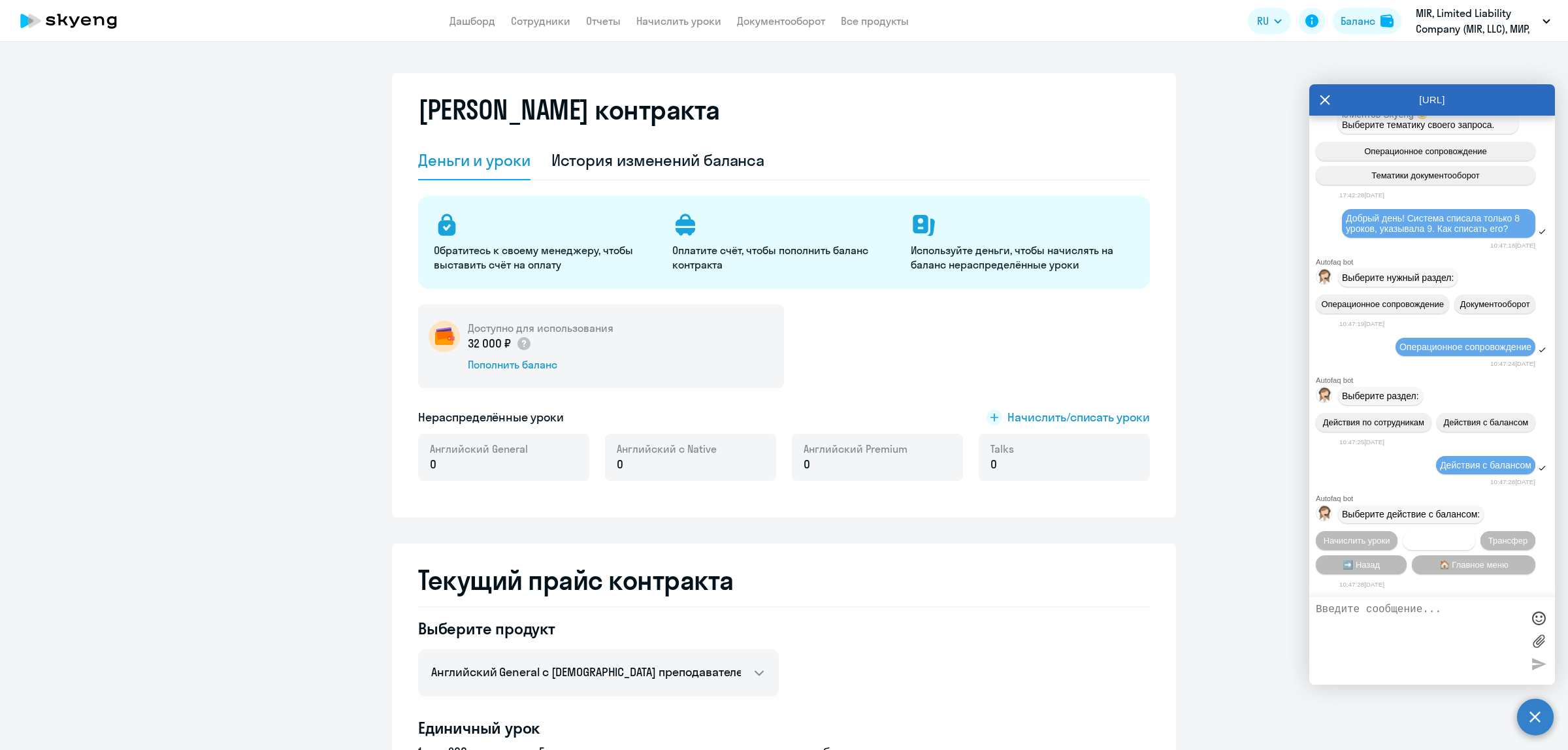
click at [1429, 542] on span "Списать уроки" at bounding box center [1438, 540] width 56 height 10
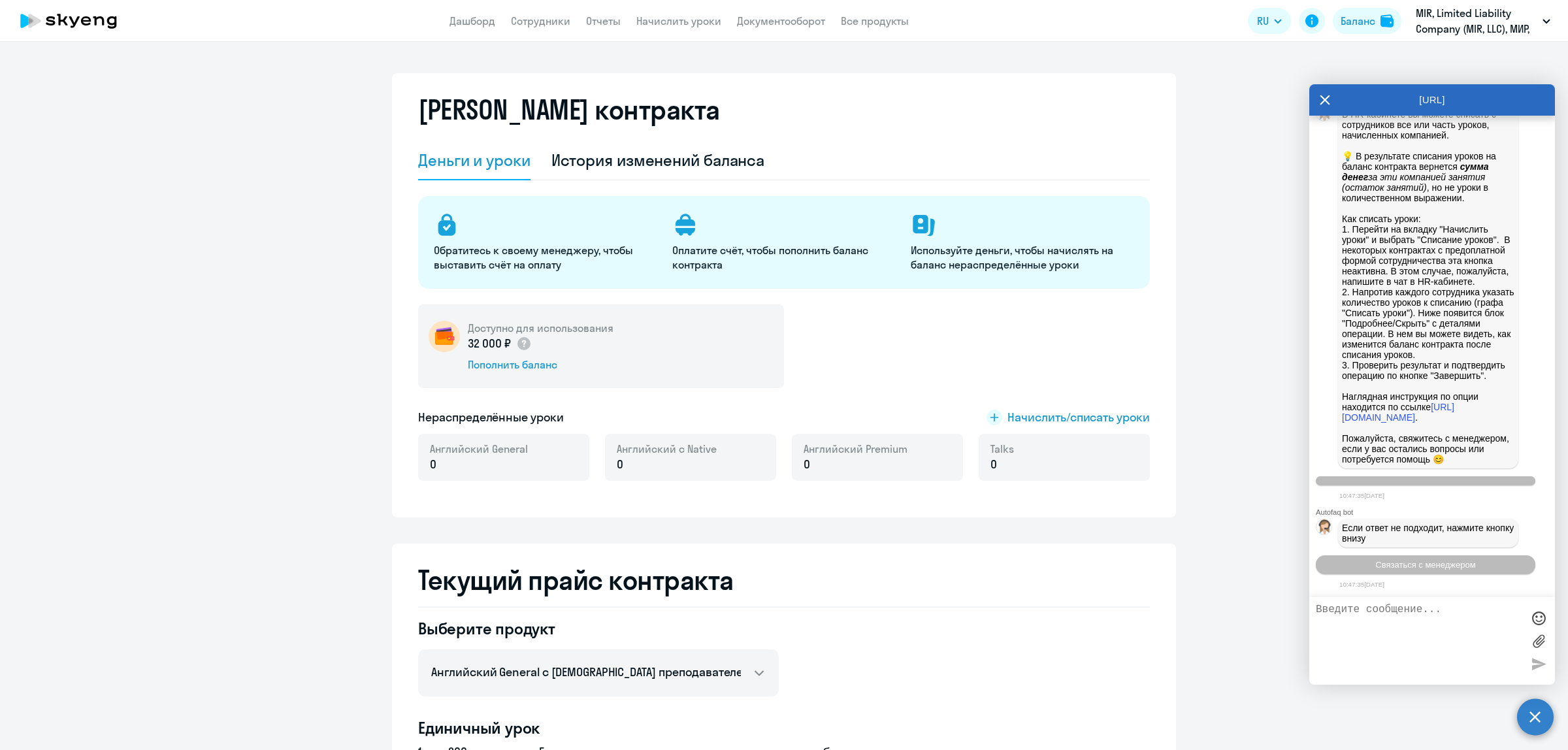
scroll to position [3308, 0]
click at [1432, 570] on button "Связаться с менеджером" at bounding box center [1425, 564] width 219 height 19
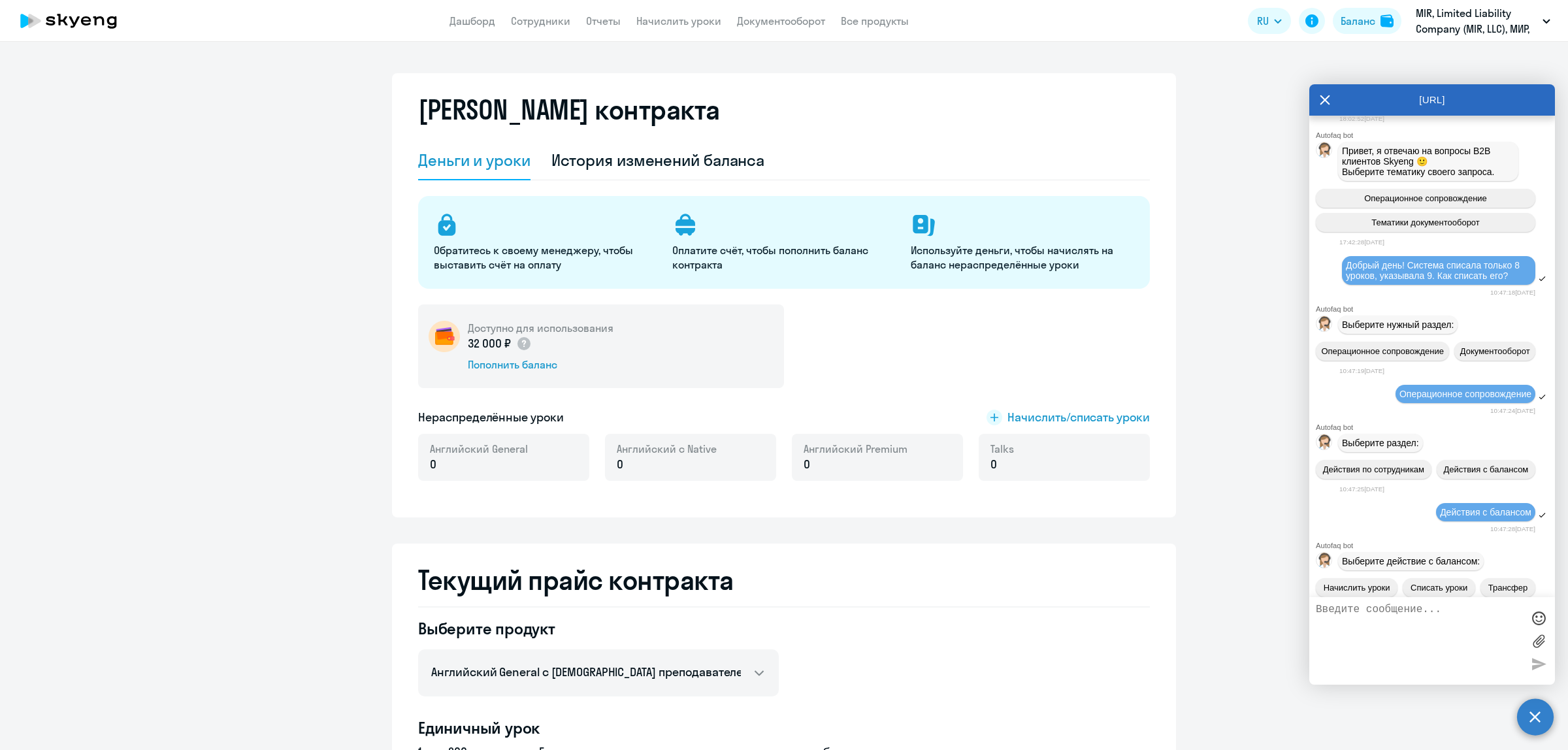
scroll to position [2531, 0]
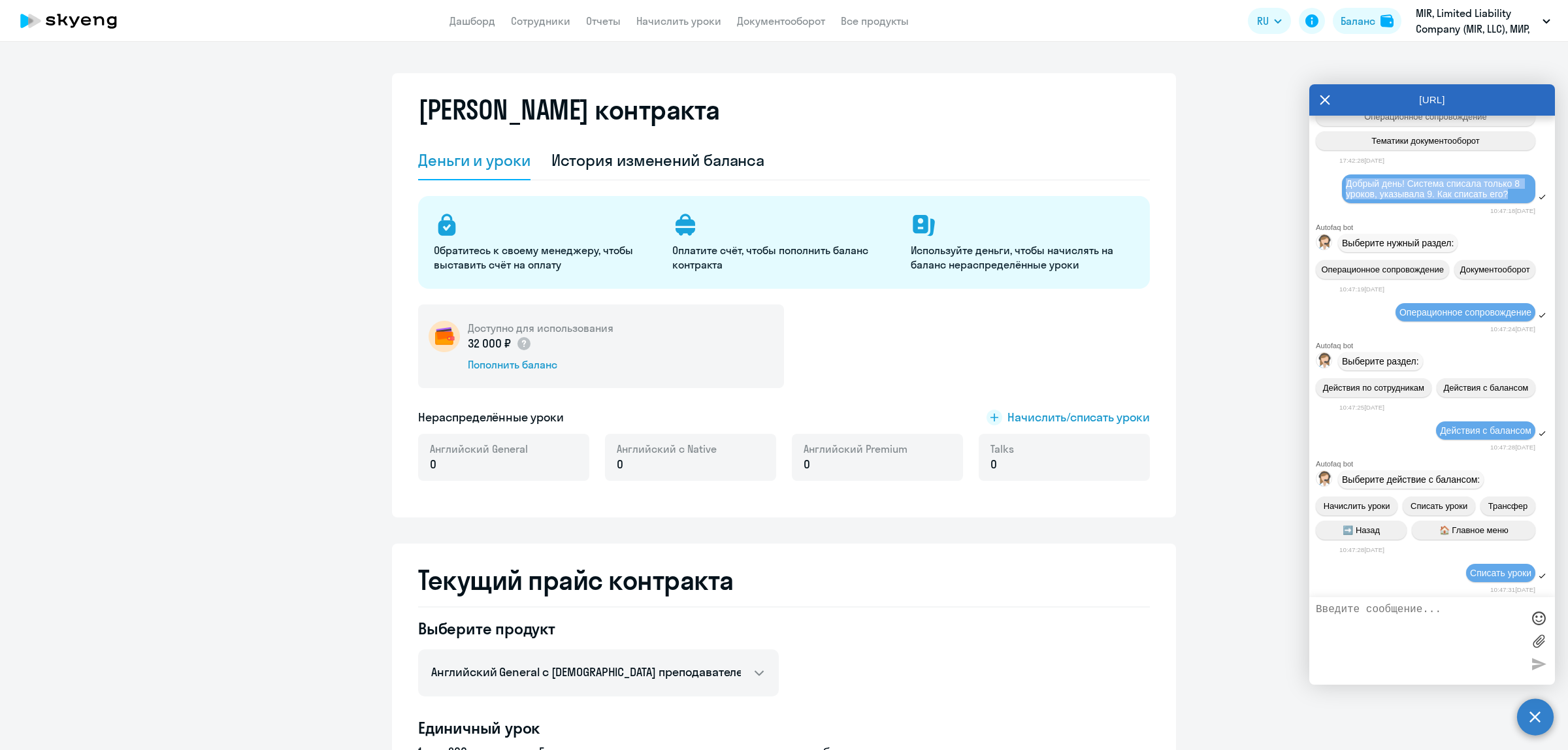
drag, startPoint x: 1347, startPoint y: 377, endPoint x: 1514, endPoint y: 382, distance: 167.1
click at [1514, 200] on span "Добрый день! Система списала только 8 уроков, указывала 9. Как списать его?" at bounding box center [1434, 188] width 176 height 21
copy span "Добрый день! Система списала только 8 уроков, указывала 9. Как списать его?"
click at [1398, 608] on textarea at bounding box center [1418, 640] width 207 height 74
paste textarea "Добрый день! Система списала только 8 уроков, указывала 9. Как списать его?"
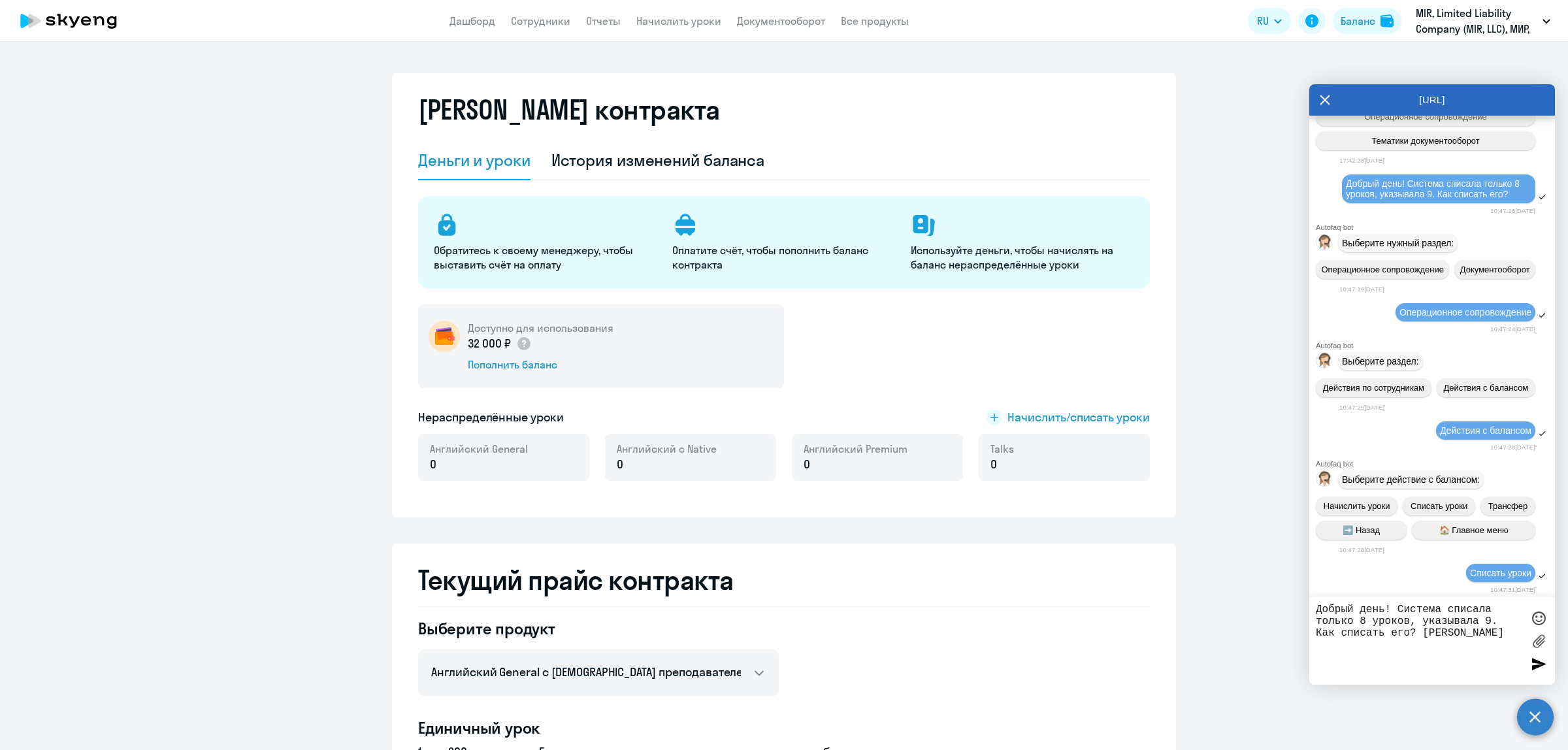
type textarea "Добрый день! Система списала только 8 уроков, указывала 9. Как списать его? [PE…"
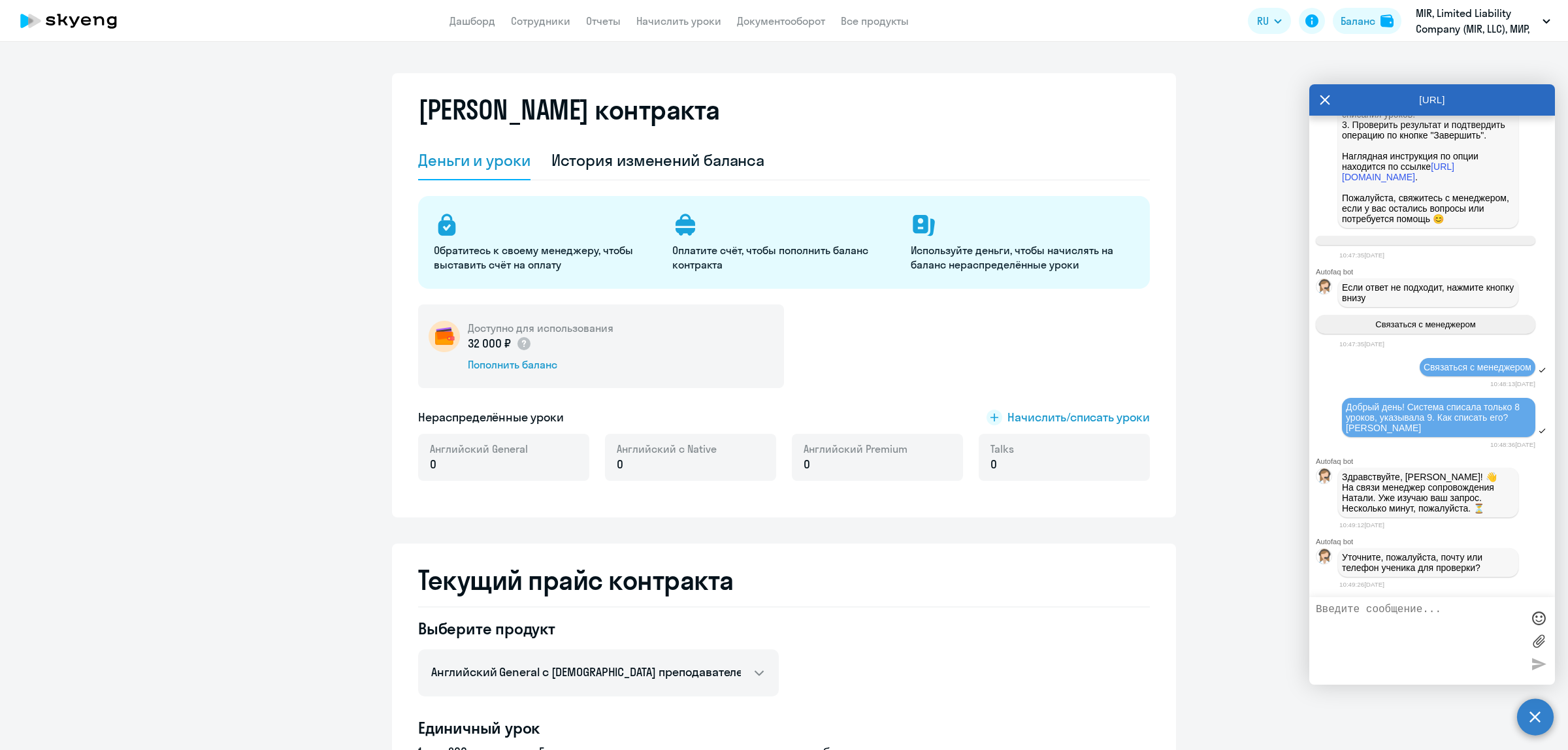
scroll to position [3547, 0]
click at [554, 23] on link "Сотрудники" at bounding box center [541, 21] width 59 height 13
select select "30"
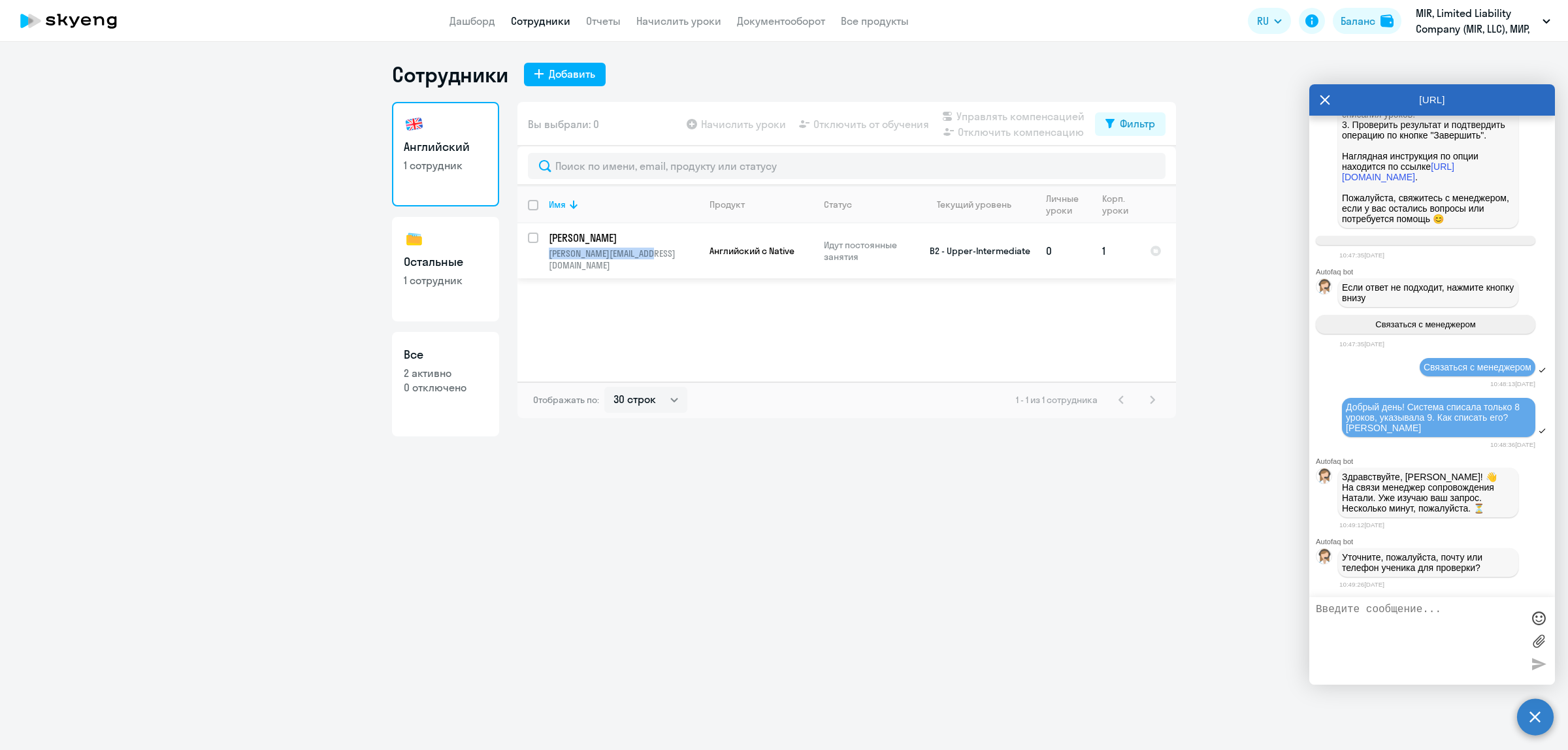
drag, startPoint x: 648, startPoint y: 258, endPoint x: 550, endPoint y: 257, distance: 98.0
click at [550, 257] on p "[PERSON_NAME][EMAIL_ADDRESS][DOMAIN_NAME]" at bounding box center [623, 260] width 150 height 23
select select "english"
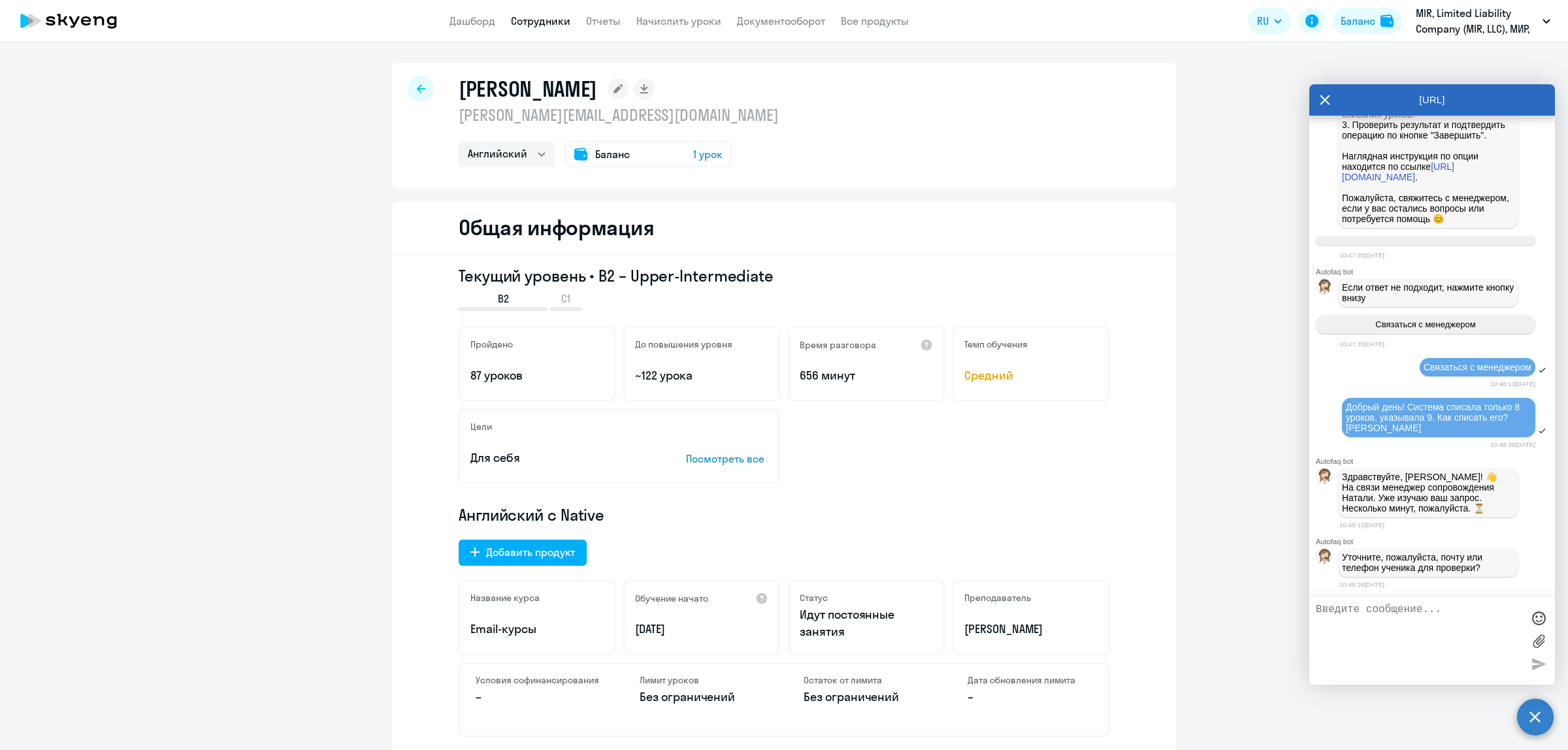
click at [1436, 621] on textarea at bounding box center [1418, 640] width 207 height 74
paste textarea "Classic"
type textarea "C"
drag, startPoint x: 634, startPoint y: 116, endPoint x: 452, endPoint y: 124, distance: 182.2
click at [458, 124] on p "[PERSON_NAME][EMAIL_ADDRESS][DOMAIN_NAME]" at bounding box center [619, 115] width 321 height 21
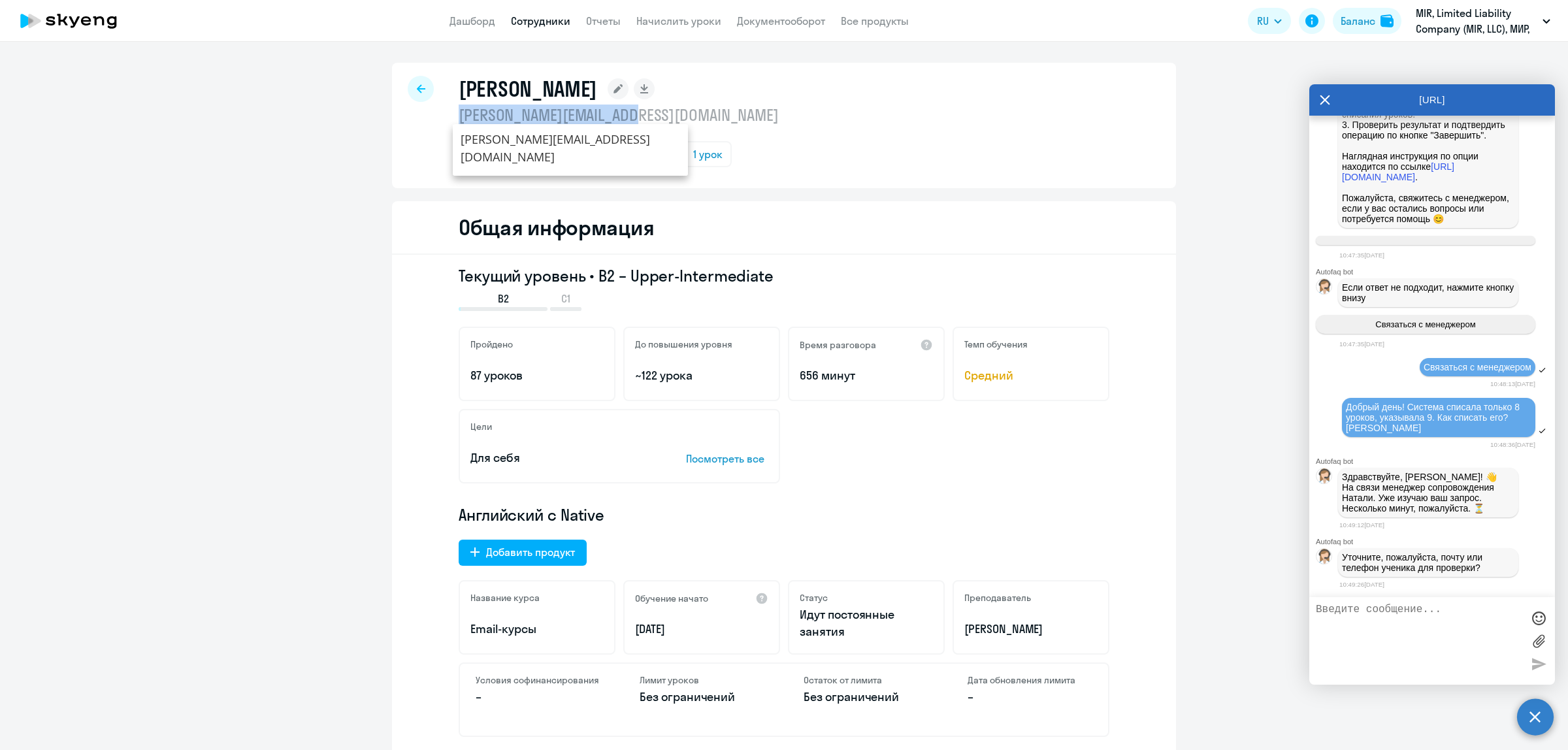
copy p "[PERSON_NAME][EMAIL_ADDRESS][DOMAIN_NAME]"
click at [1425, 621] on textarea at bounding box center [1418, 640] width 207 height 74
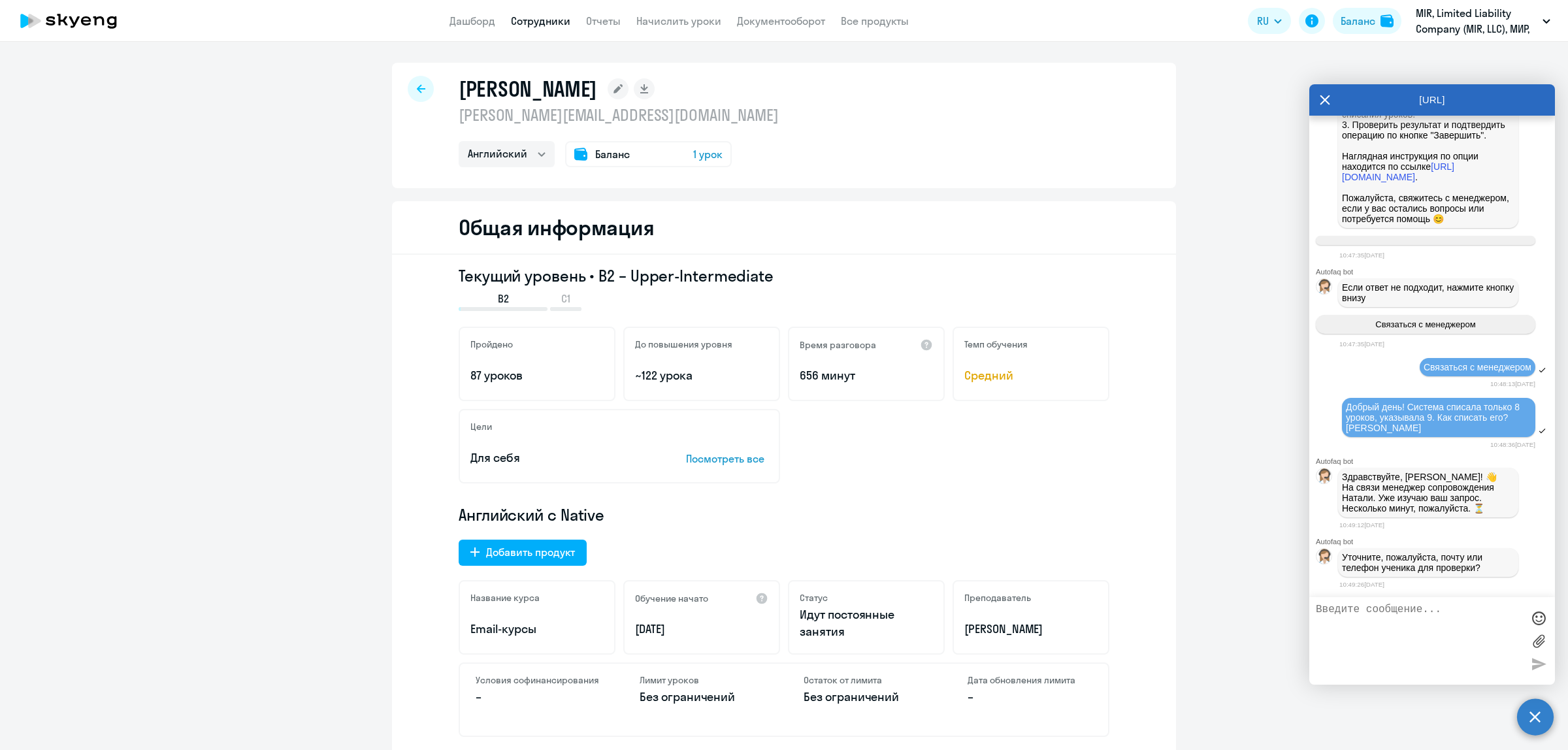
paste textarea "[PERSON_NAME][EMAIL_ADDRESS][DOMAIN_NAME]"
type textarea "[PERSON_NAME][EMAIL_ADDRESS][DOMAIN_NAME]"
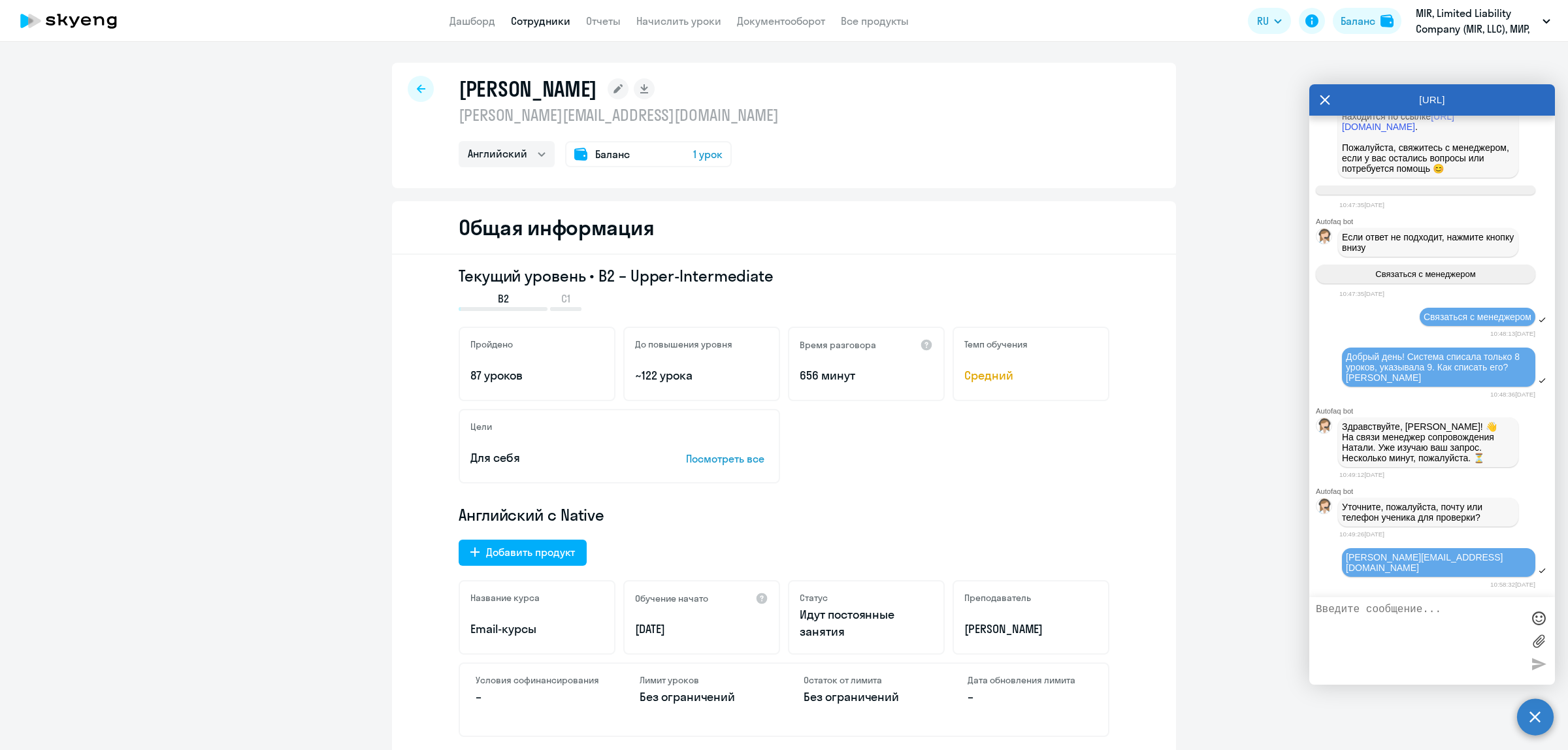
scroll to position [3586, 0]
click at [1406, 619] on textarea at bounding box center [1418, 640] width 207 height 74
type textarea "[PERSON_NAME] пока сделает паузу в обучении"
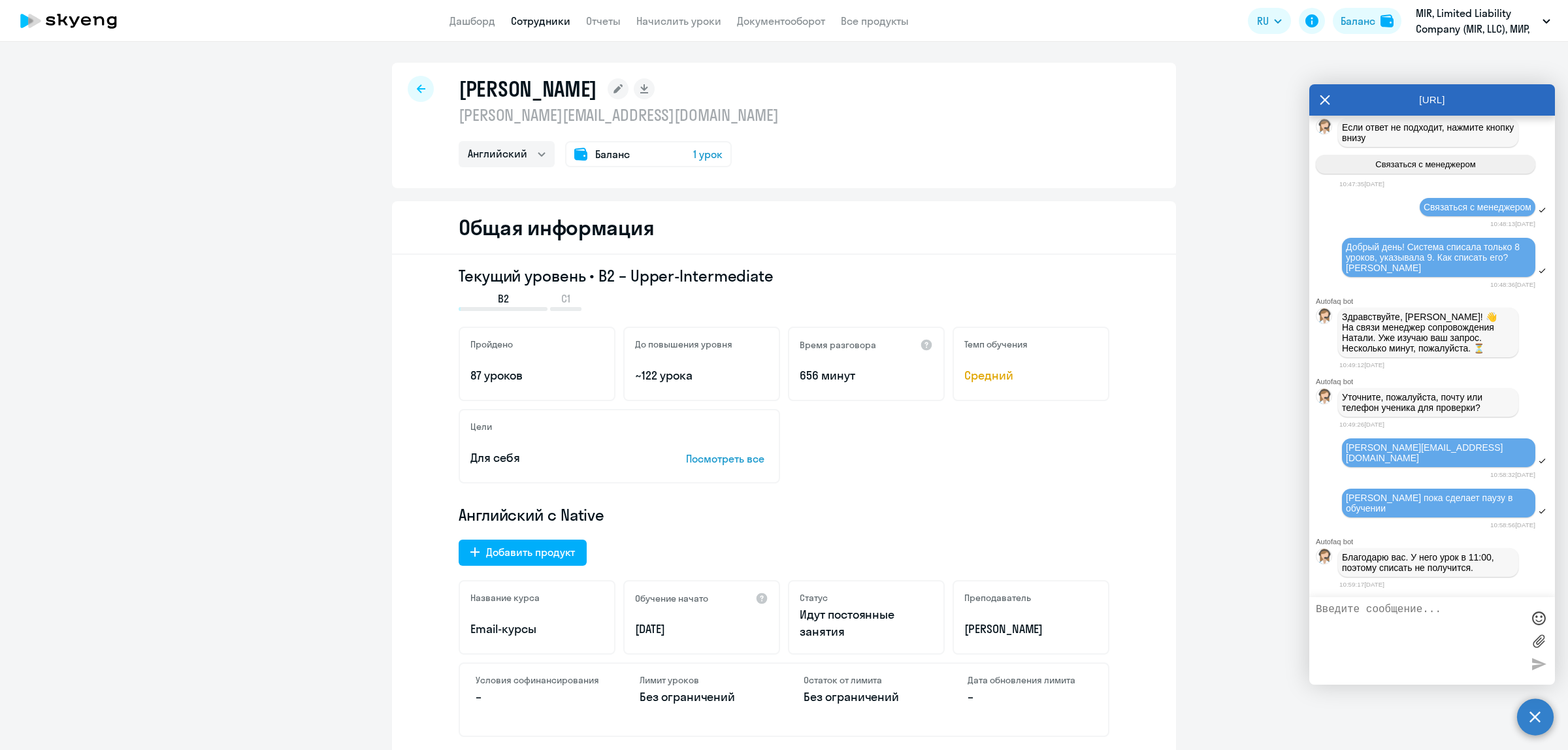
scroll to position [3685, 0]
click at [1437, 609] on textarea at bounding box center [1418, 640] width 207 height 74
type textarea "урок не будет"
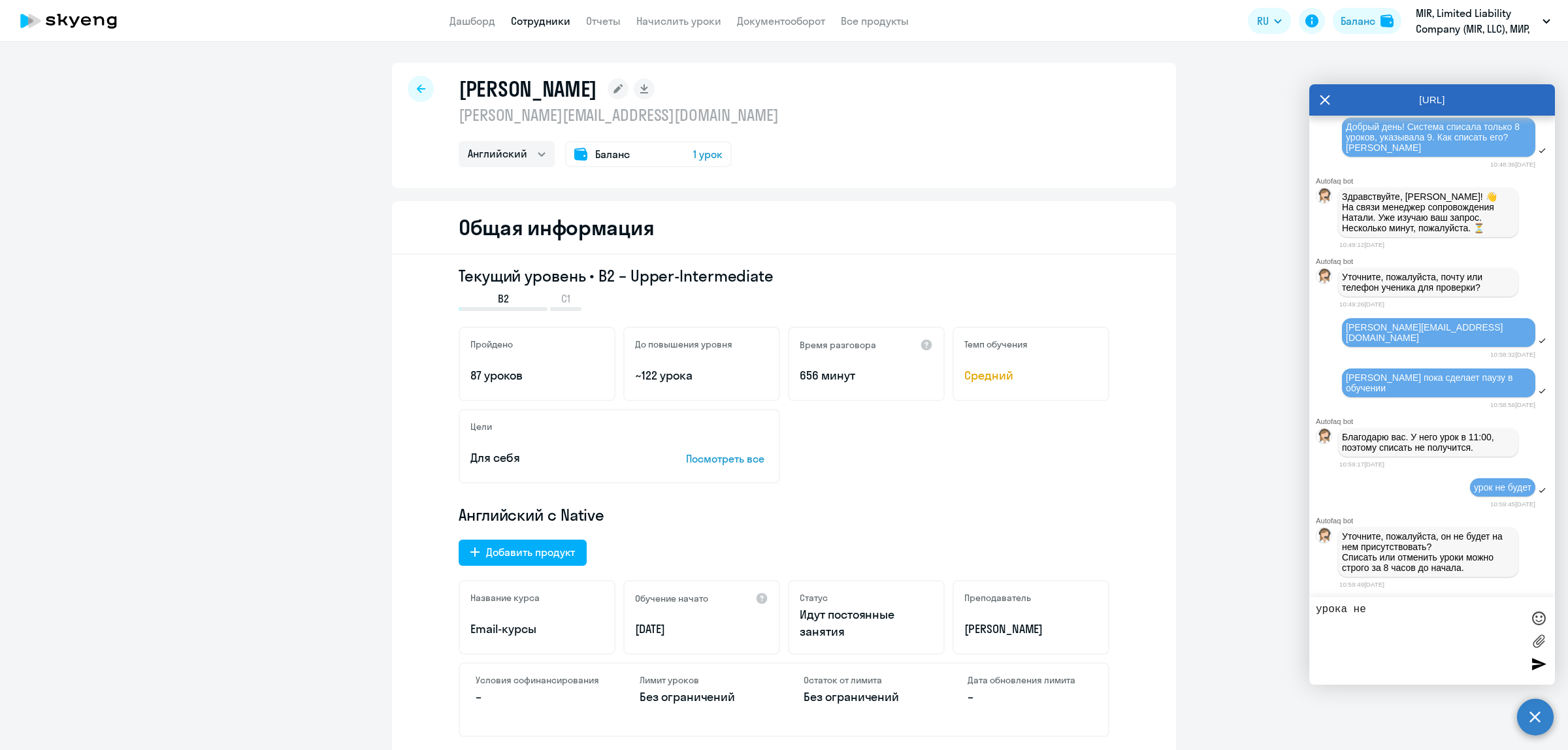
scroll to position [3802, 0]
type textarea "у"
type textarea "не будет"
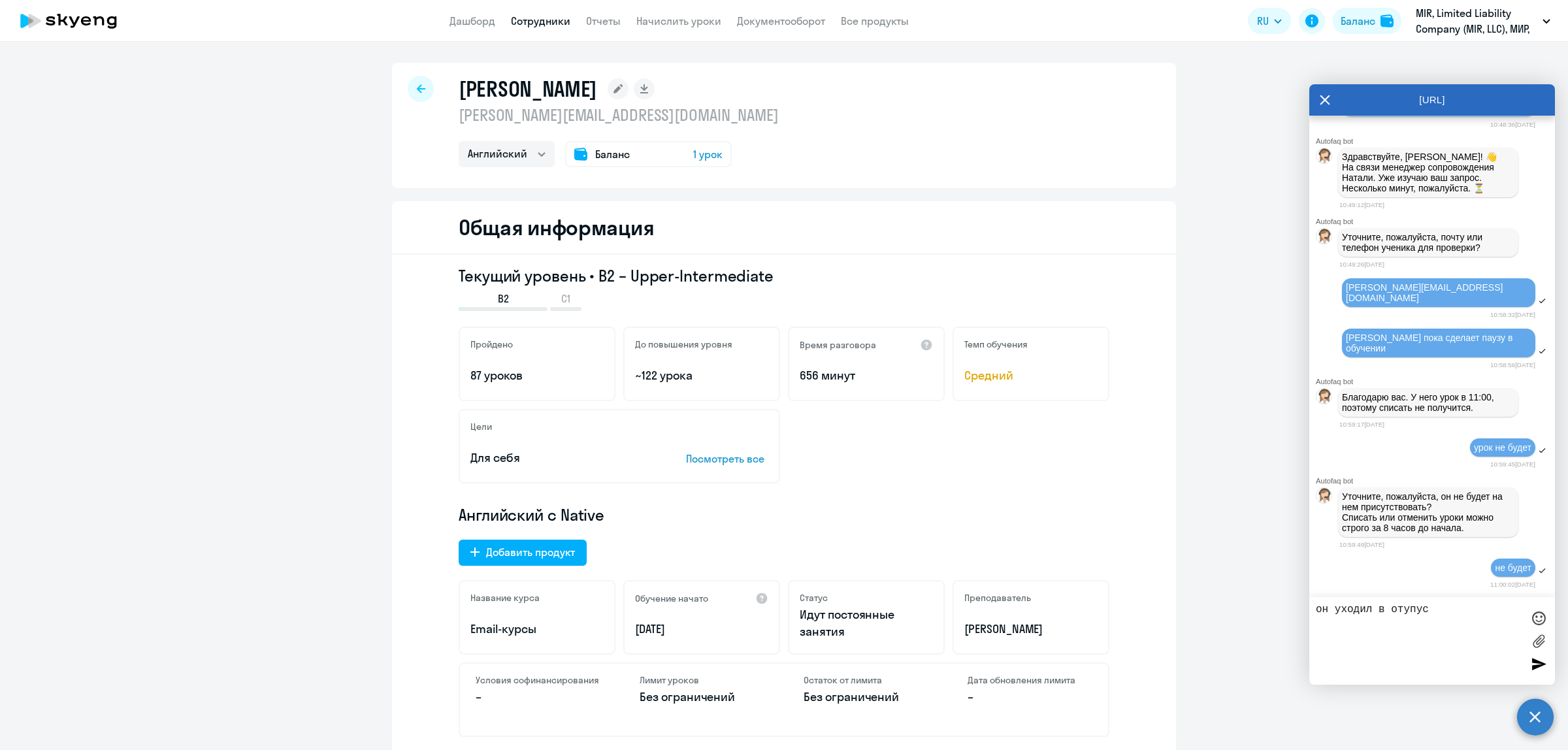
type textarea "он уходил в отупуск"
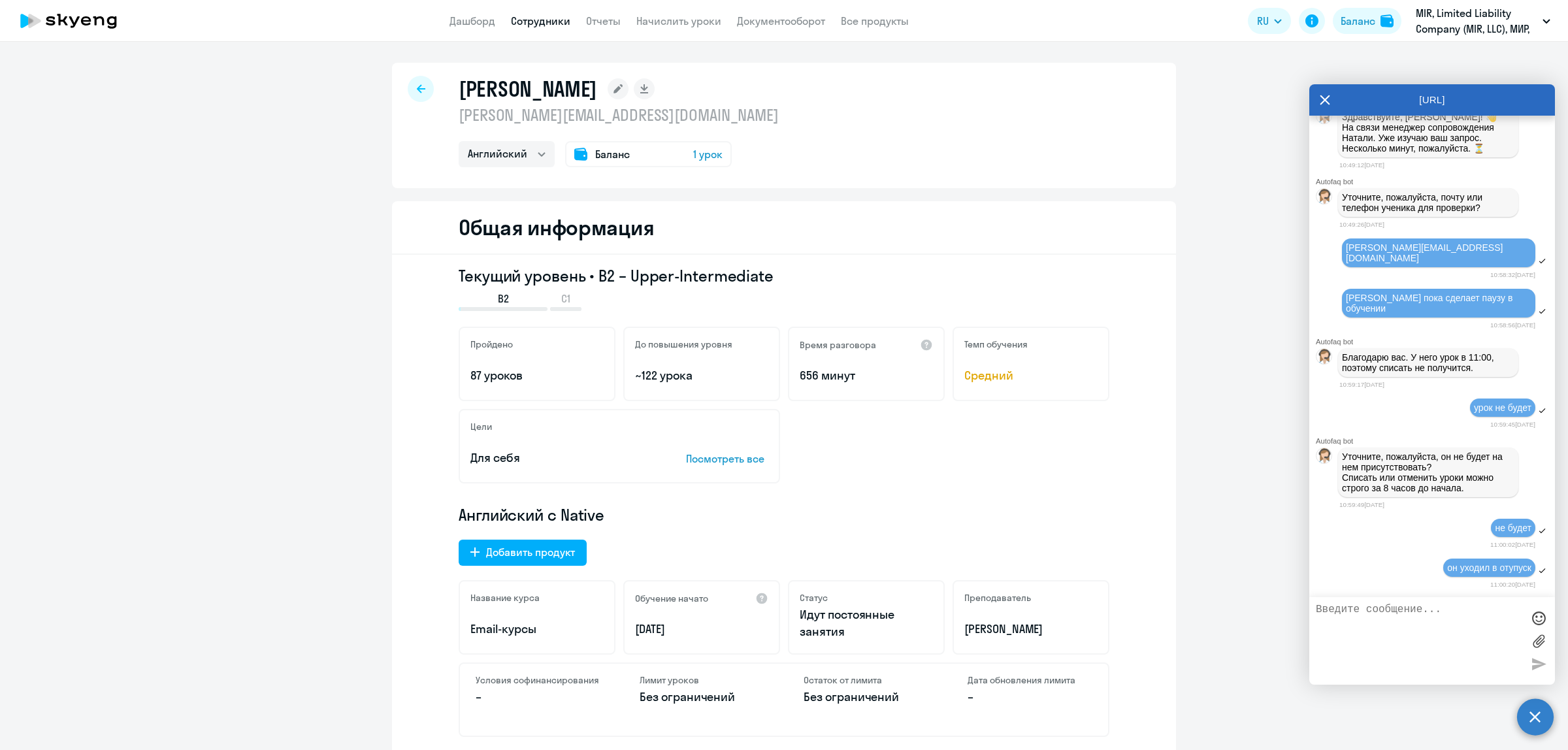
scroll to position [3881, 0]
type textarea "оч ем предупреждал [PERSON_NAME]"
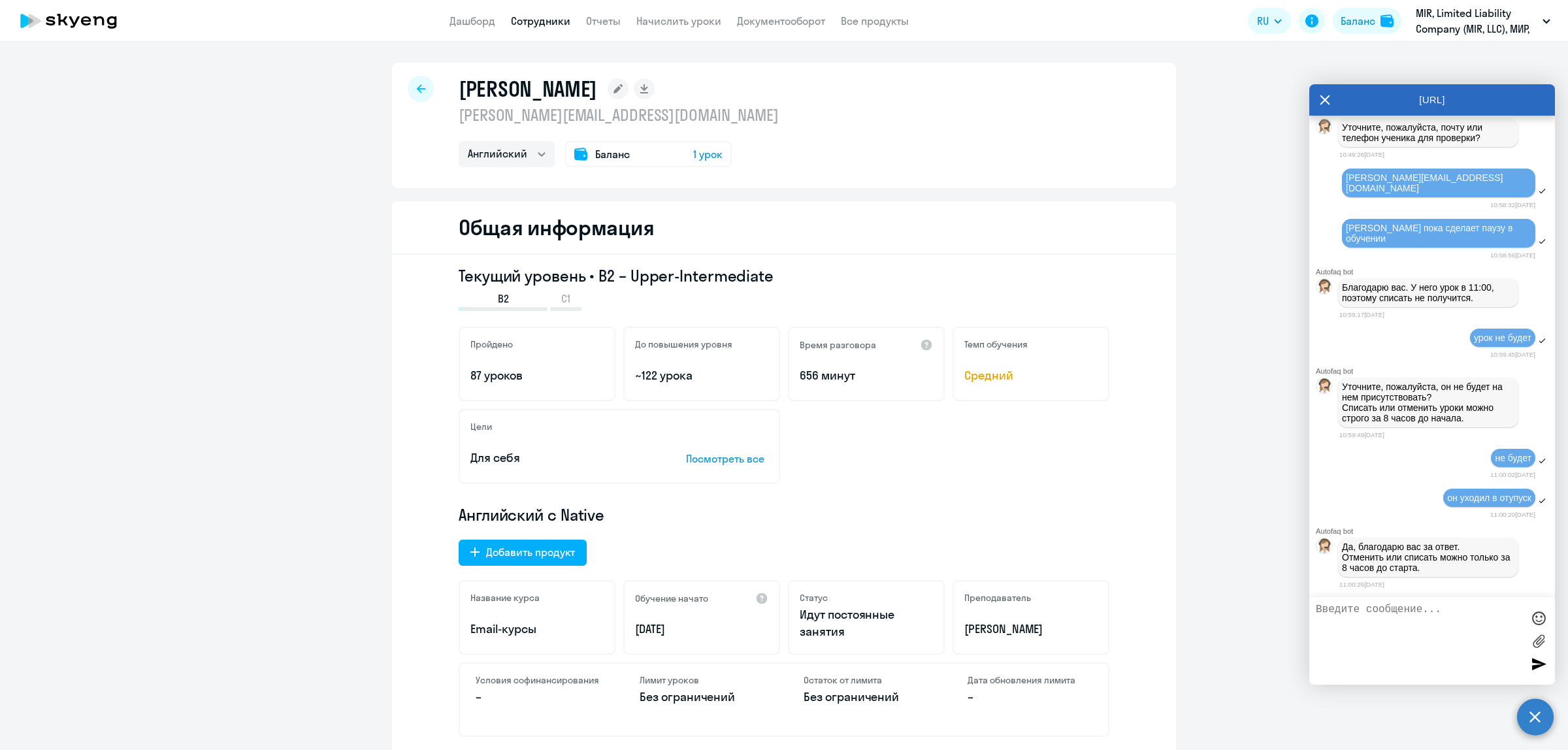
scroll to position [3988, 0]
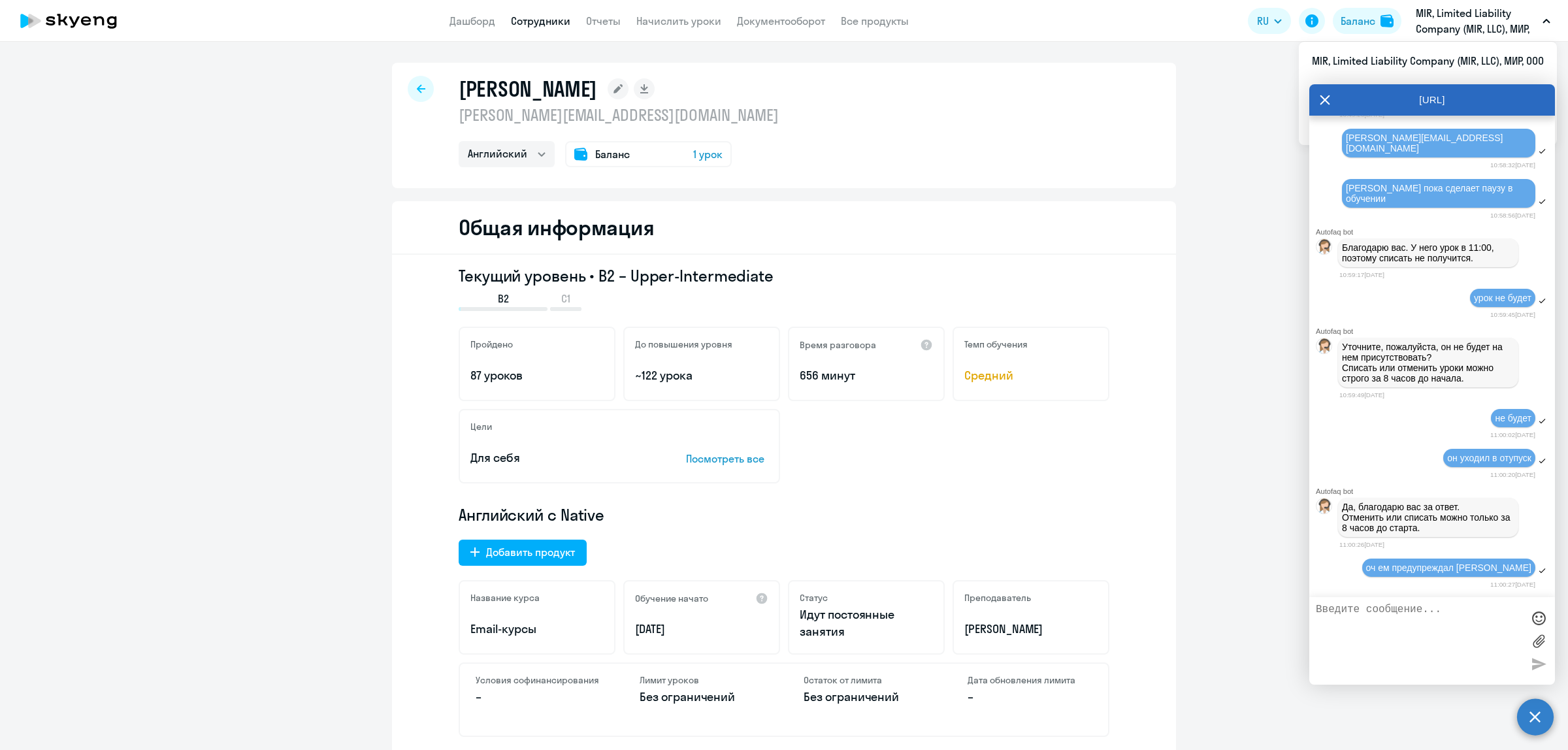
click at [1399, 611] on textarea at bounding box center [1418, 640] width 207 height 74
type textarea "о чем предупреждал"
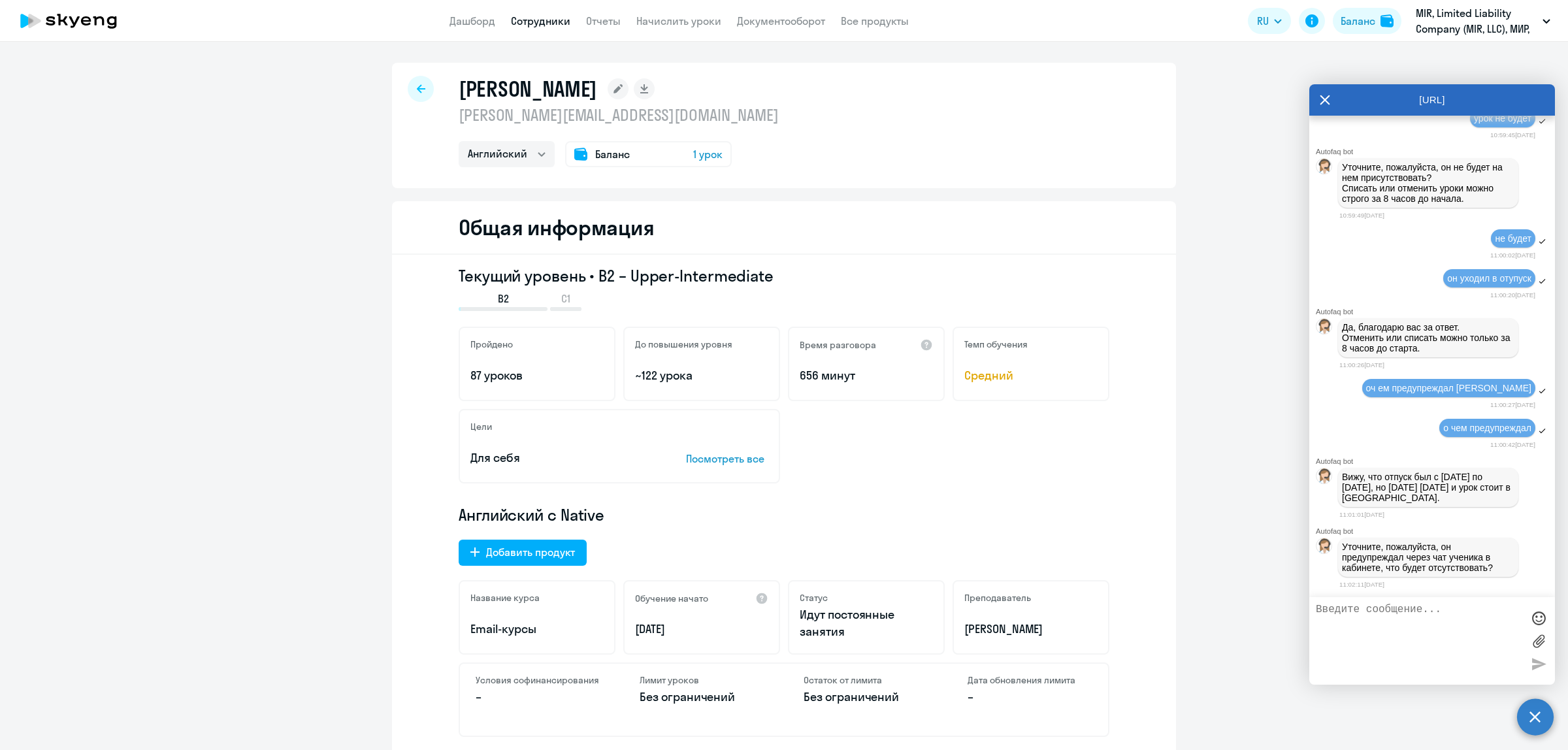
scroll to position [4164, 0]
click at [1413, 622] on textarea at bounding box center [1418, 640] width 207 height 74
type textarea "точно не знаю и уточнить не могу"
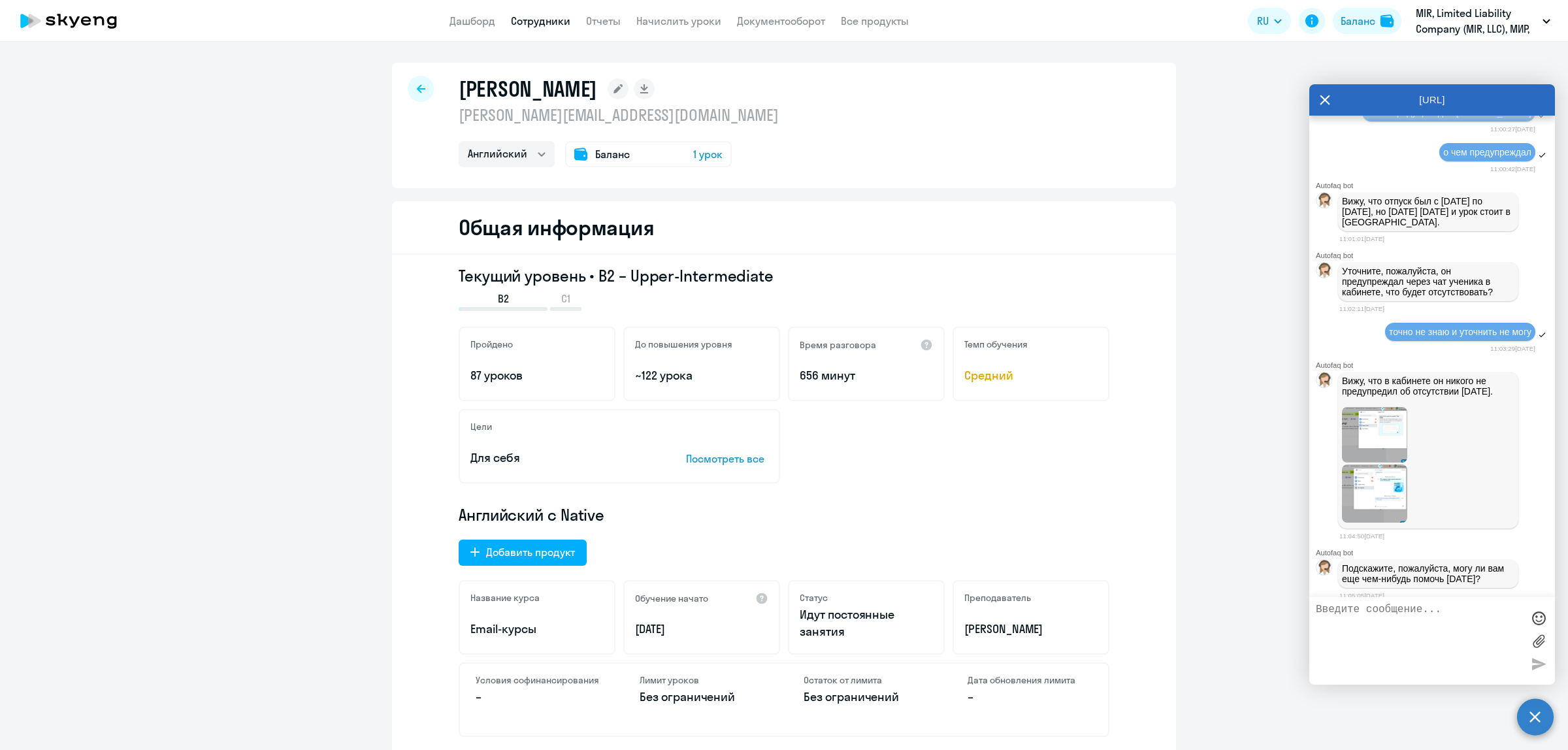
scroll to position [4467, 0]
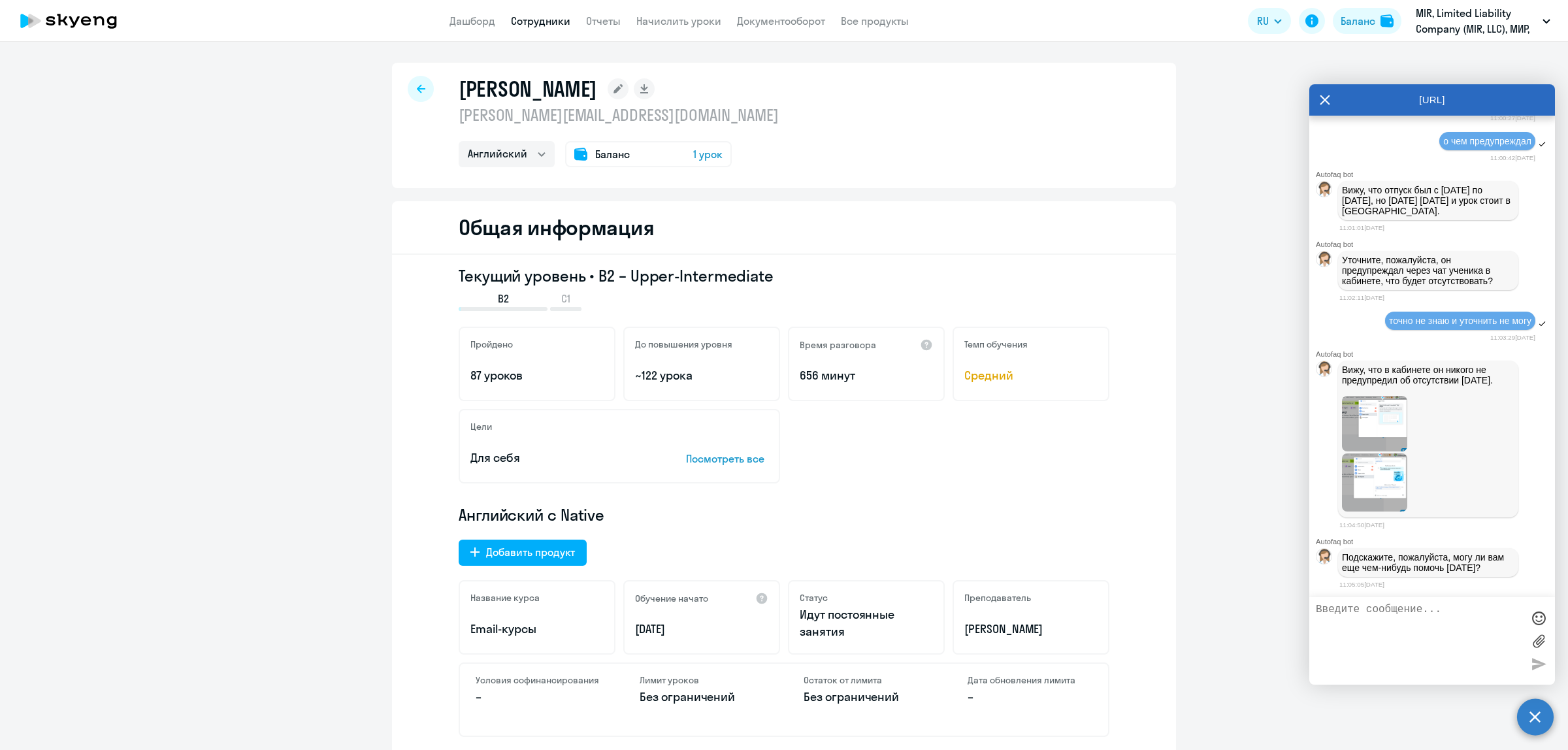
click at [1461, 610] on textarea at bounding box center [1418, 640] width 207 height 74
type textarea "т.е. этот урок сгорает?"
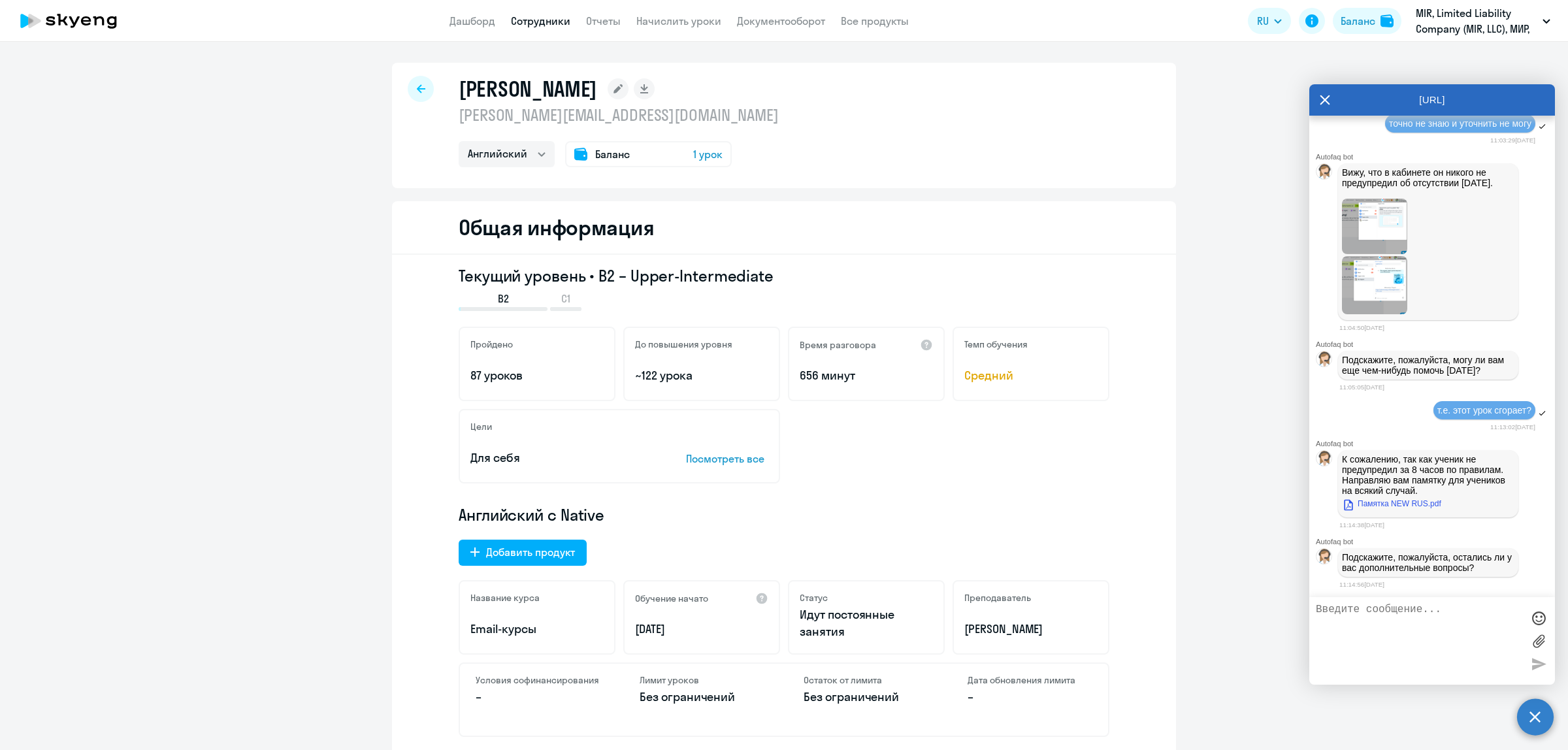
scroll to position [4660, 0]
click at [1459, 614] on textarea at bounding box center [1418, 640] width 207 height 74
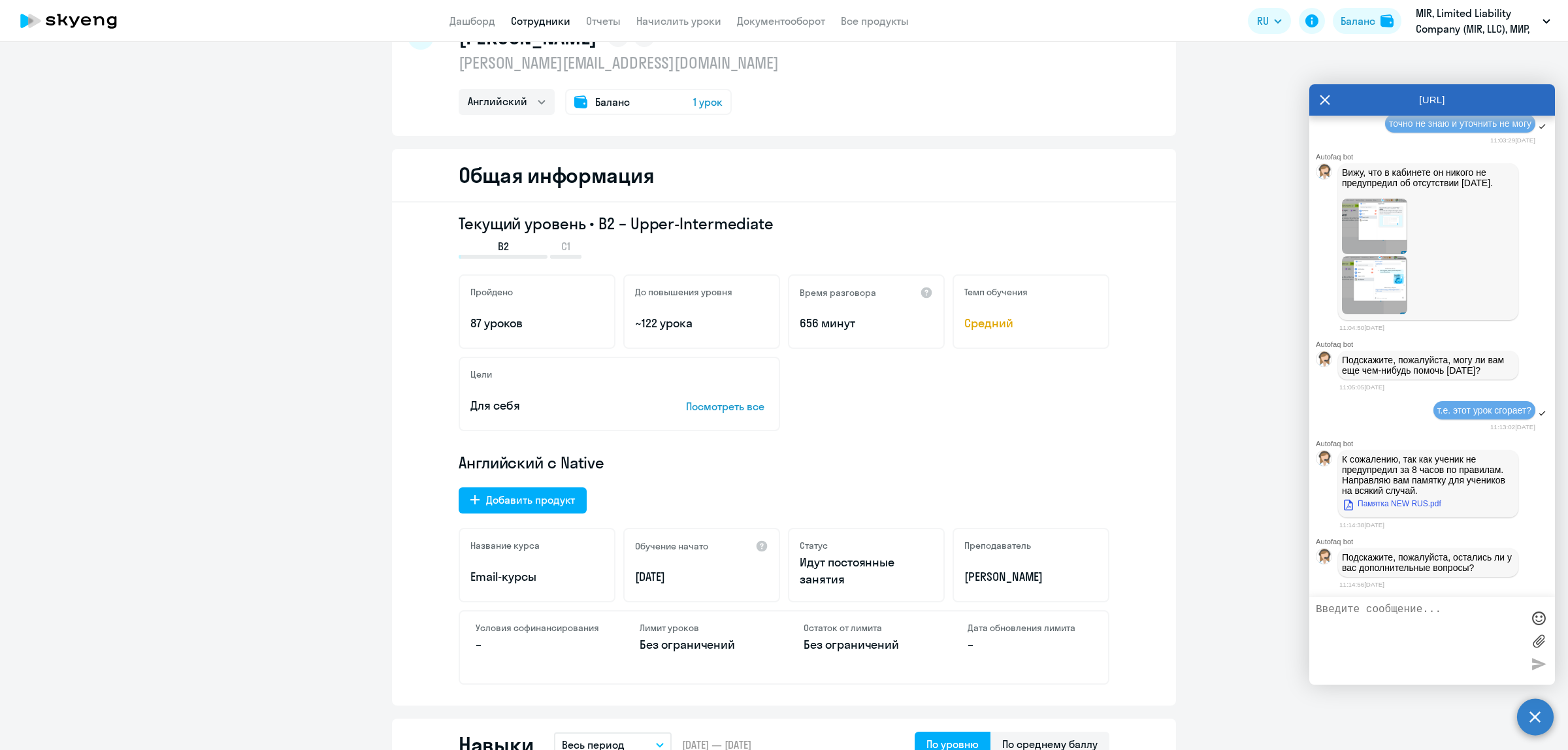
scroll to position [81, 0]
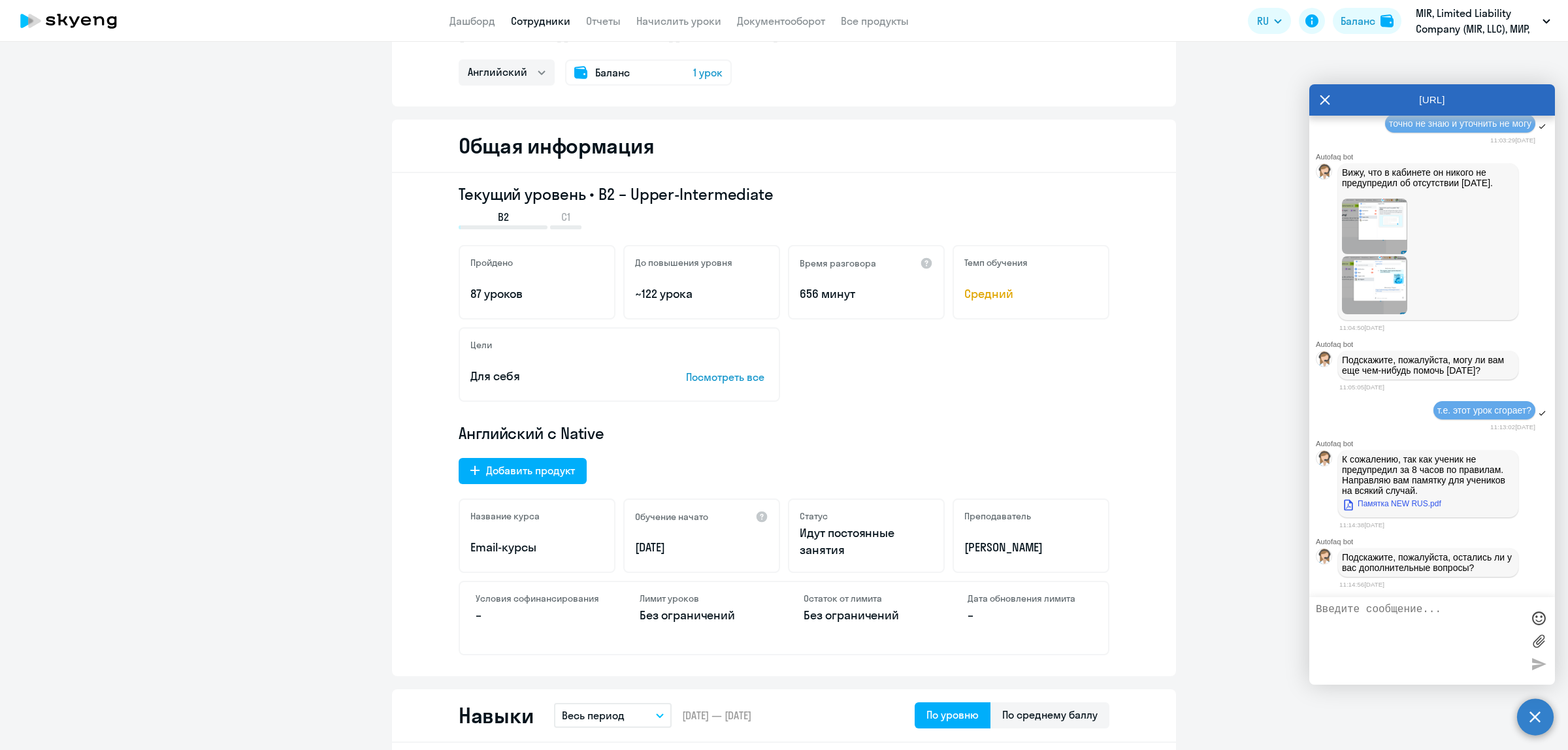
click at [1453, 615] on textarea at bounding box center [1418, 640] width 207 height 74
type textarea "Нет ,спасибо!"
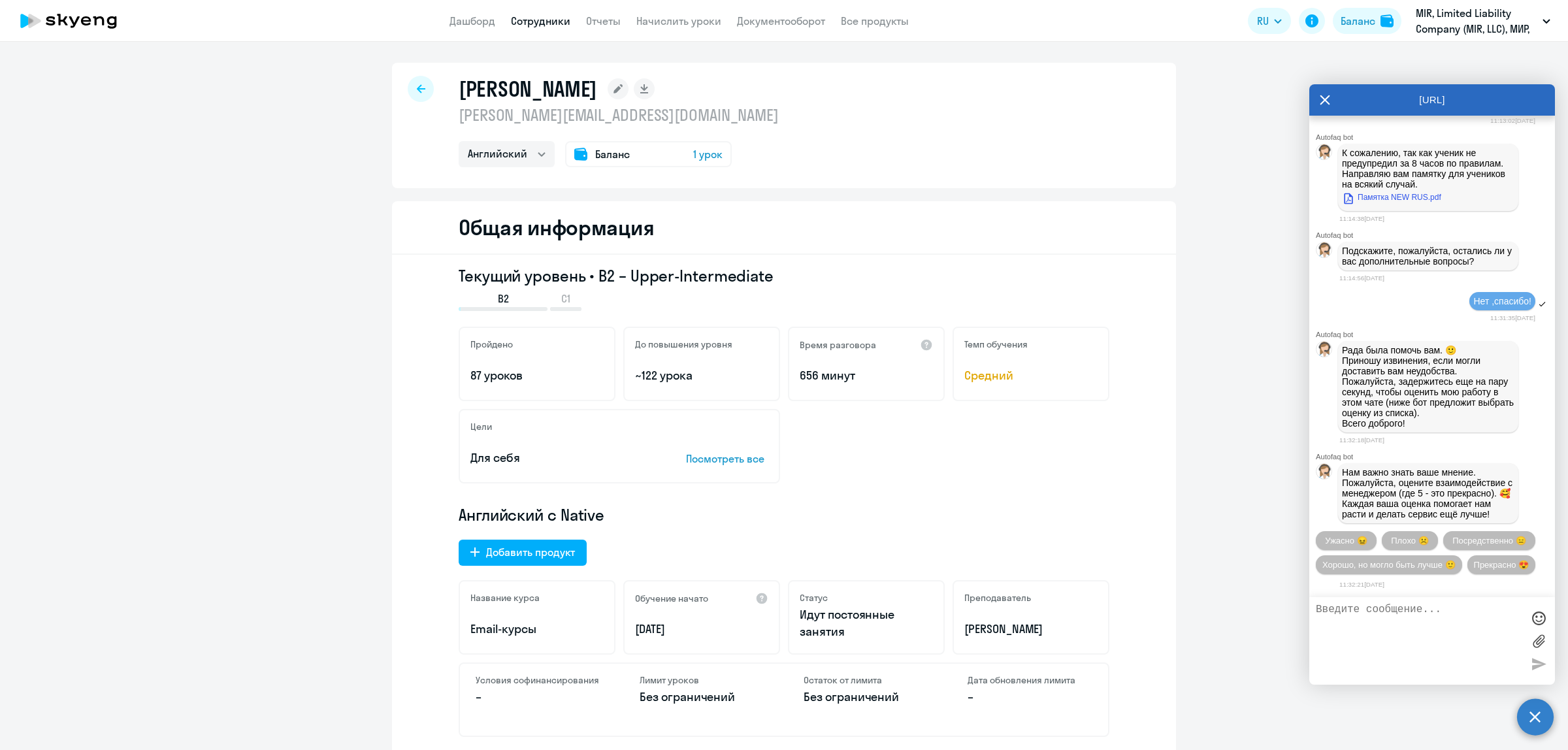
scroll to position [5013, 0]
click at [1474, 564] on span "Прекрасно 😍" at bounding box center [1501, 564] width 55 height 10
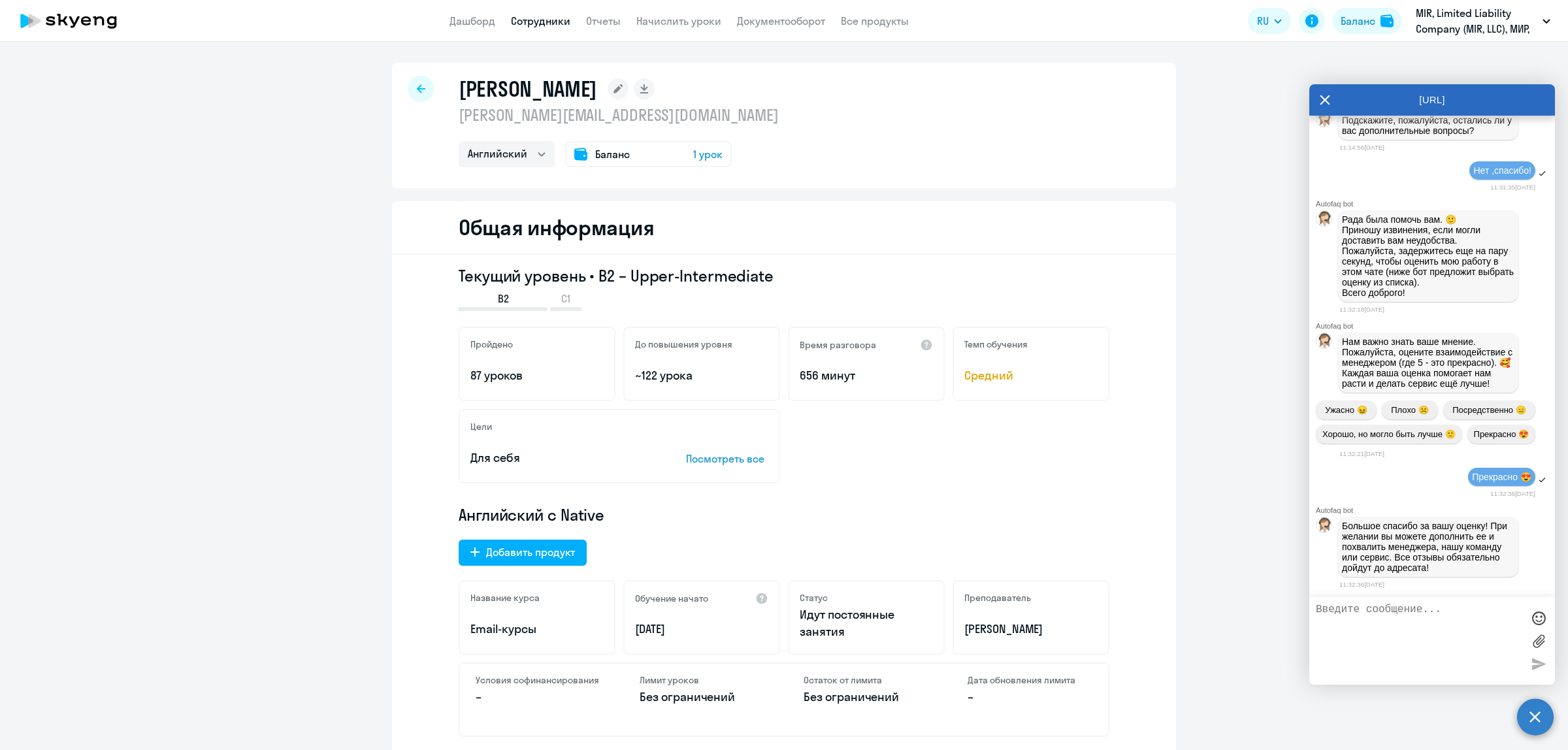
scroll to position [5061, 0]
